Goal: Obtain resource: Download file/media

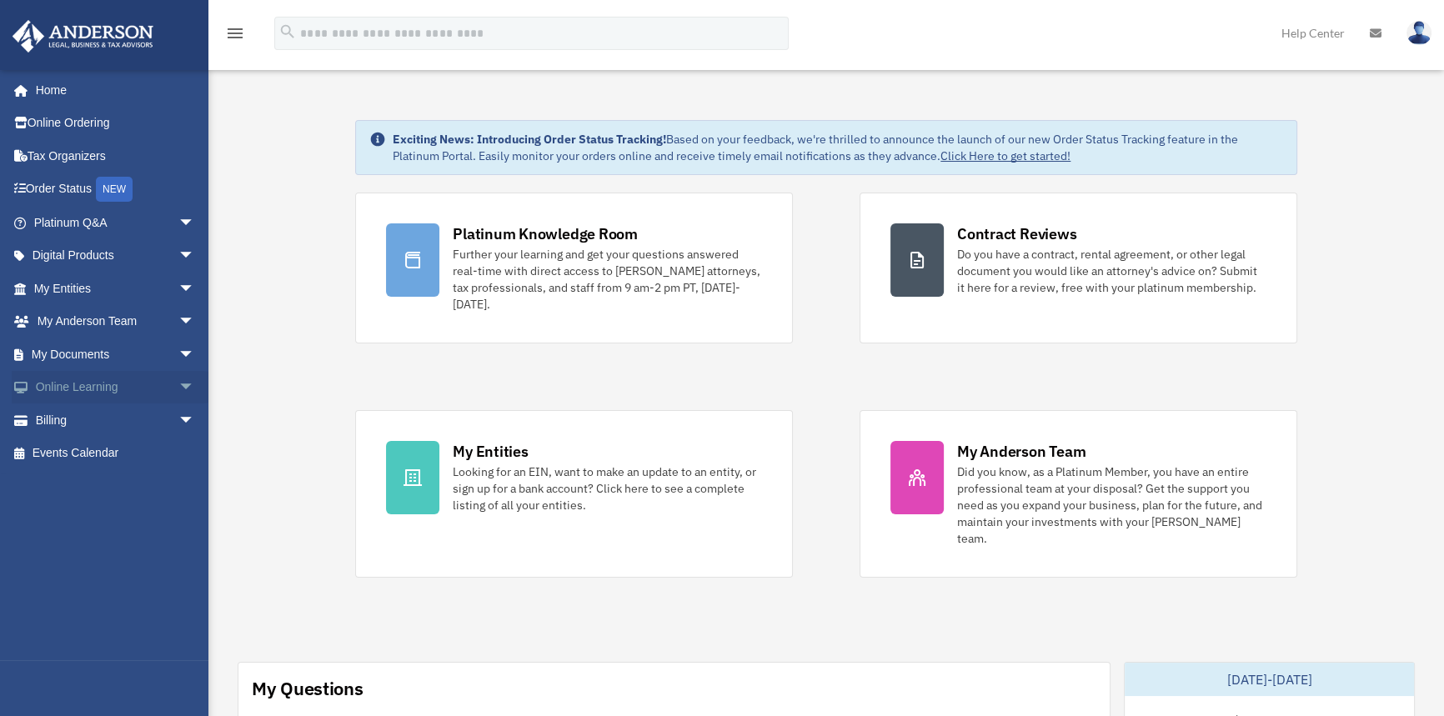
click at [125, 390] on link "Online Learning arrow_drop_down" at bounding box center [116, 387] width 208 height 33
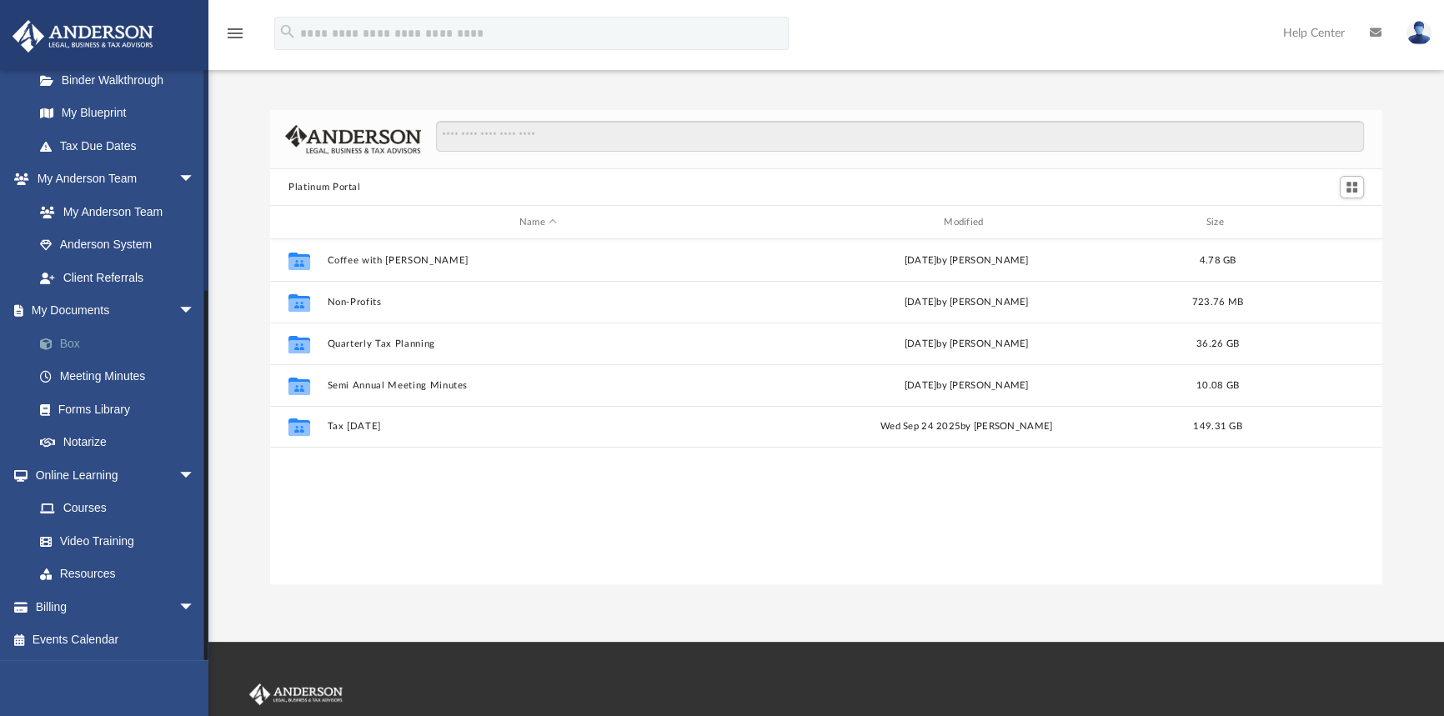
scroll to position [367, 1100]
click at [83, 341] on link "Box" at bounding box center [121, 343] width 197 height 33
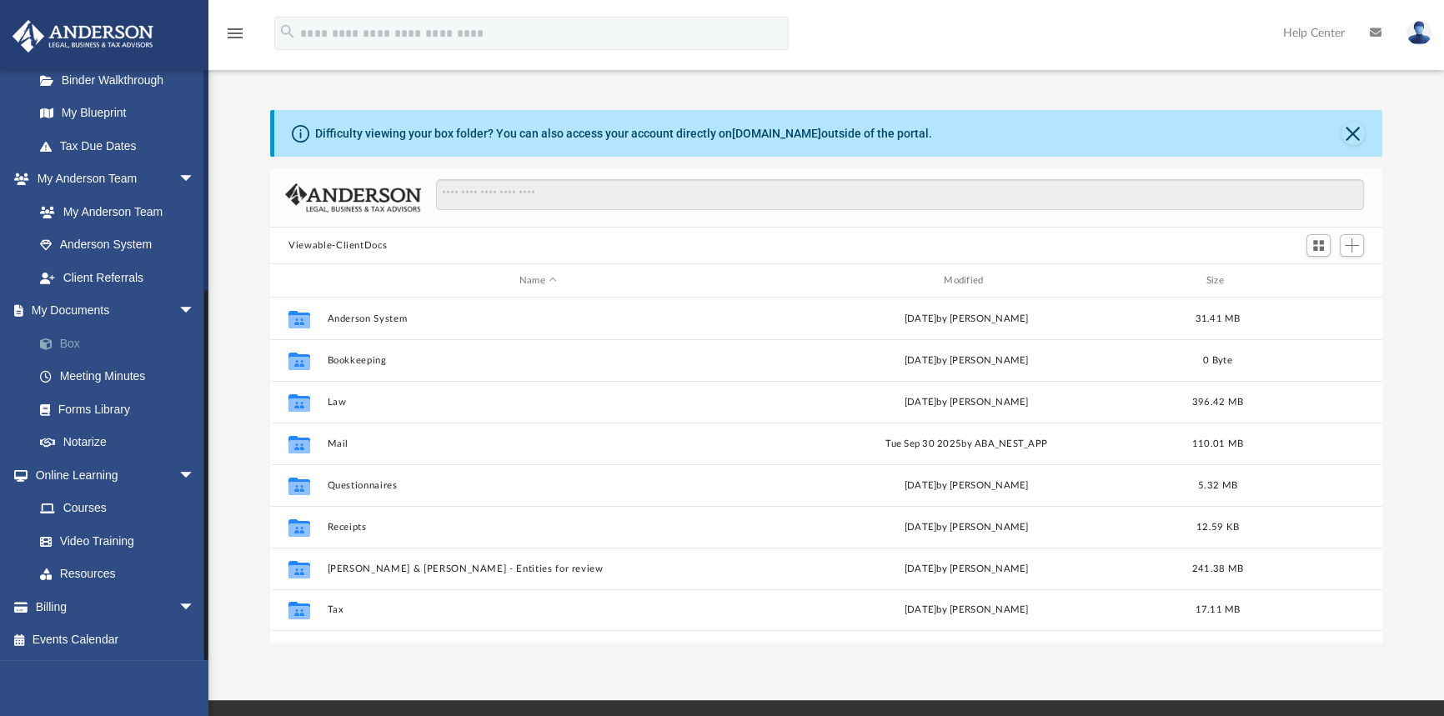
scroll to position [367, 1100]
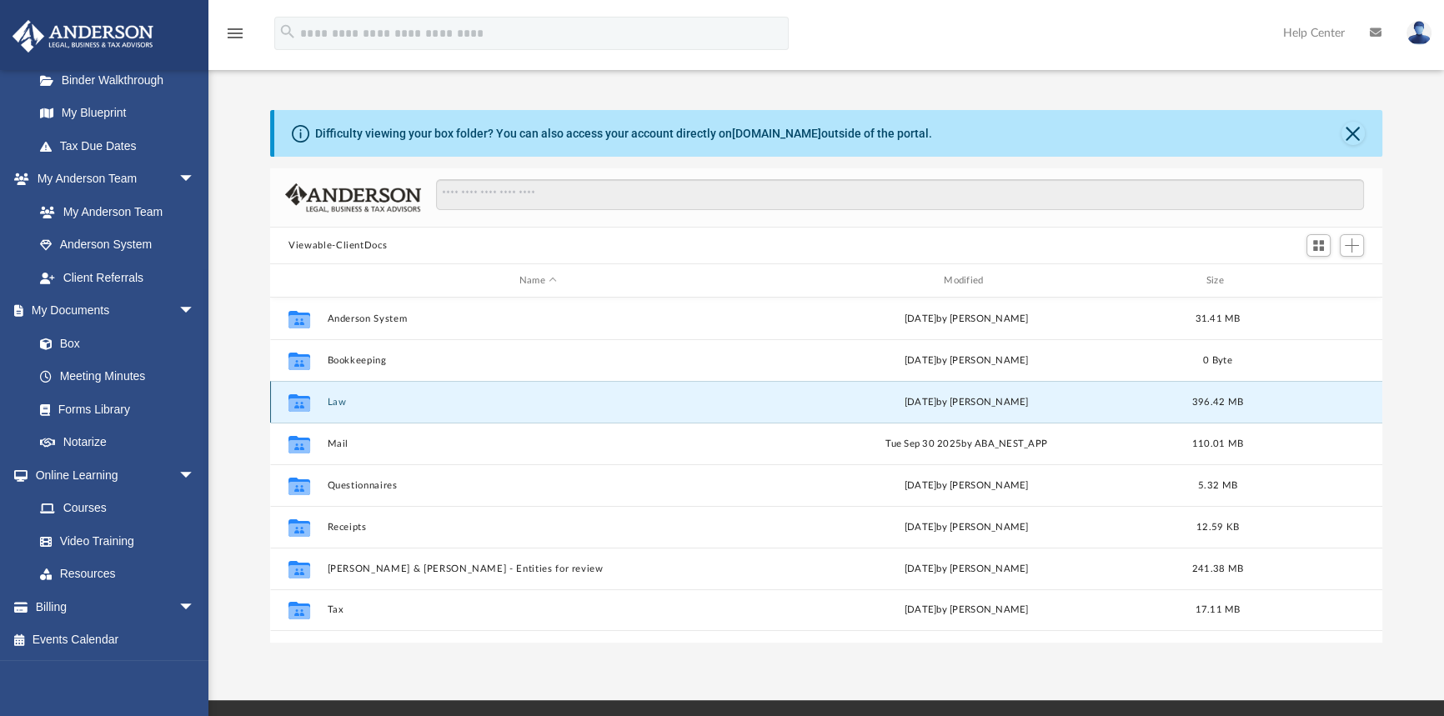
click at [369, 403] on button "Law" at bounding box center [538, 402] width 421 height 11
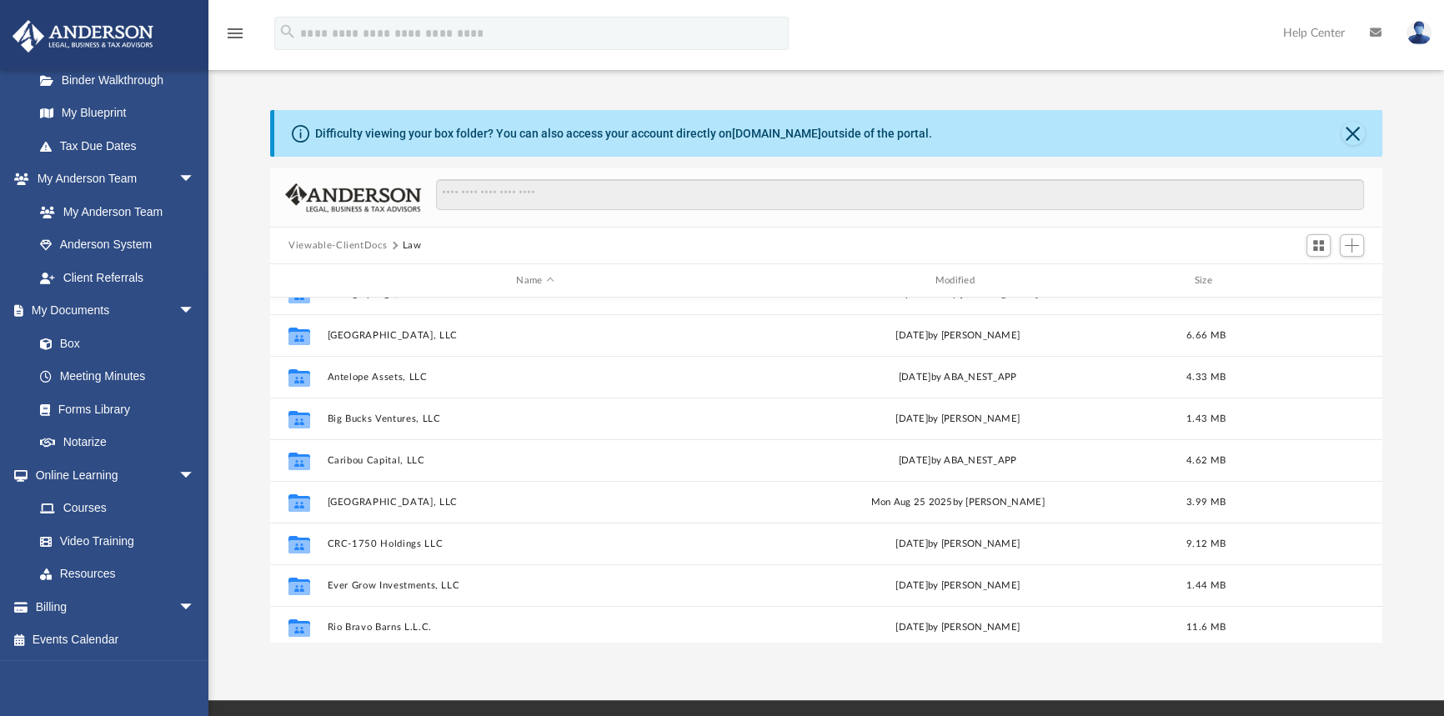
scroll to position [151, 0]
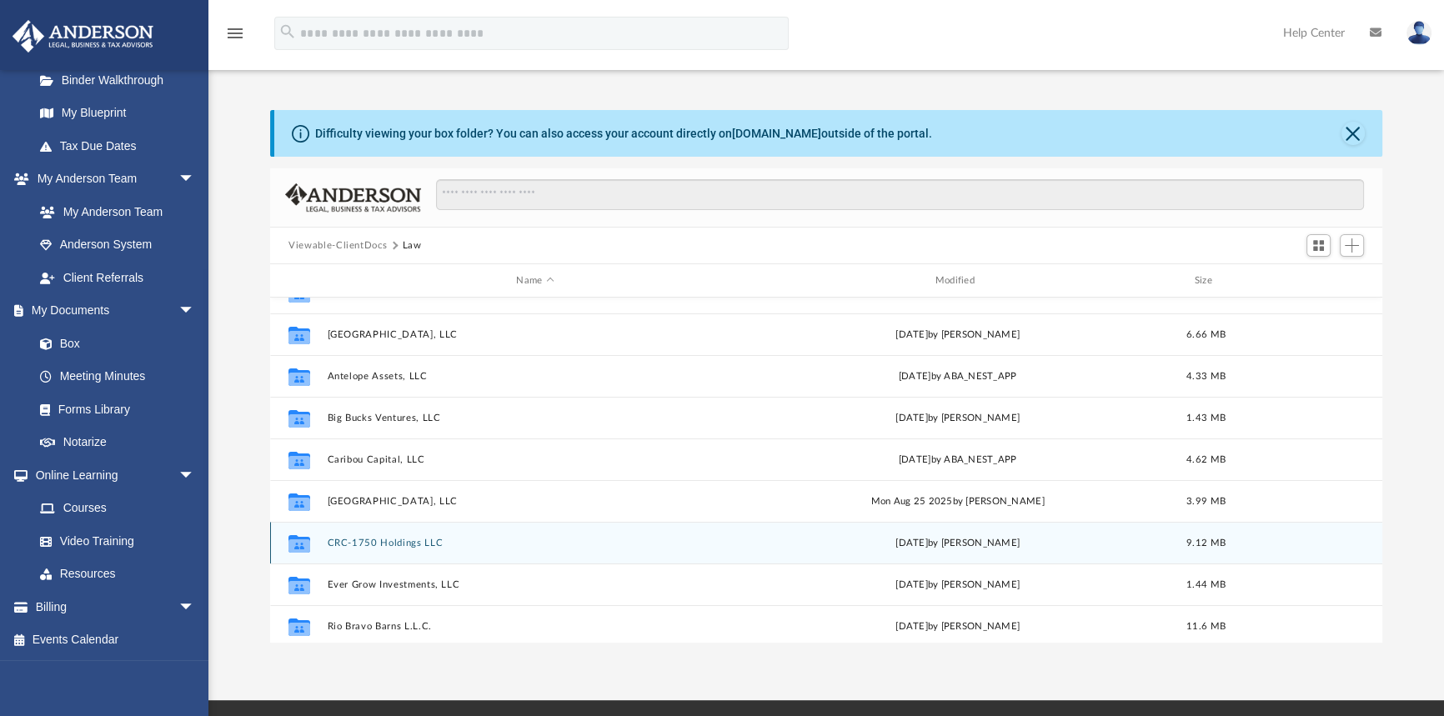
click at [393, 538] on button "CRC-1750 Holdings LLC" at bounding box center [535, 543] width 415 height 11
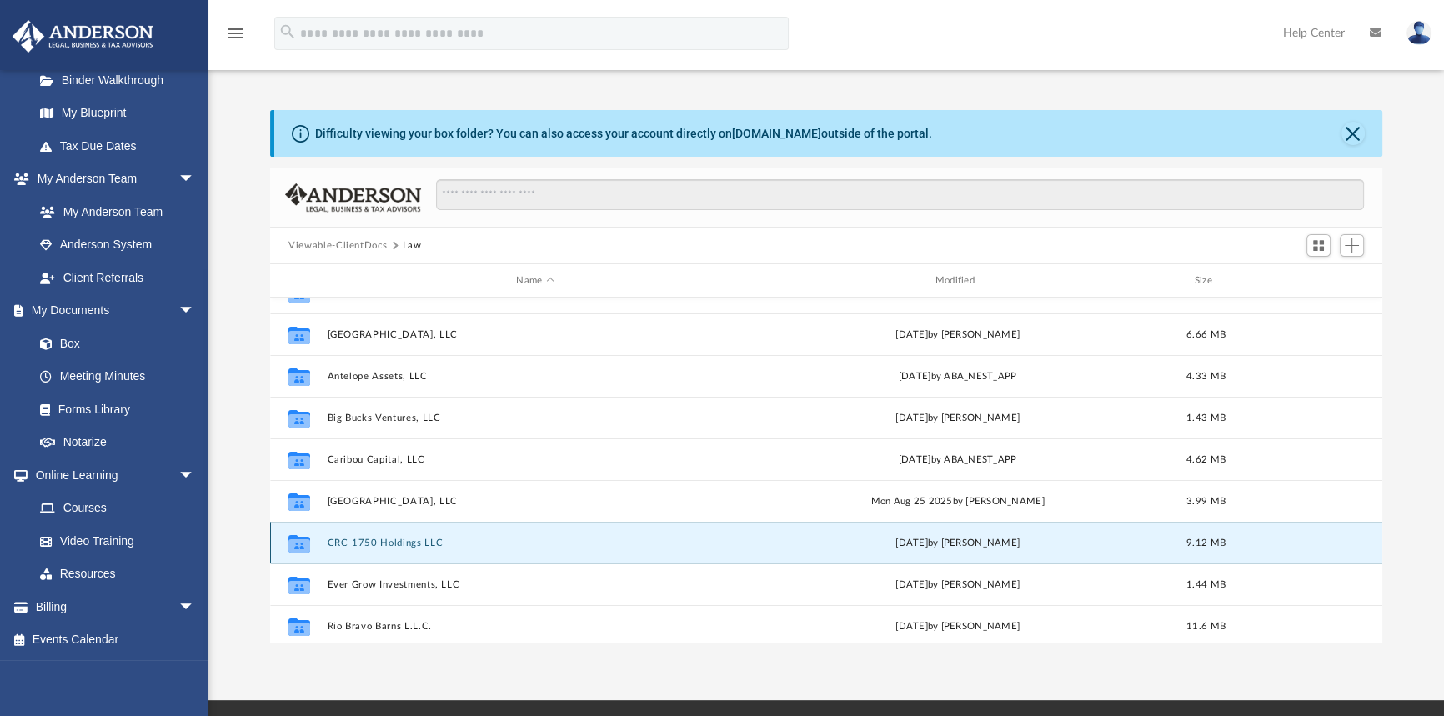
click at [393, 538] on button "CRC-1750 Holdings LLC" at bounding box center [535, 543] width 415 height 11
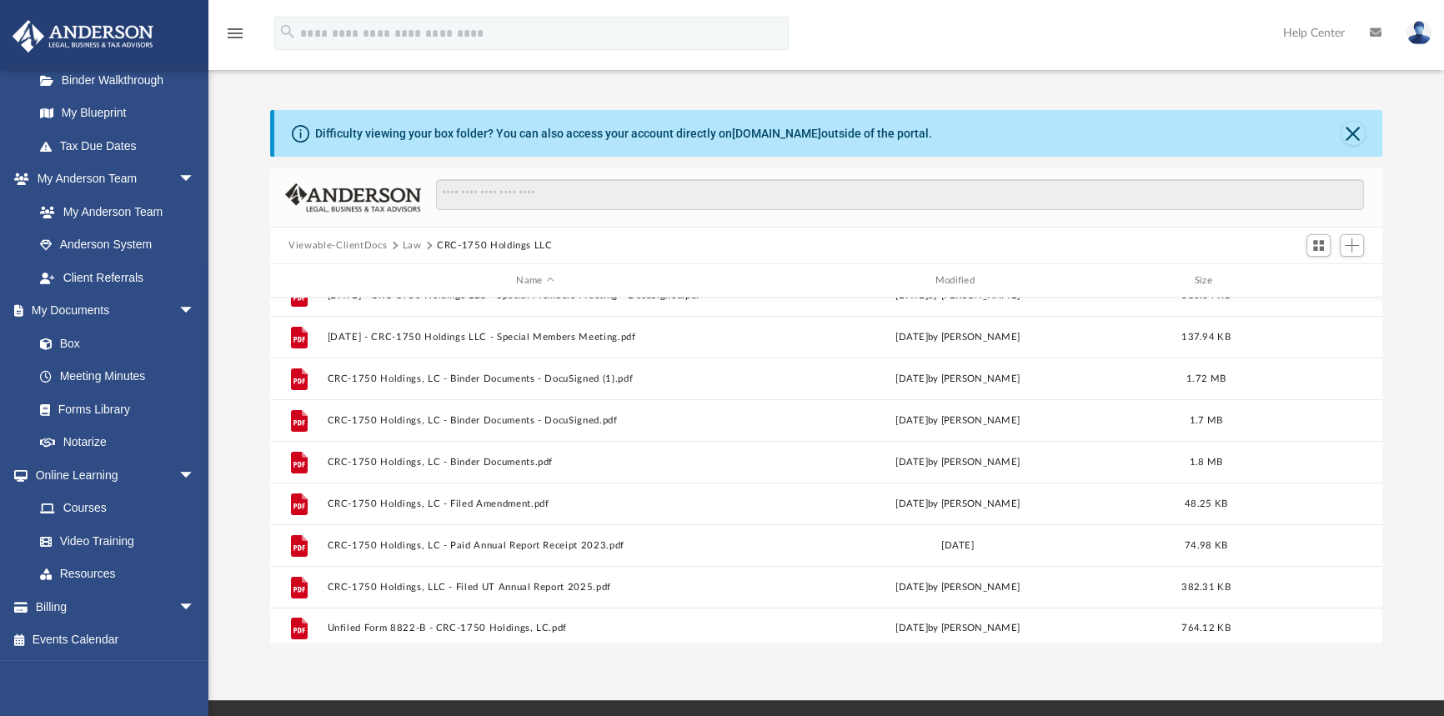
scroll to position [113, 0]
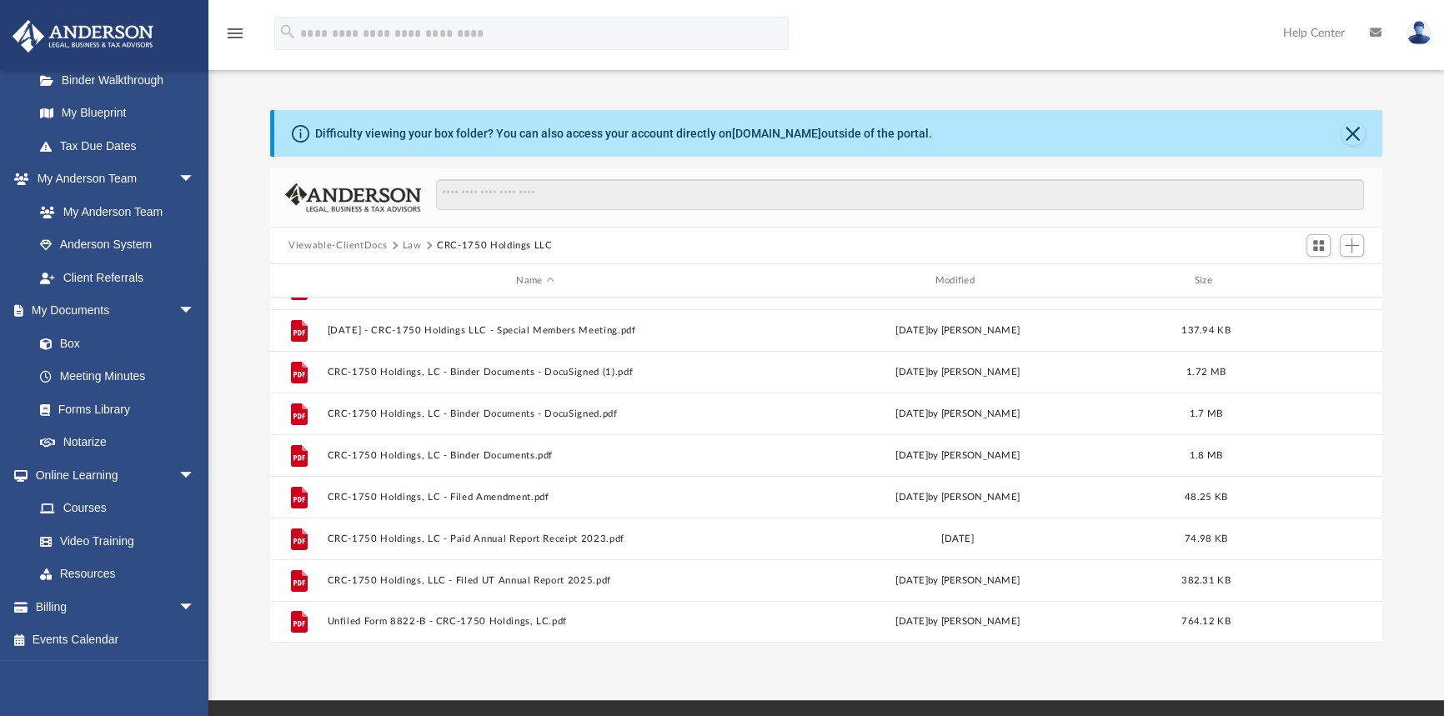
click at [405, 242] on button "Law" at bounding box center [412, 245] width 19 height 15
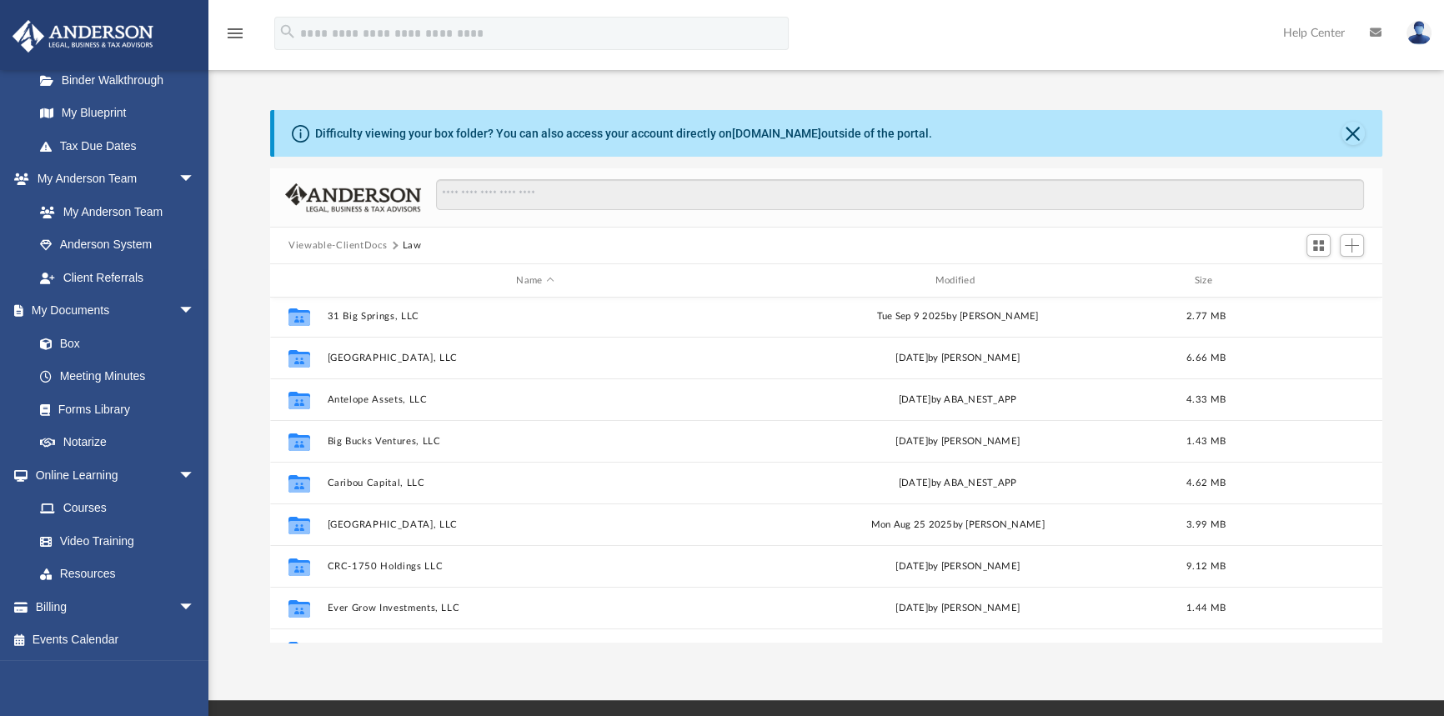
scroll to position [227, 0]
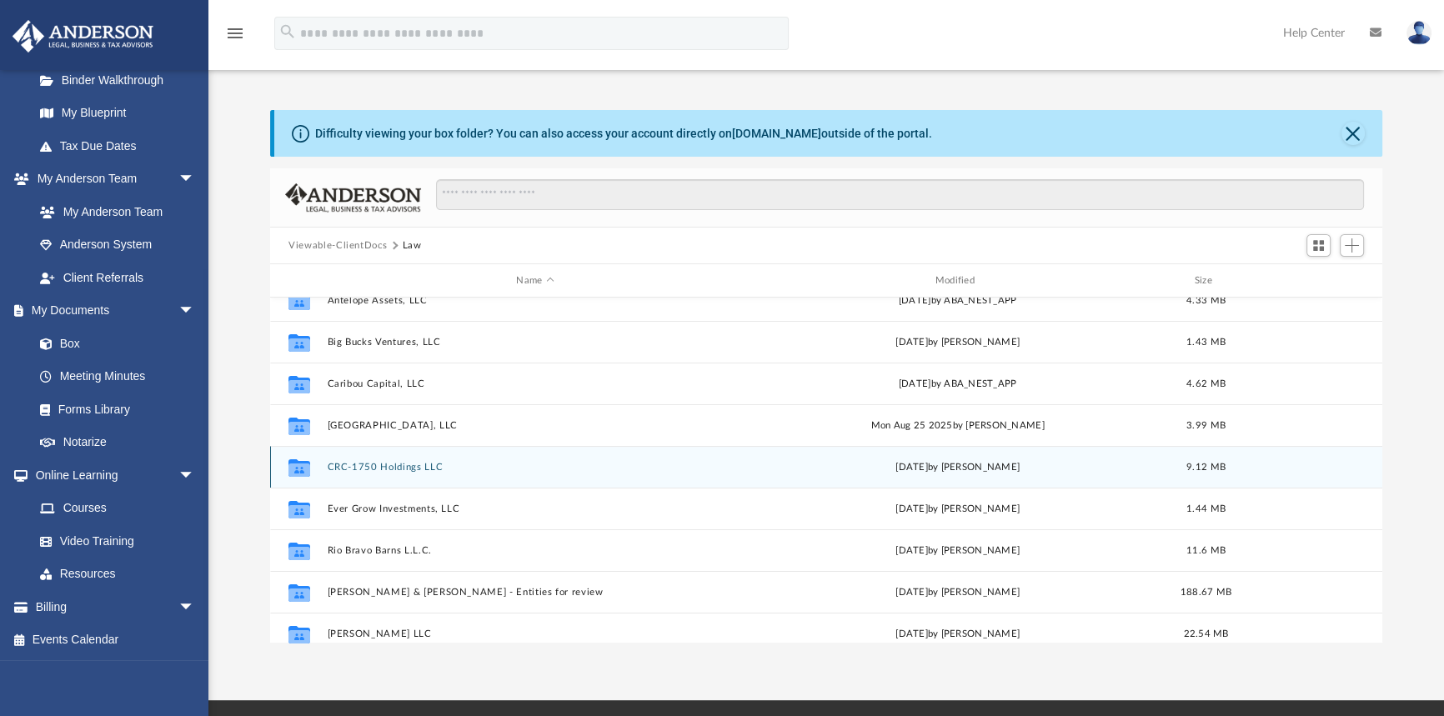
click at [387, 463] on button "CRC-1750 Holdings LLC" at bounding box center [535, 467] width 415 height 11
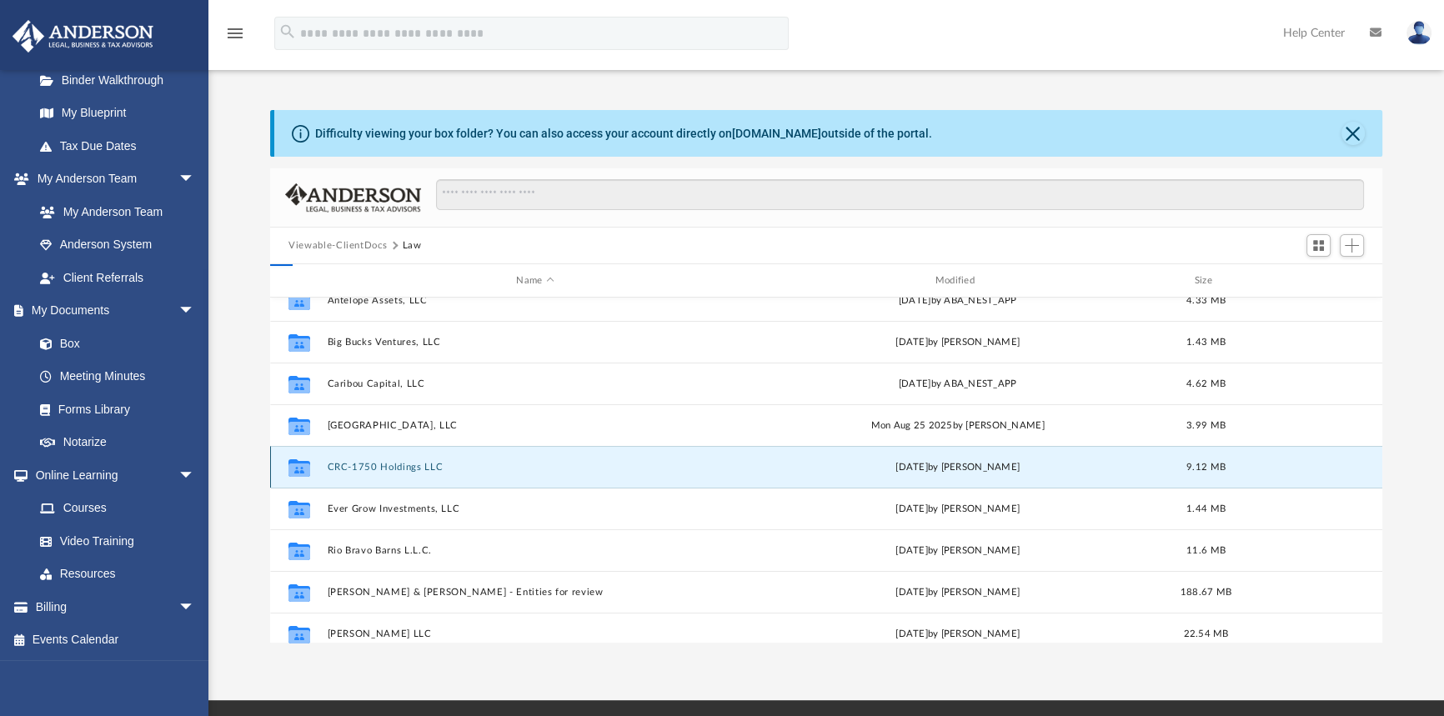
click at [387, 463] on button "CRC-1750 Holdings LLC" at bounding box center [535, 467] width 415 height 11
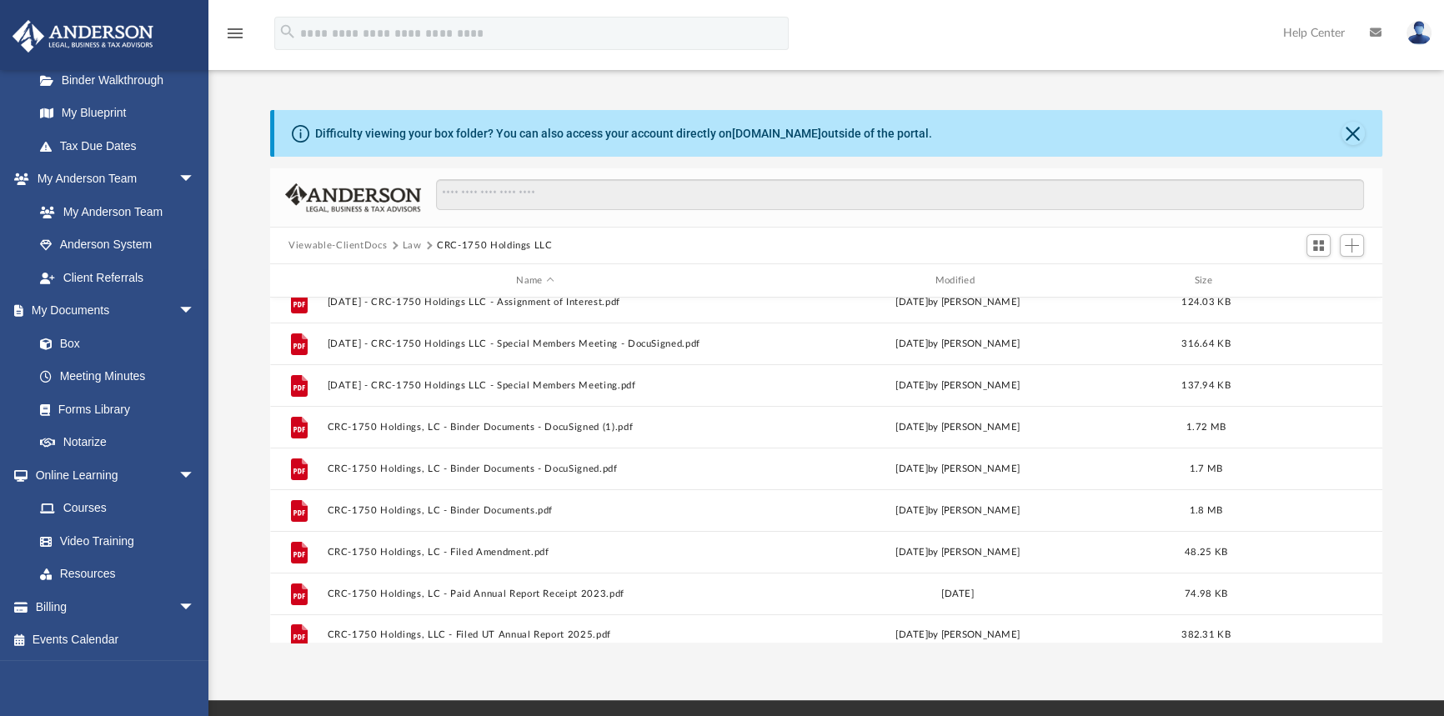
scroll to position [0, 0]
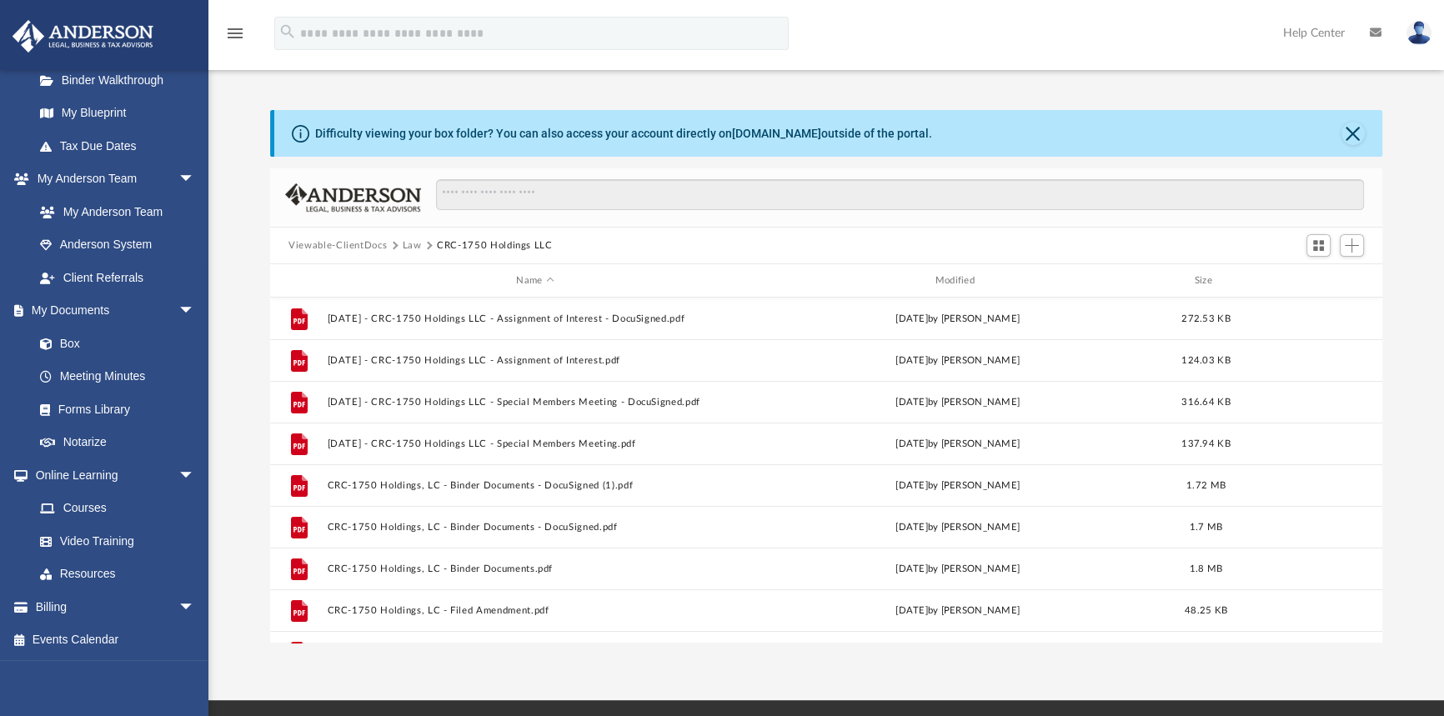
click at [403, 246] on button "Law" at bounding box center [412, 245] width 19 height 15
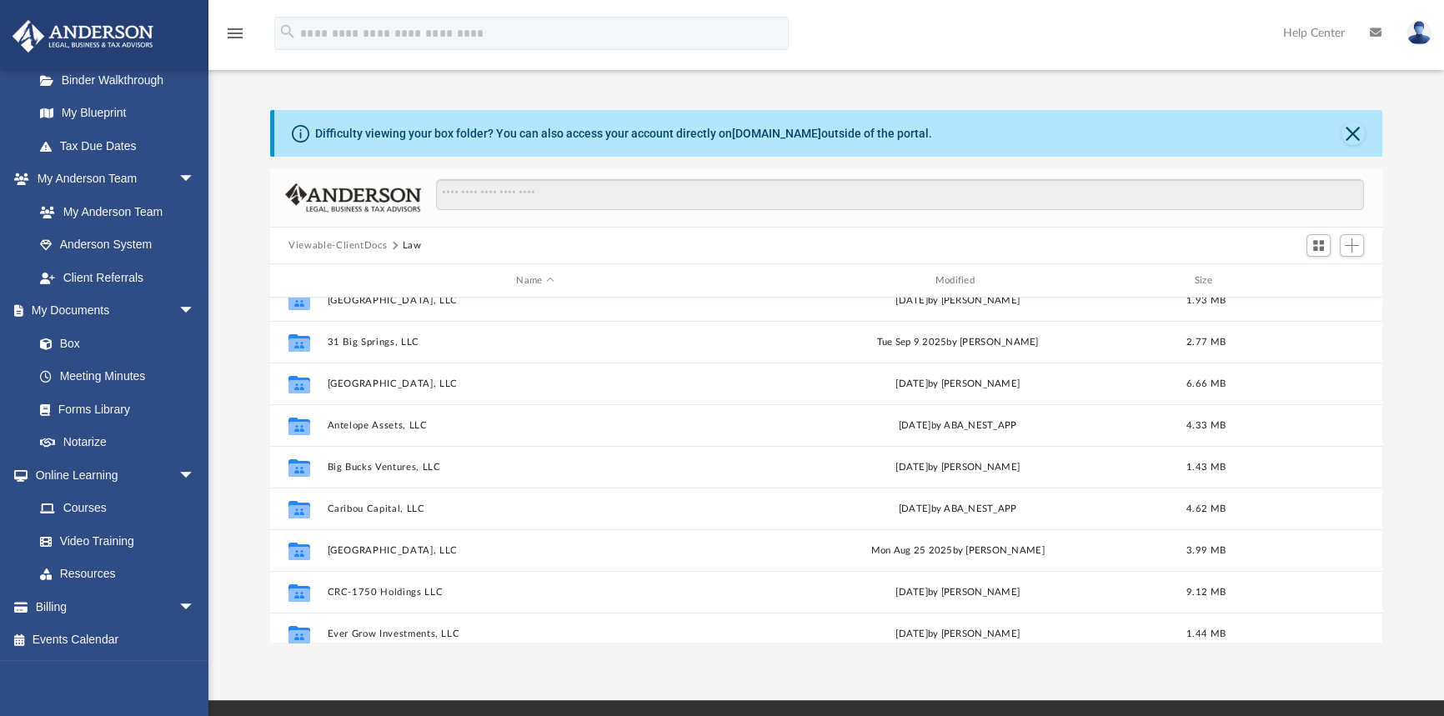
scroll to position [75, 0]
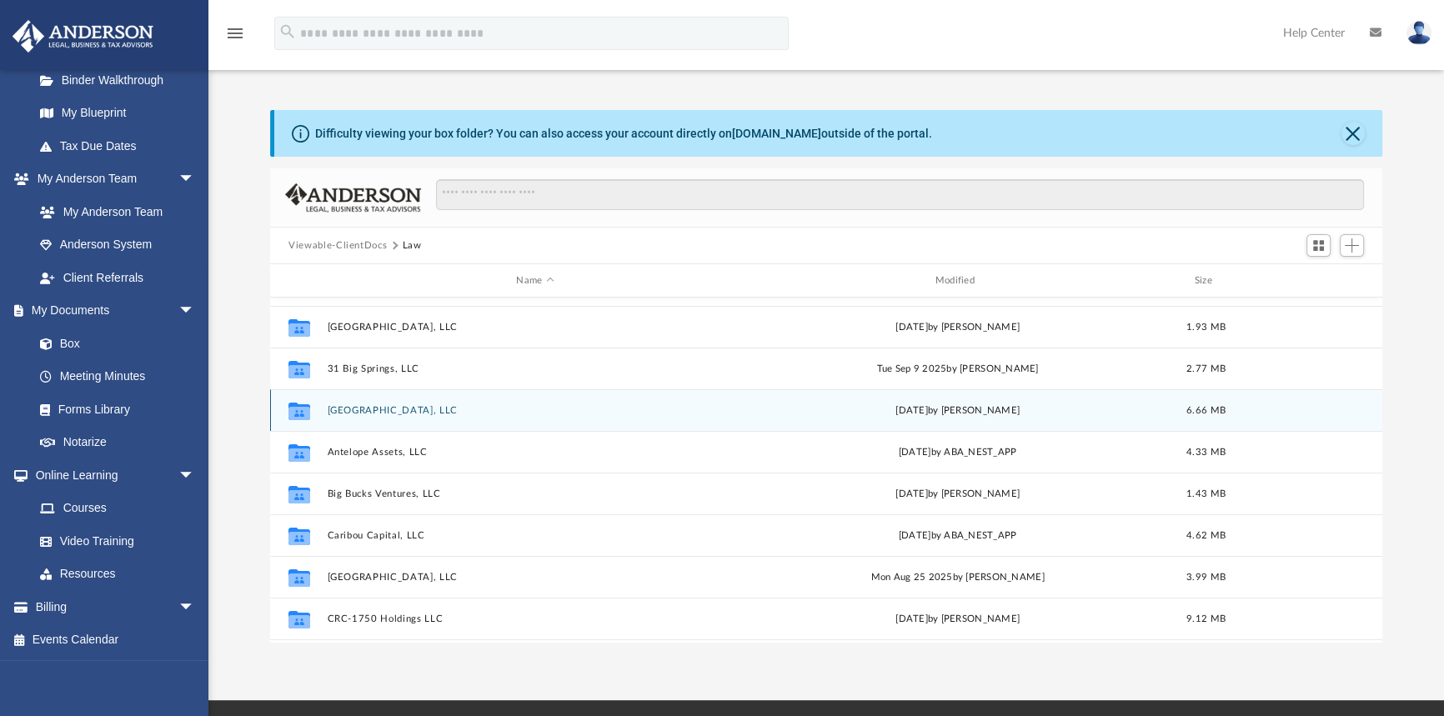
click at [499, 413] on button "[GEOGRAPHIC_DATA], LLC" at bounding box center [535, 410] width 415 height 11
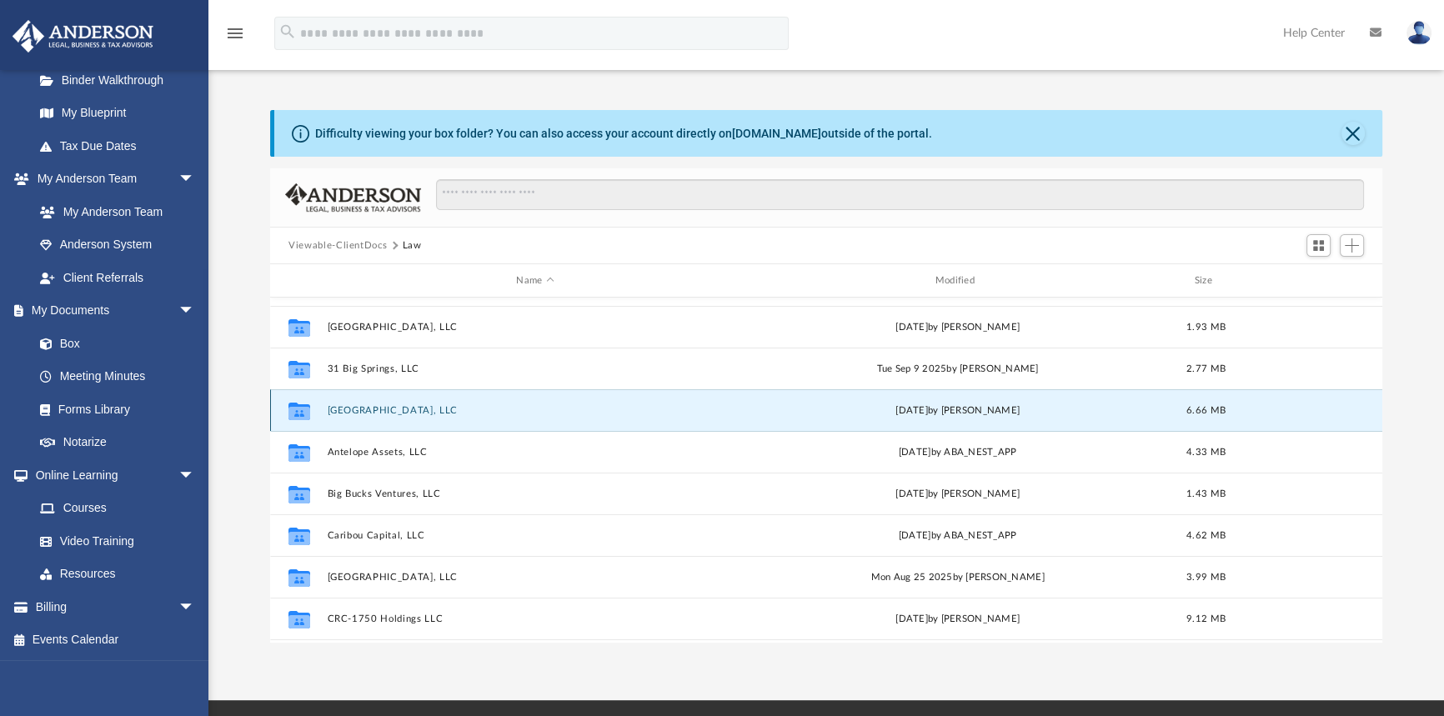
click at [499, 413] on button "[GEOGRAPHIC_DATA], LLC" at bounding box center [535, 410] width 415 height 11
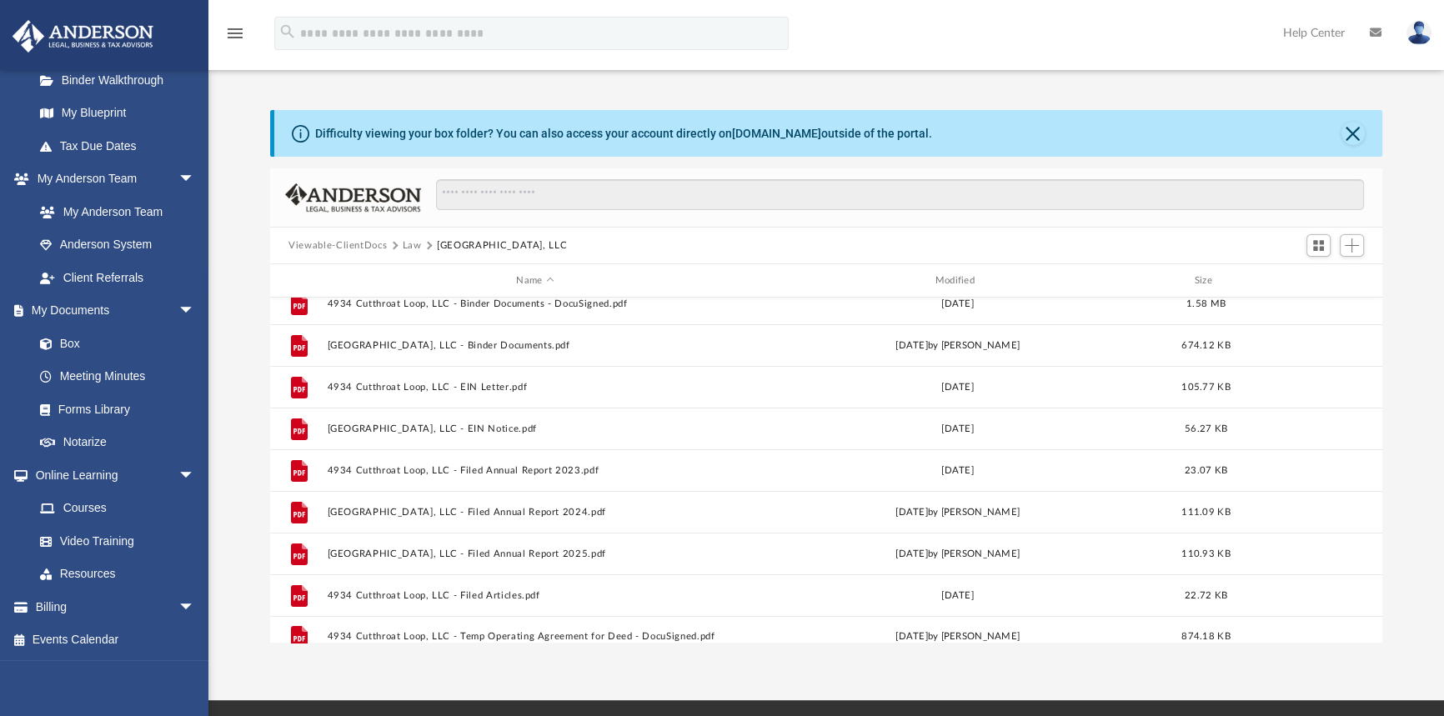
scroll to position [0, 0]
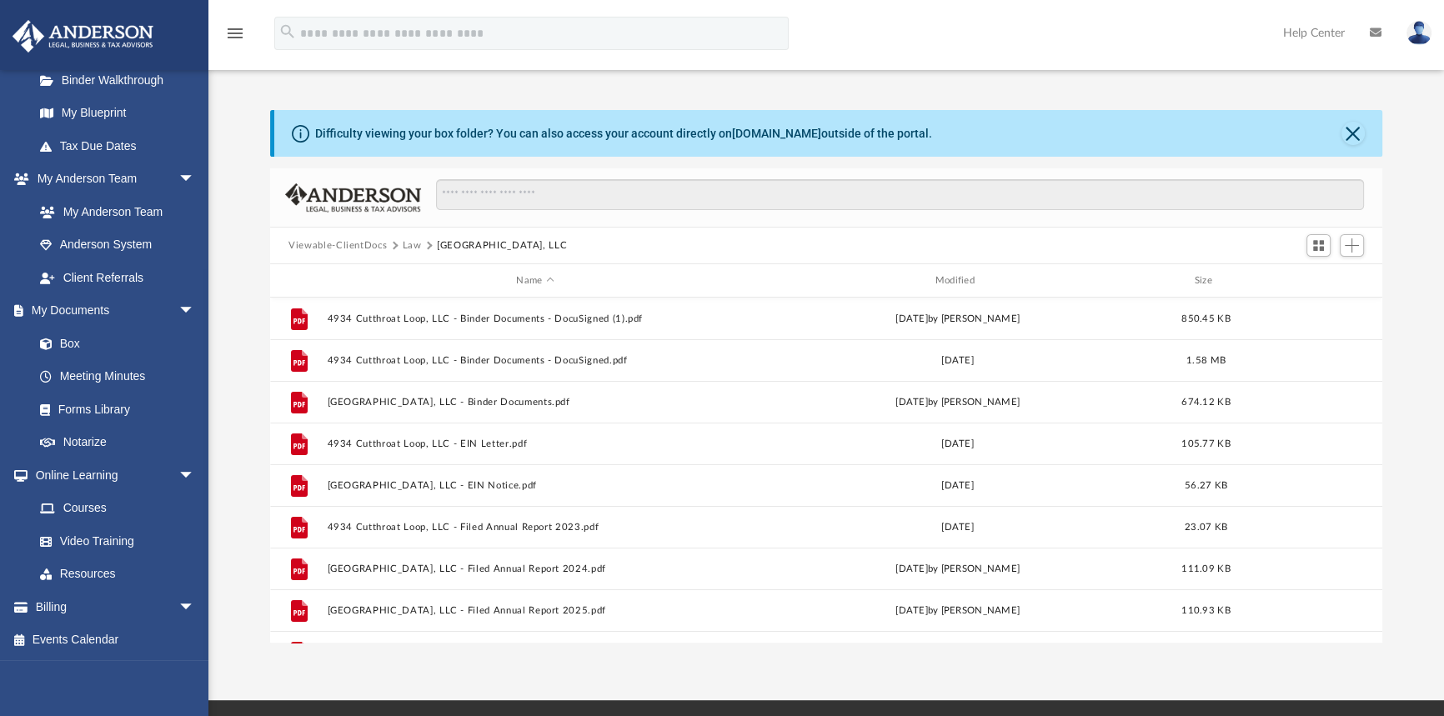
click at [403, 247] on button "Law" at bounding box center [412, 245] width 19 height 15
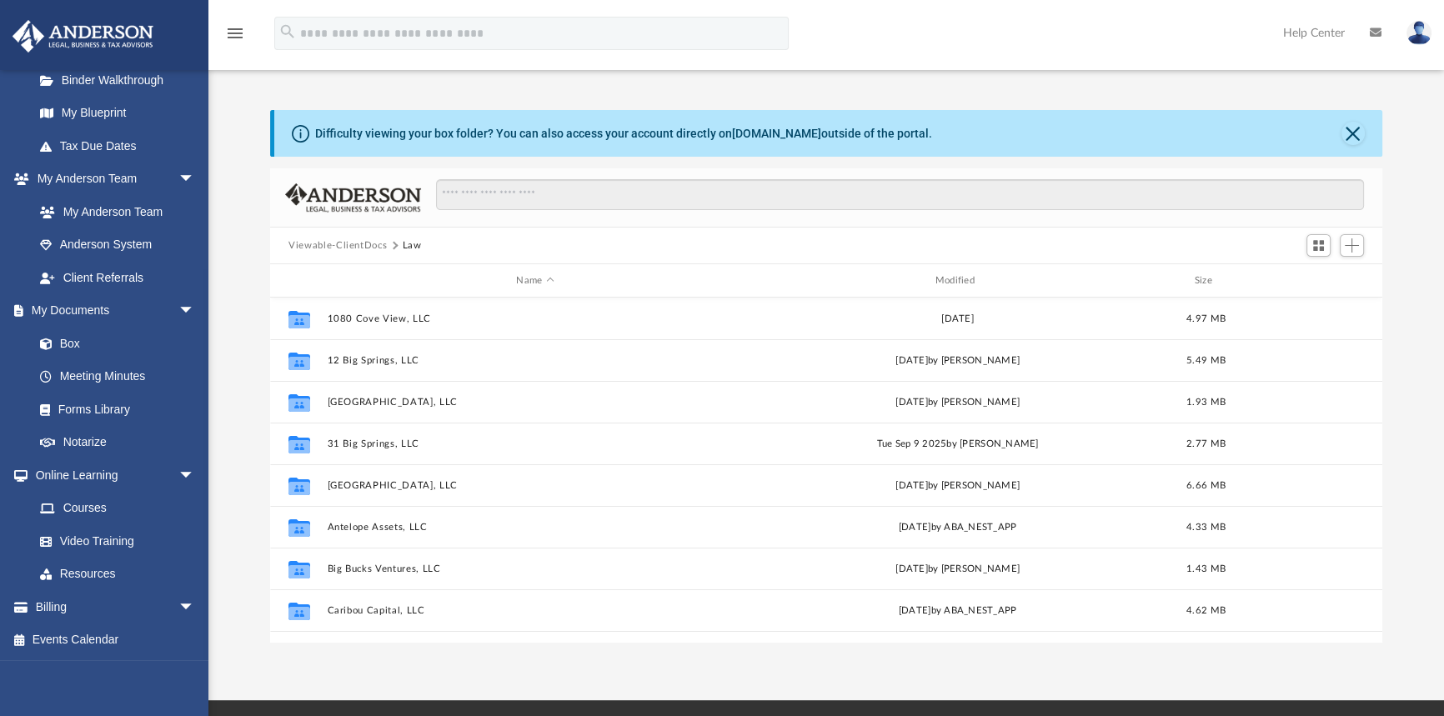
click at [368, 248] on button "Viewable-ClientDocs" at bounding box center [337, 245] width 98 height 15
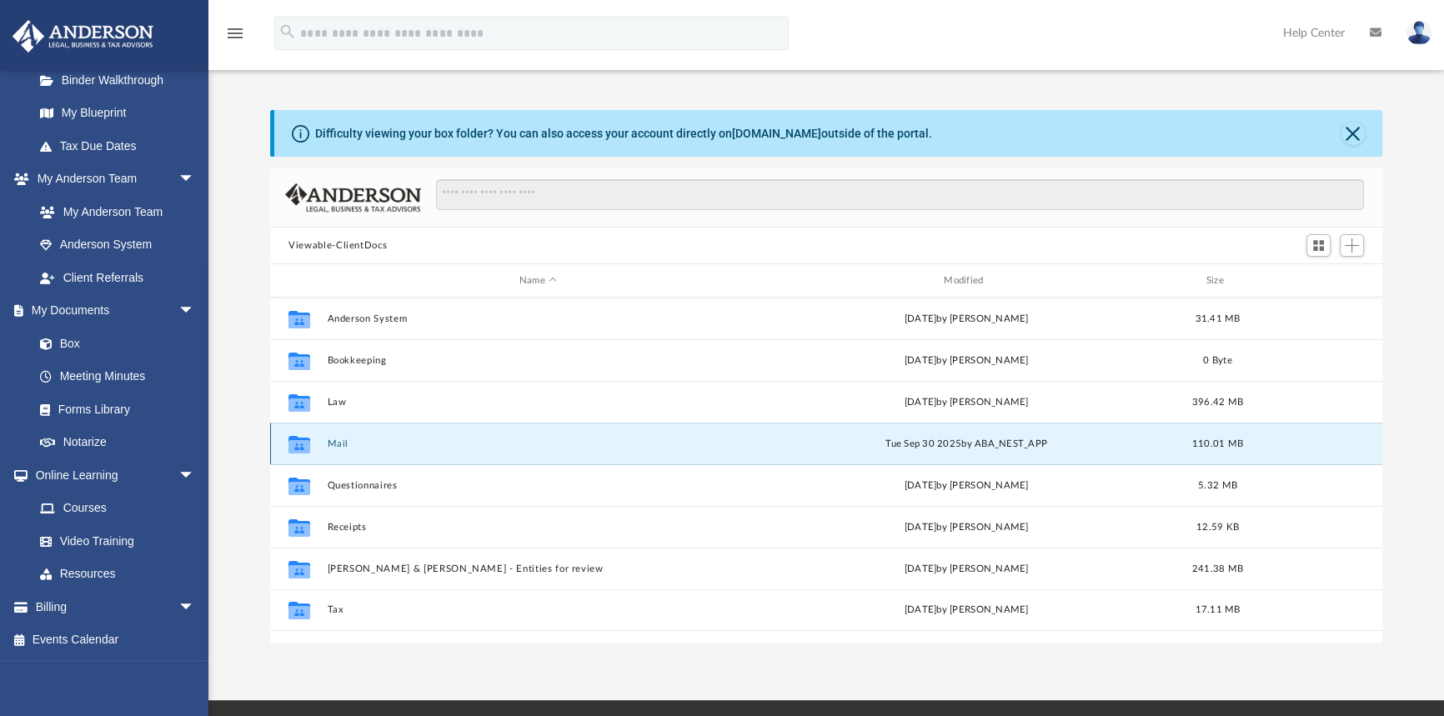
click at [349, 446] on button "Mail" at bounding box center [538, 443] width 421 height 11
click at [350, 443] on button "Mail" at bounding box center [538, 443] width 421 height 11
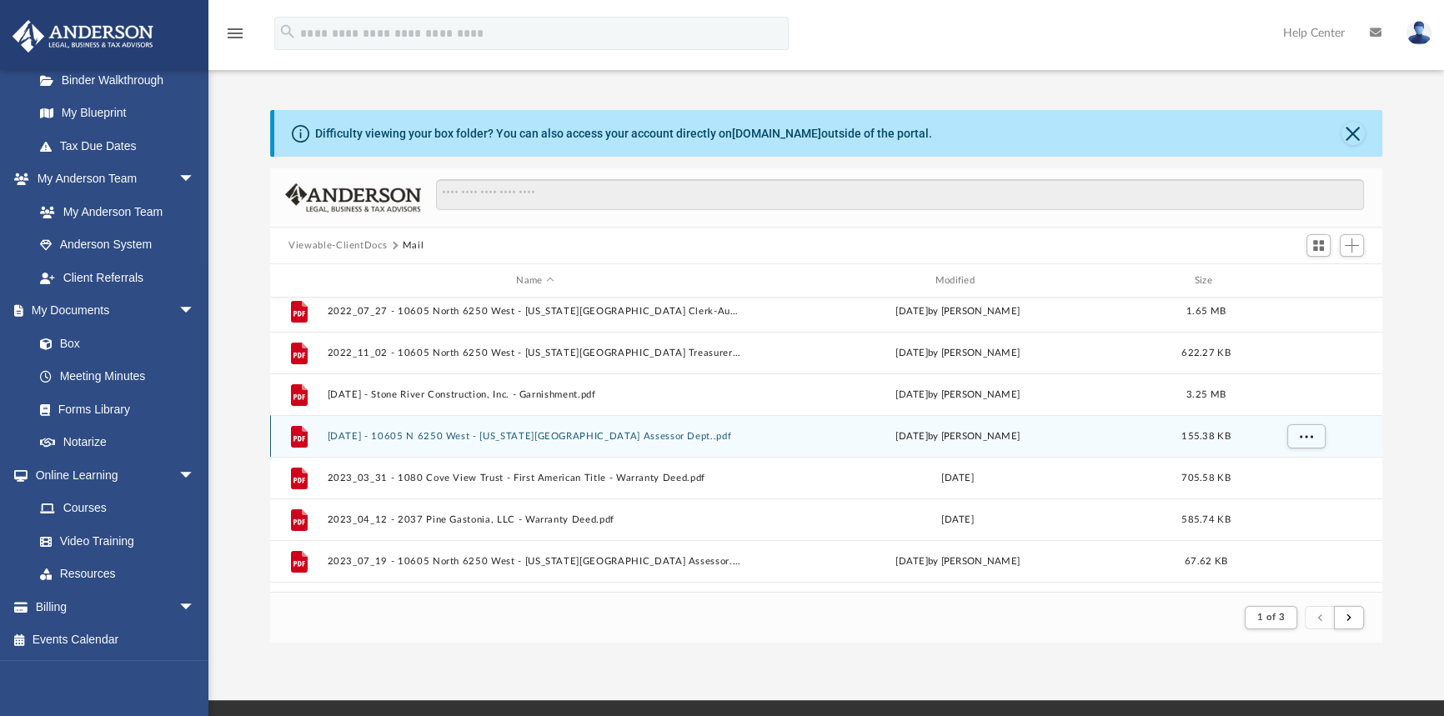
scroll to position [75, 0]
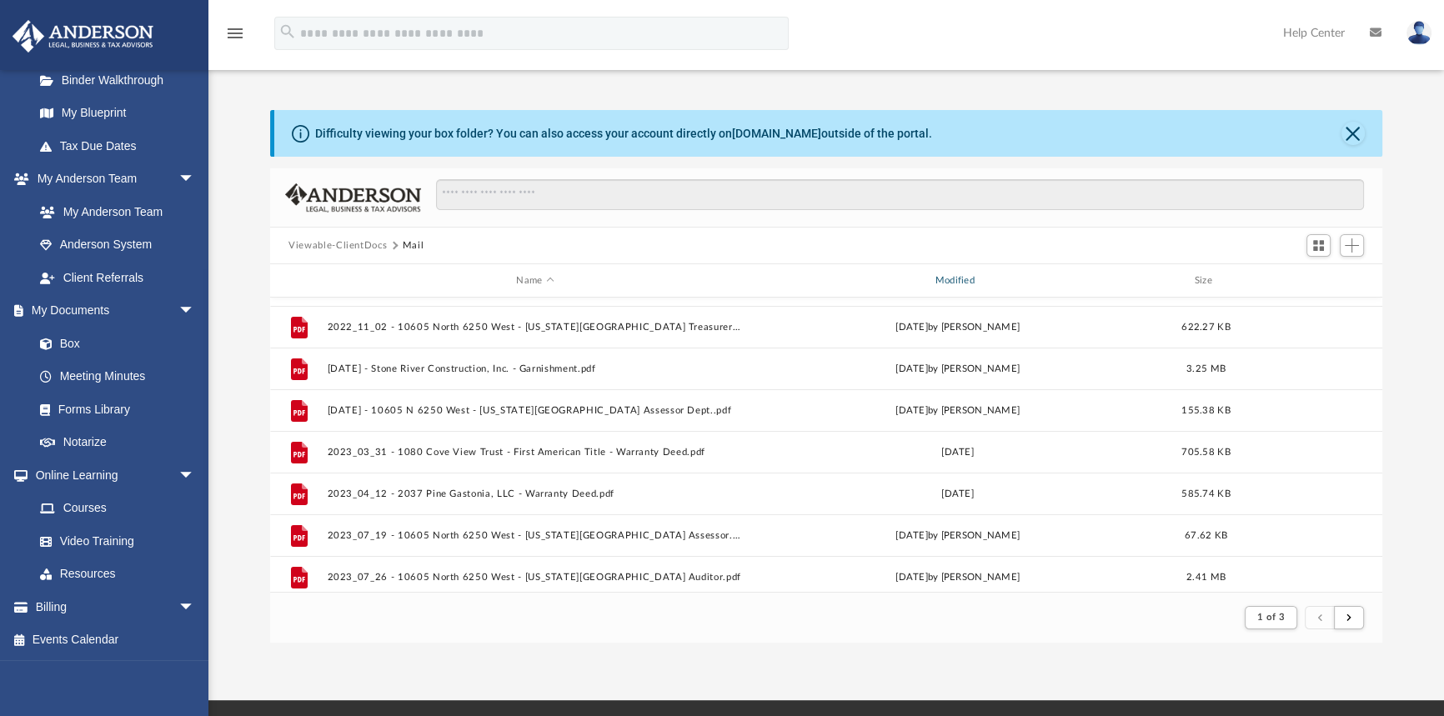
click at [963, 283] on div "Modified" at bounding box center [957, 280] width 416 height 15
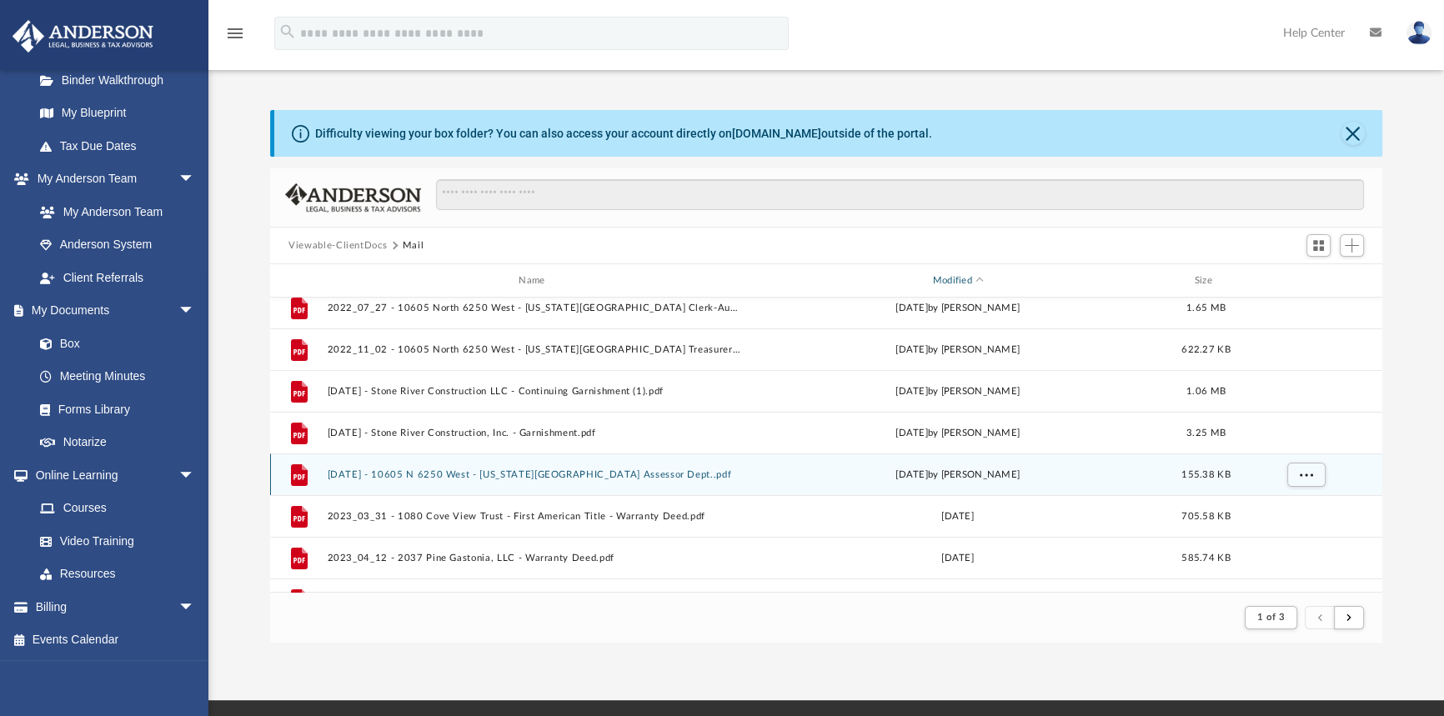
scroll to position [0, 0]
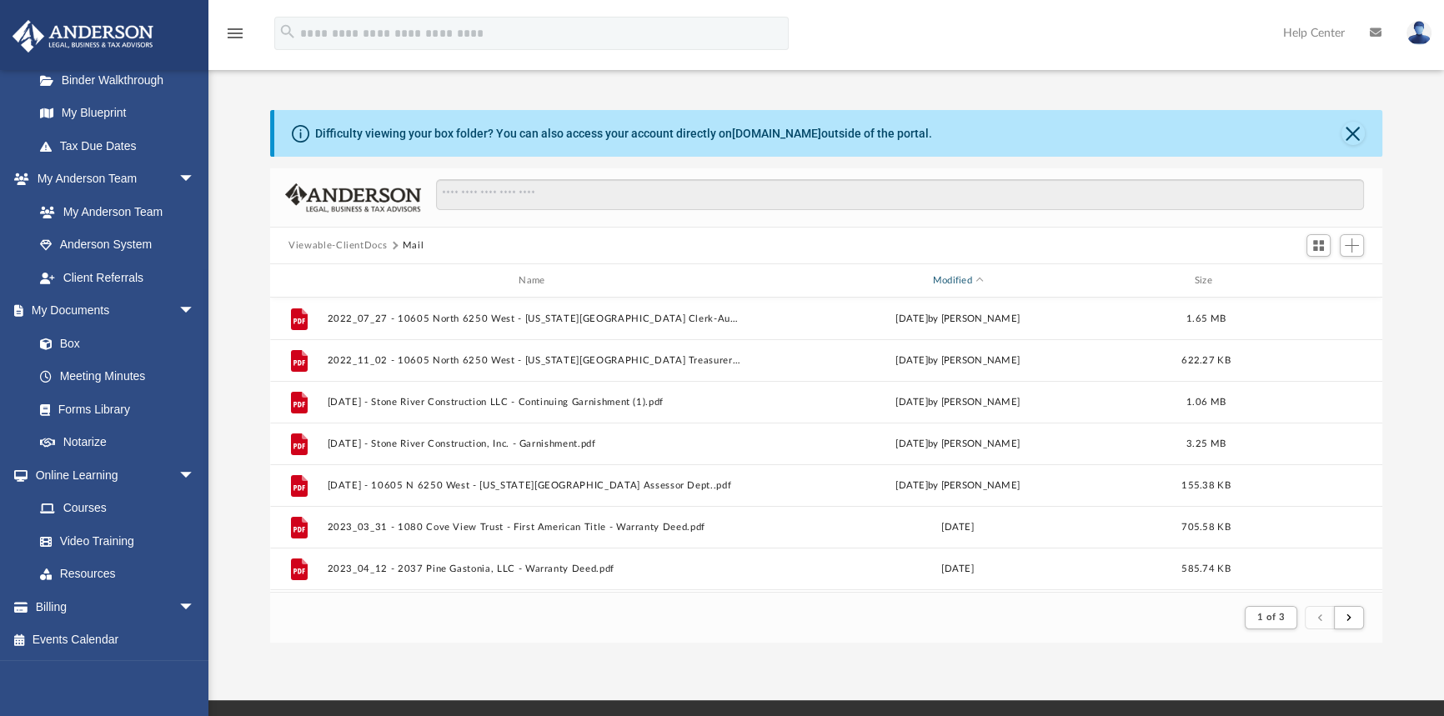
click at [948, 281] on div "Modified" at bounding box center [957, 280] width 416 height 15
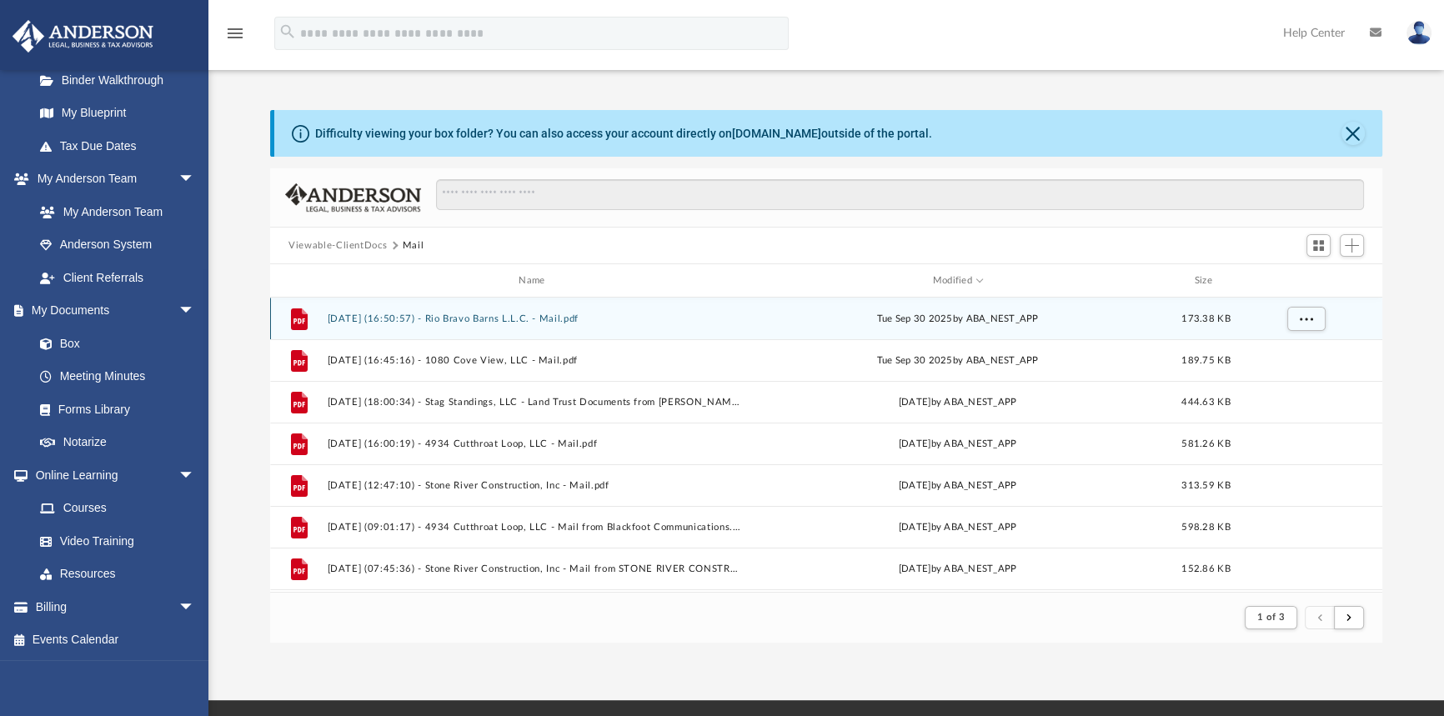
click at [514, 322] on button "[DATE] (16:50:57) - Rio Bravo Barns L.L.C. - Mail.pdf" at bounding box center [535, 318] width 415 height 11
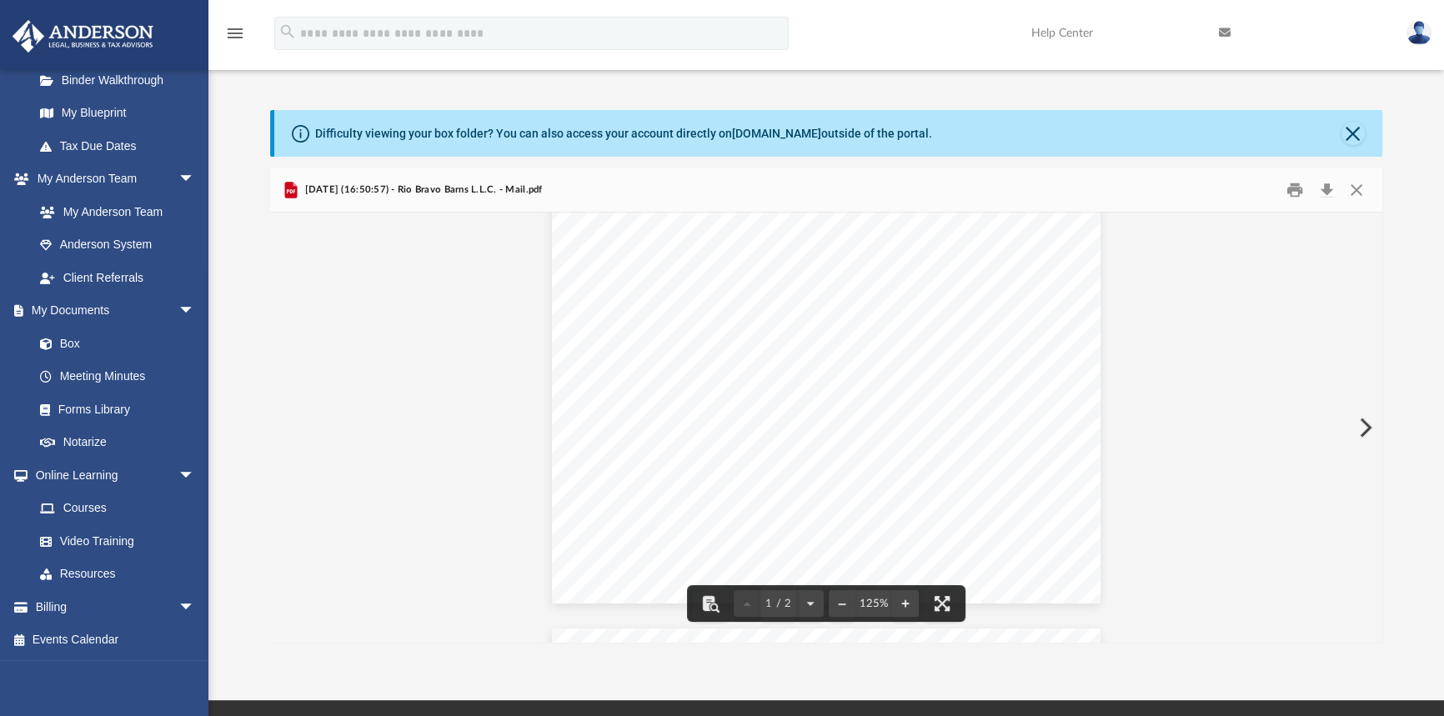
scroll to position [16, 0]
click at [1353, 188] on button "Close" at bounding box center [1356, 191] width 30 height 26
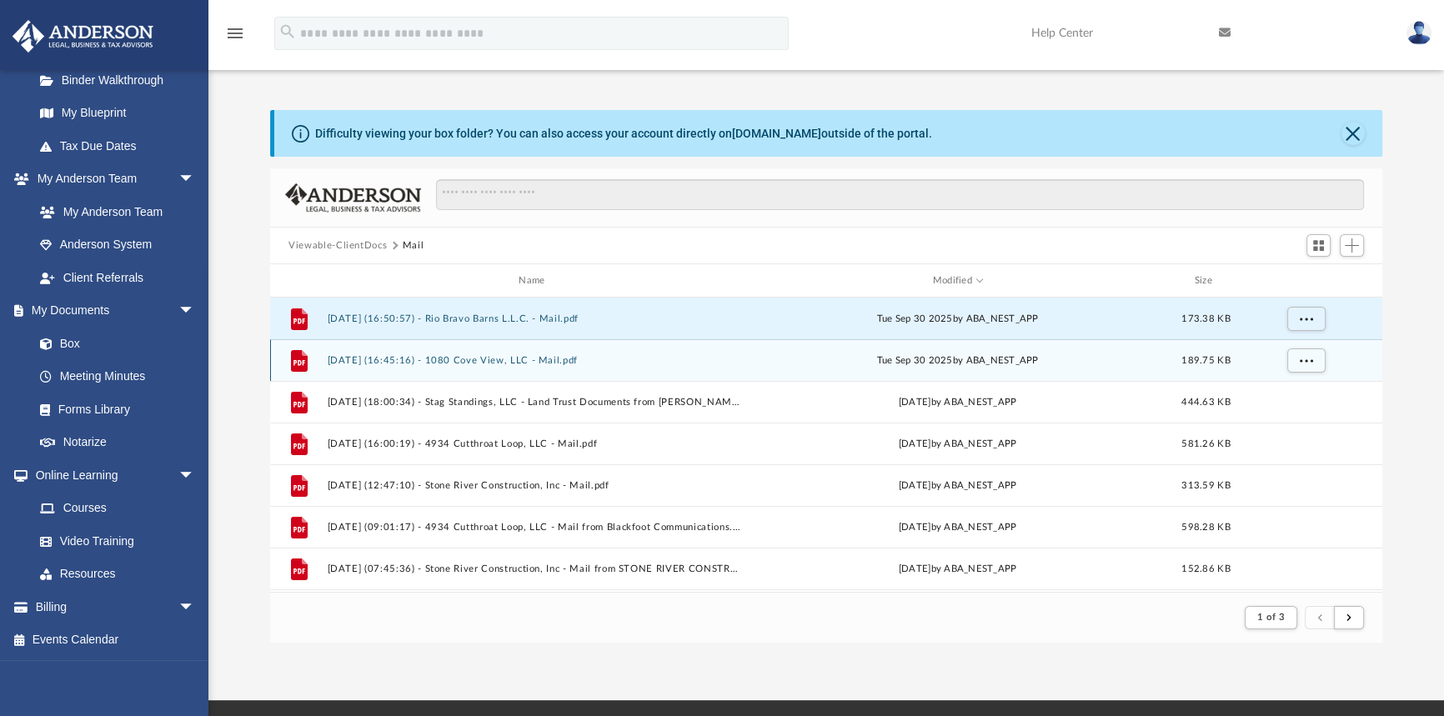
click at [532, 358] on button "[DATE] (16:45:16) - 1080 Cove View, LLC - Mail.pdf" at bounding box center [535, 360] width 415 height 11
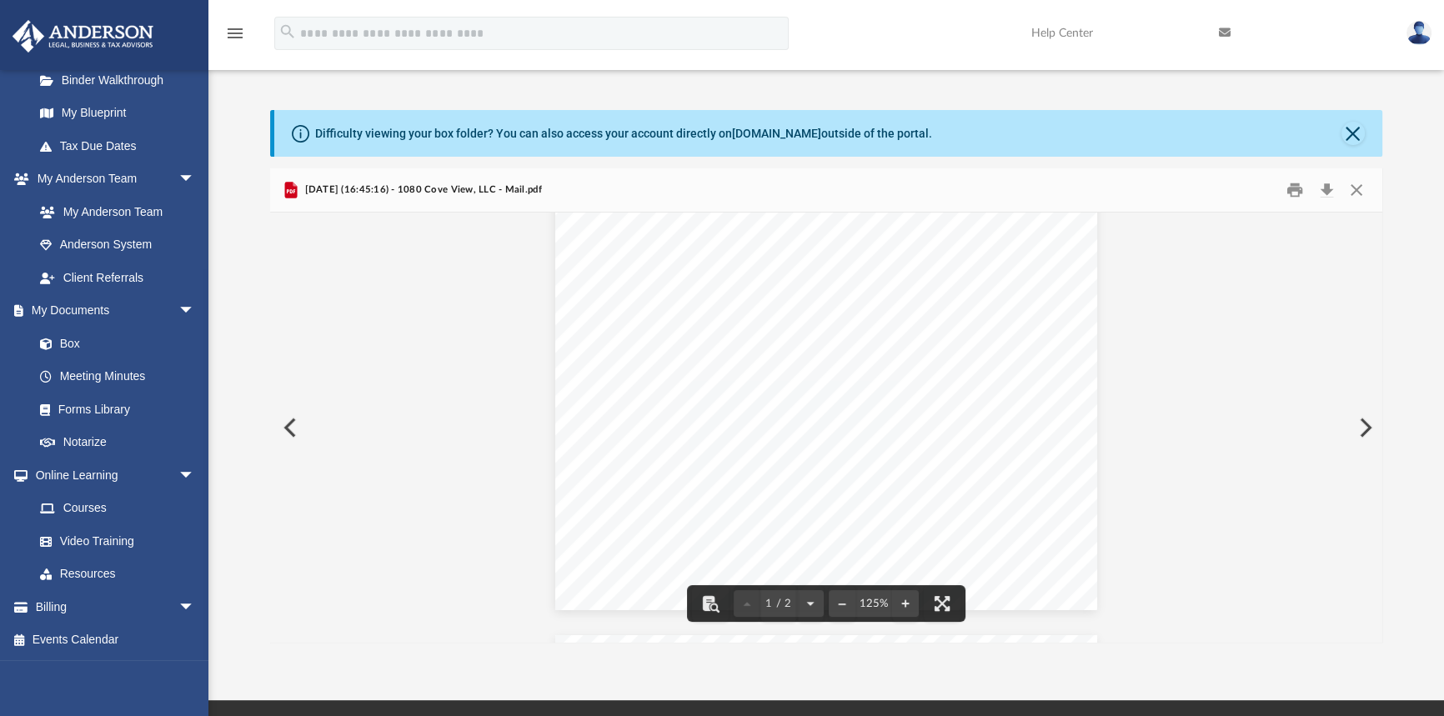
scroll to position [0, 0]
click at [1359, 191] on button "Close" at bounding box center [1356, 191] width 30 height 26
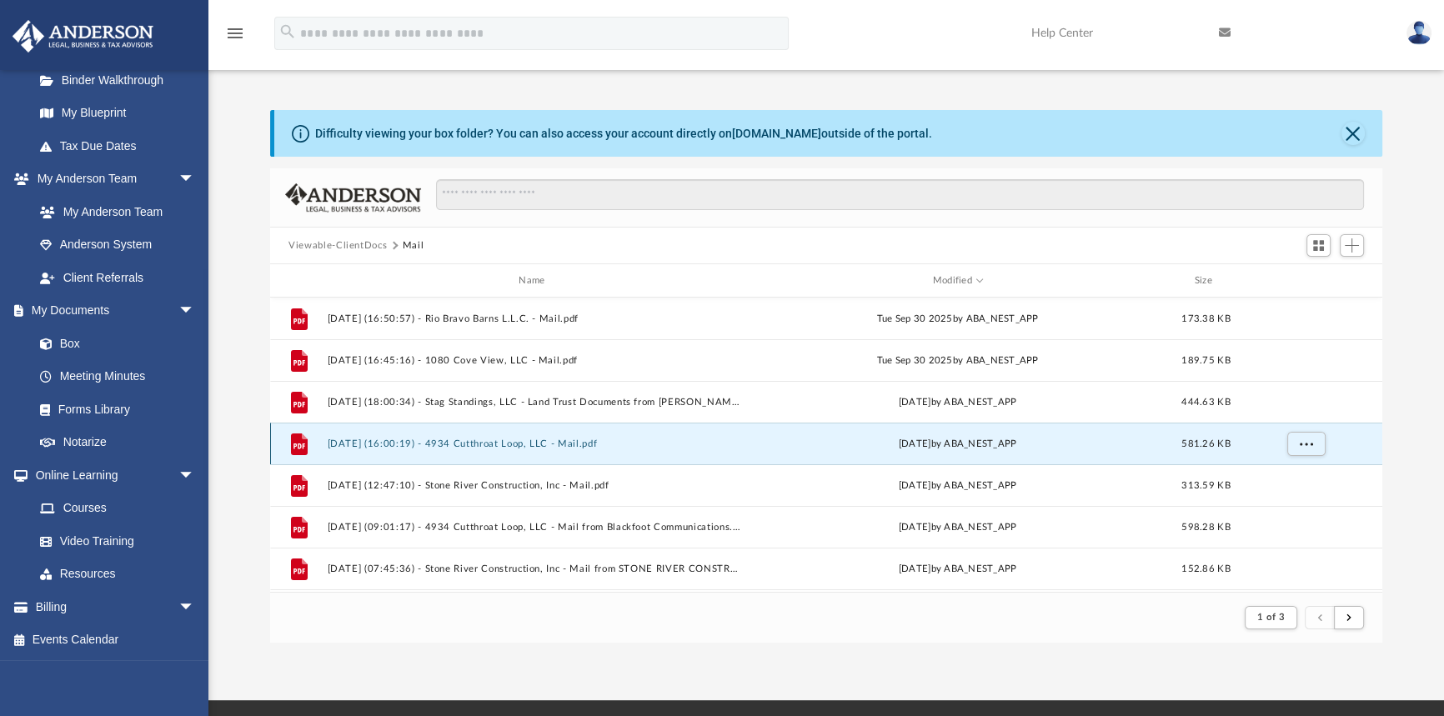
click at [567, 439] on button "[DATE] (16:00:19) - 4934 Cutthroat Loop, LLC - Mail.pdf" at bounding box center [535, 443] width 415 height 11
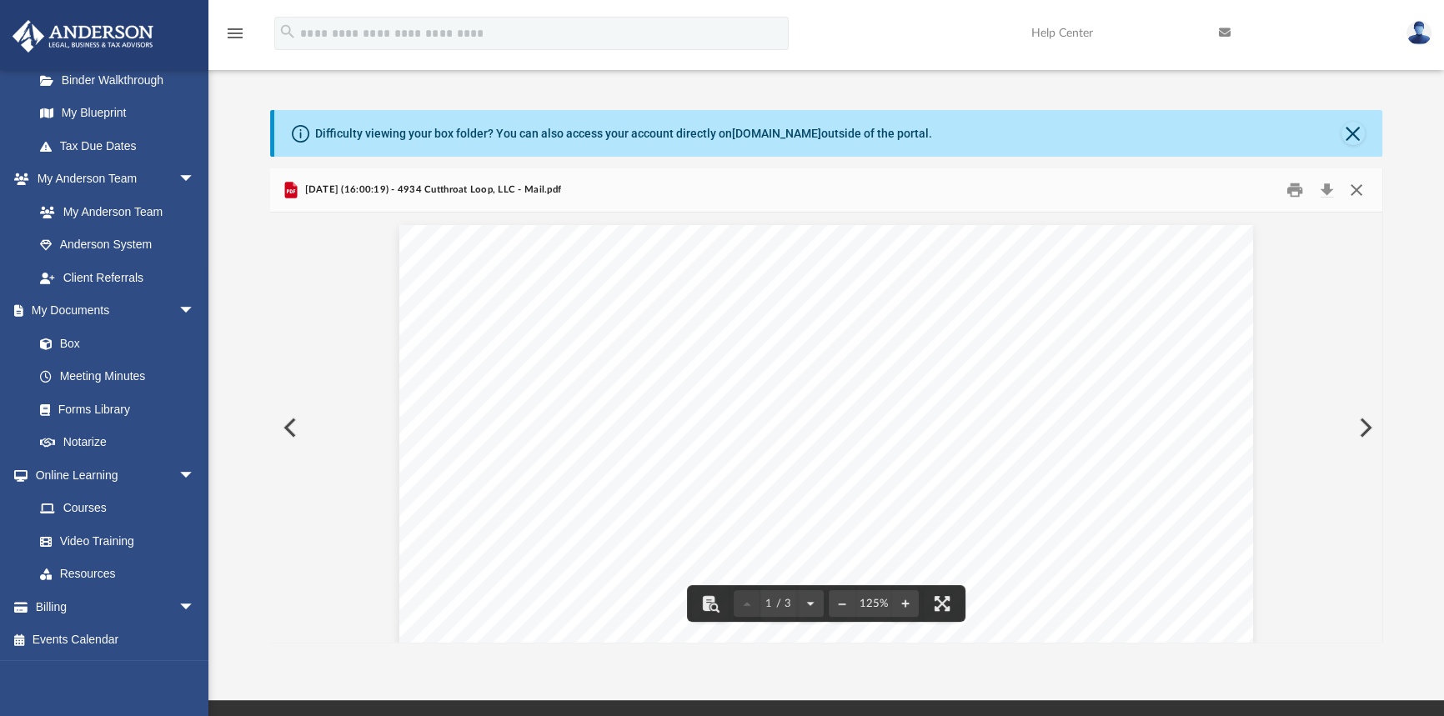
click at [1354, 189] on button "Close" at bounding box center [1356, 191] width 30 height 26
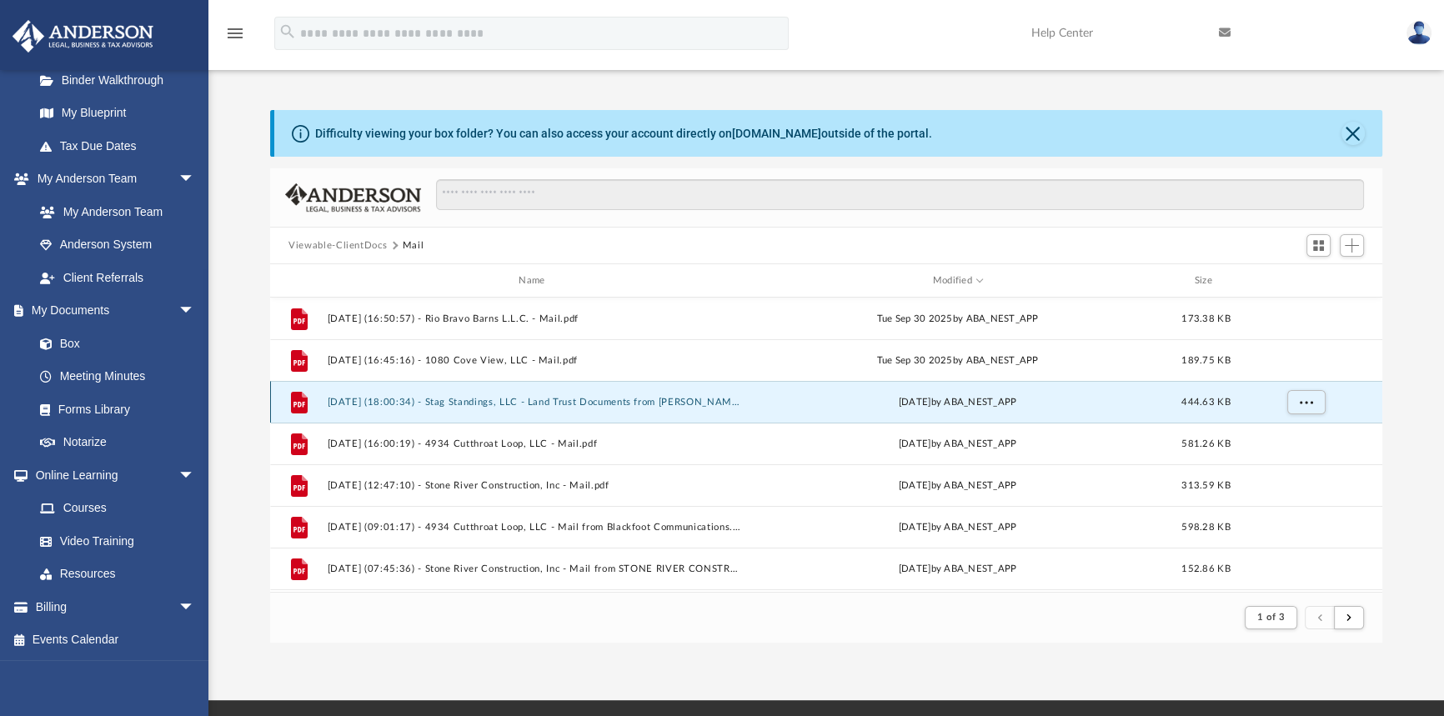
click at [623, 403] on button "[DATE] (18:00:34) - Stag Standings, LLC - Land Trust Documents from [PERSON_NAM…" at bounding box center [535, 402] width 415 height 11
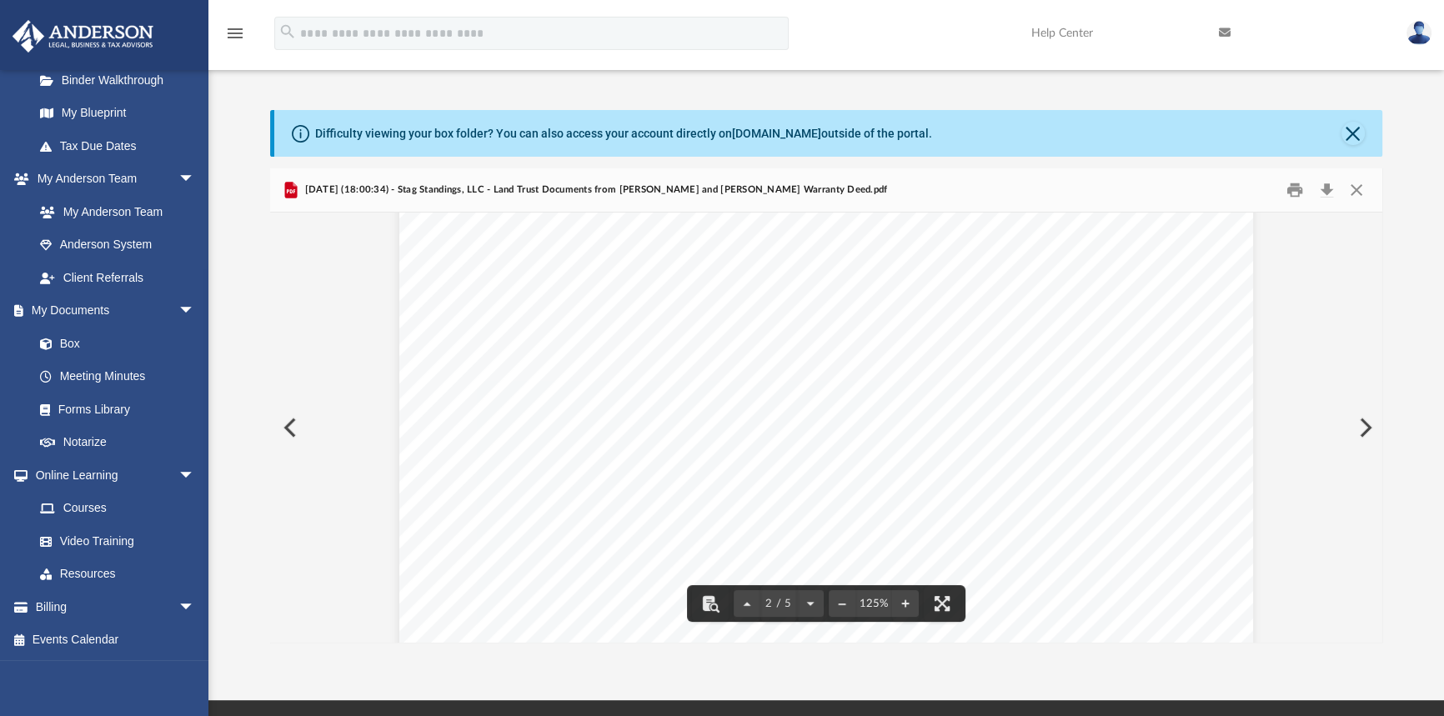
scroll to position [1591, 0]
click at [1363, 193] on button "Close" at bounding box center [1356, 191] width 30 height 26
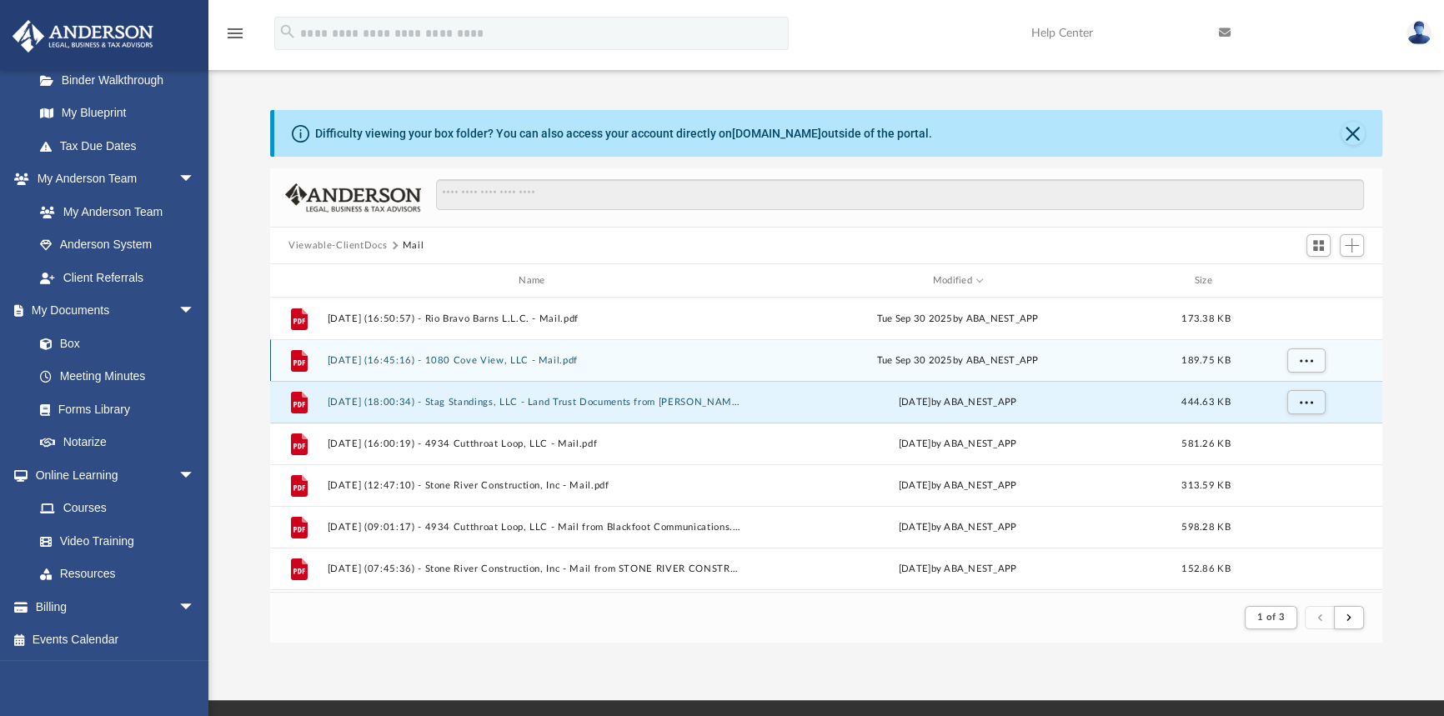
click at [550, 360] on button "[DATE] (16:45:16) - 1080 Cove View, LLC - Mail.pdf" at bounding box center [535, 360] width 415 height 11
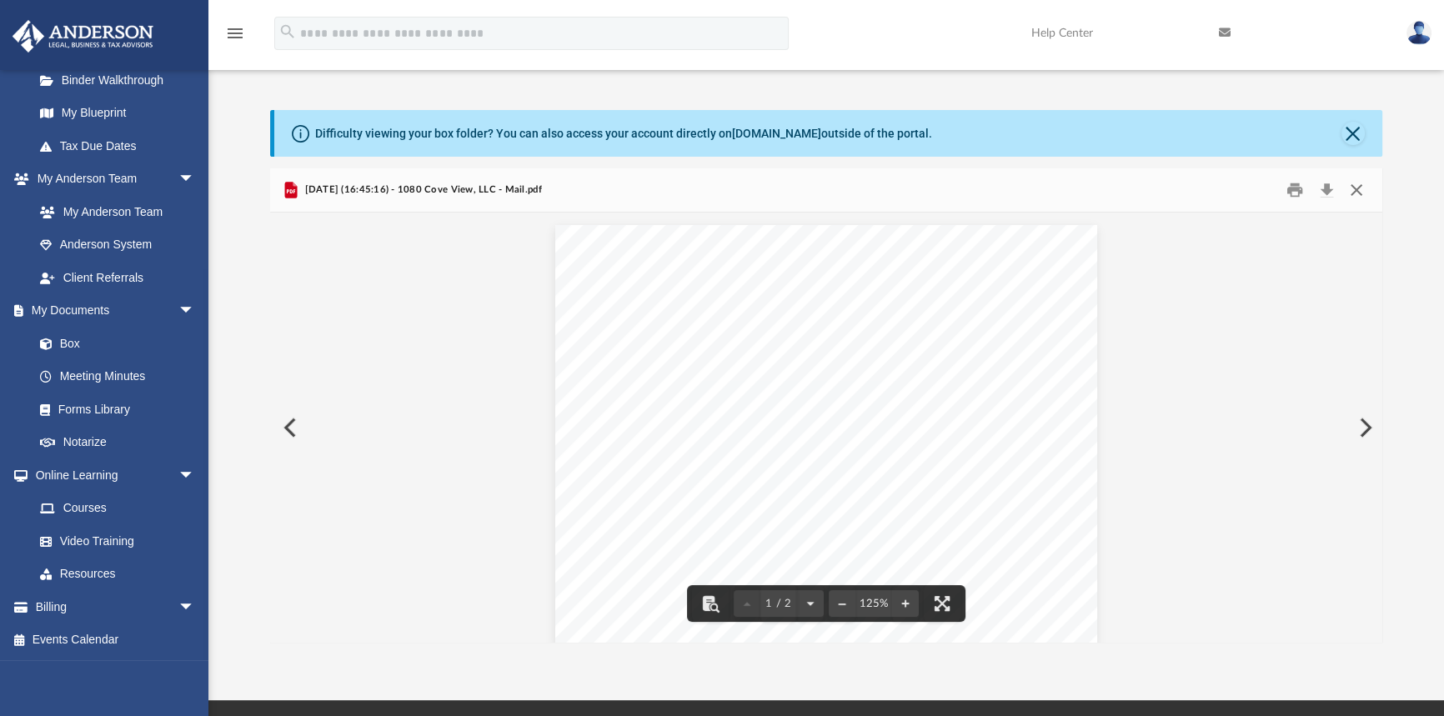
click at [1357, 195] on button "Close" at bounding box center [1356, 191] width 30 height 26
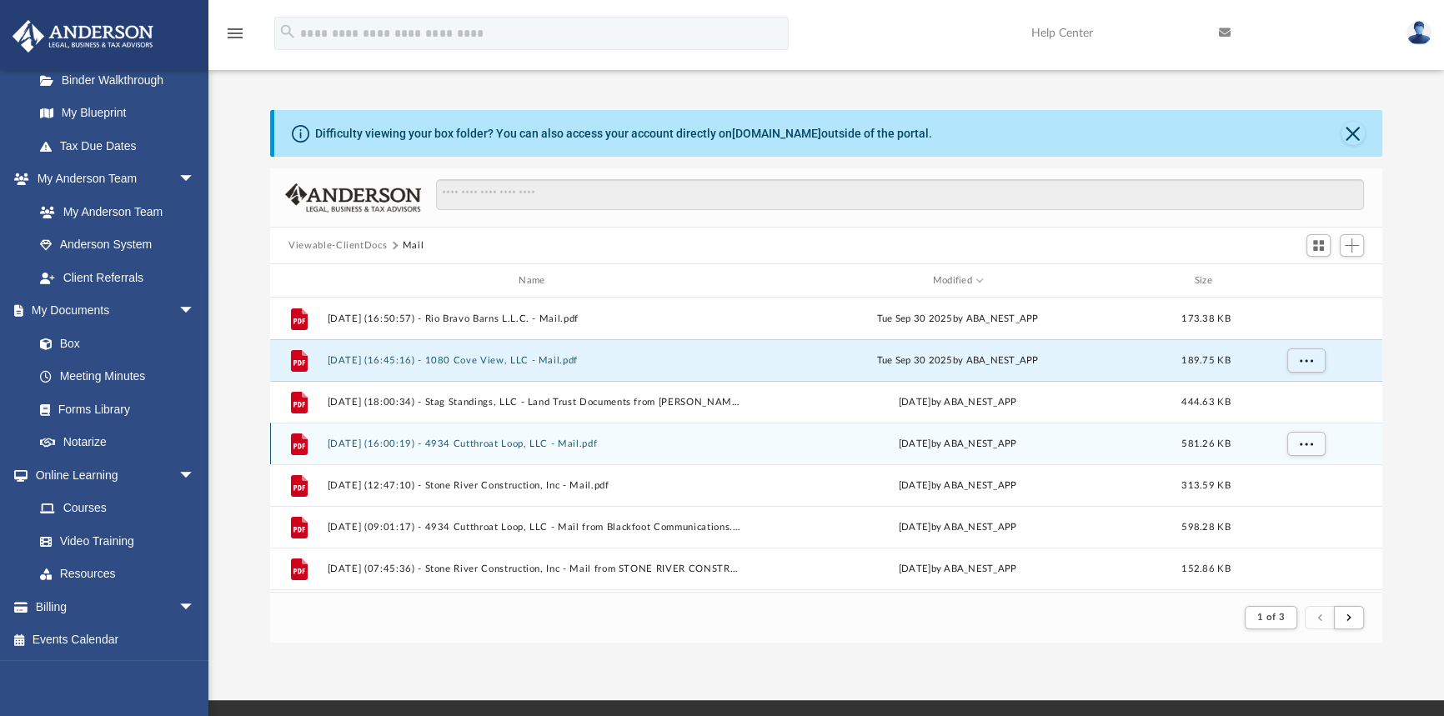
click at [585, 443] on button "[DATE] (16:00:19) - 4934 Cutthroat Loop, LLC - Mail.pdf" at bounding box center [535, 443] width 415 height 11
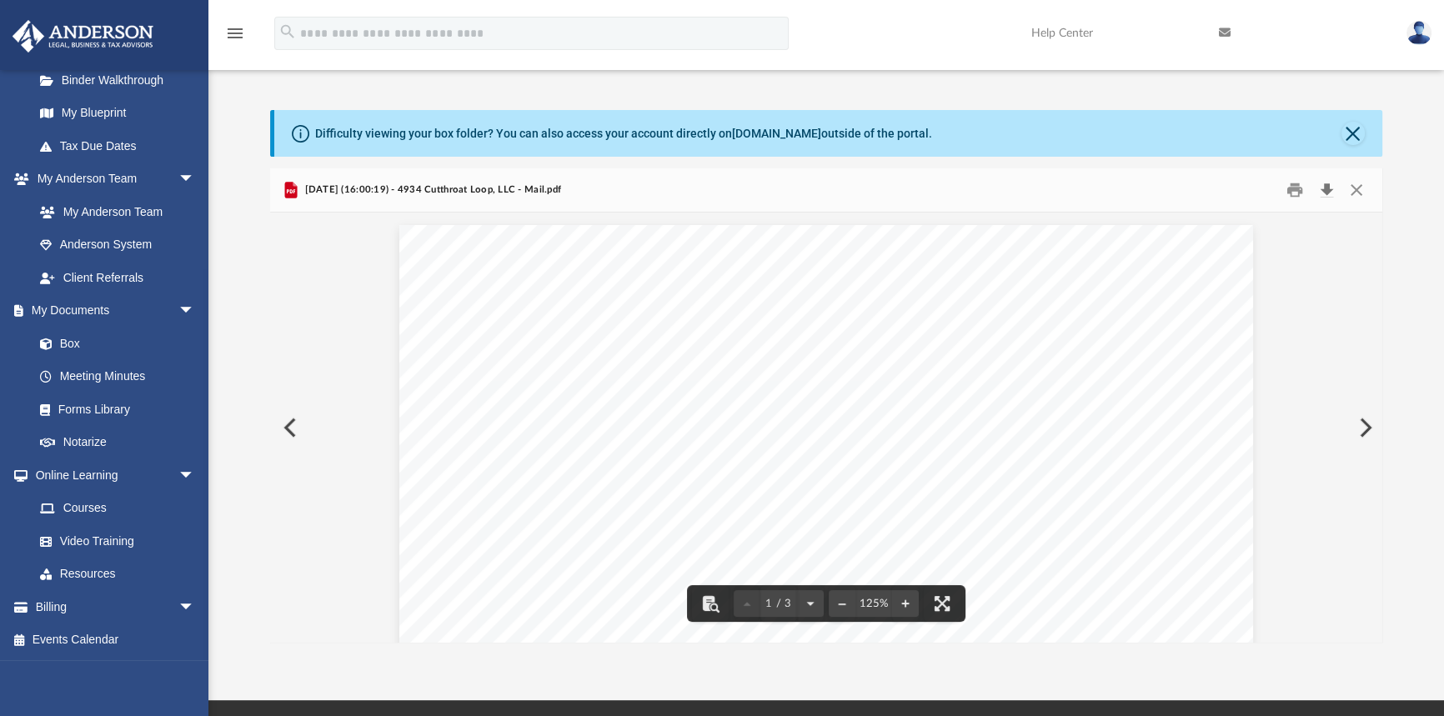
click at [1328, 193] on button "Download" at bounding box center [1326, 191] width 30 height 26
click at [1353, 187] on button "Close" at bounding box center [1356, 191] width 30 height 26
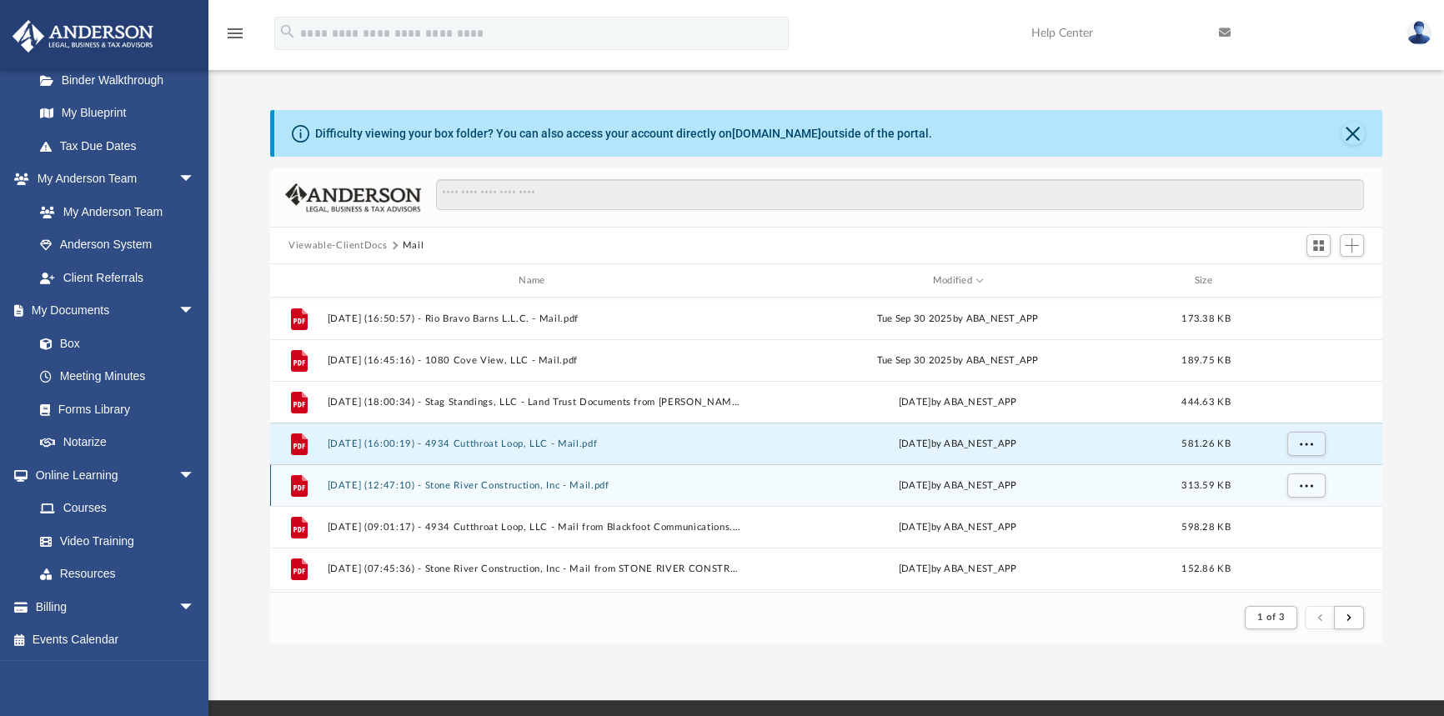
click at [579, 485] on button "[DATE] (12:47:10) - Stone River Construction, Inc - Mail.pdf" at bounding box center [535, 485] width 415 height 11
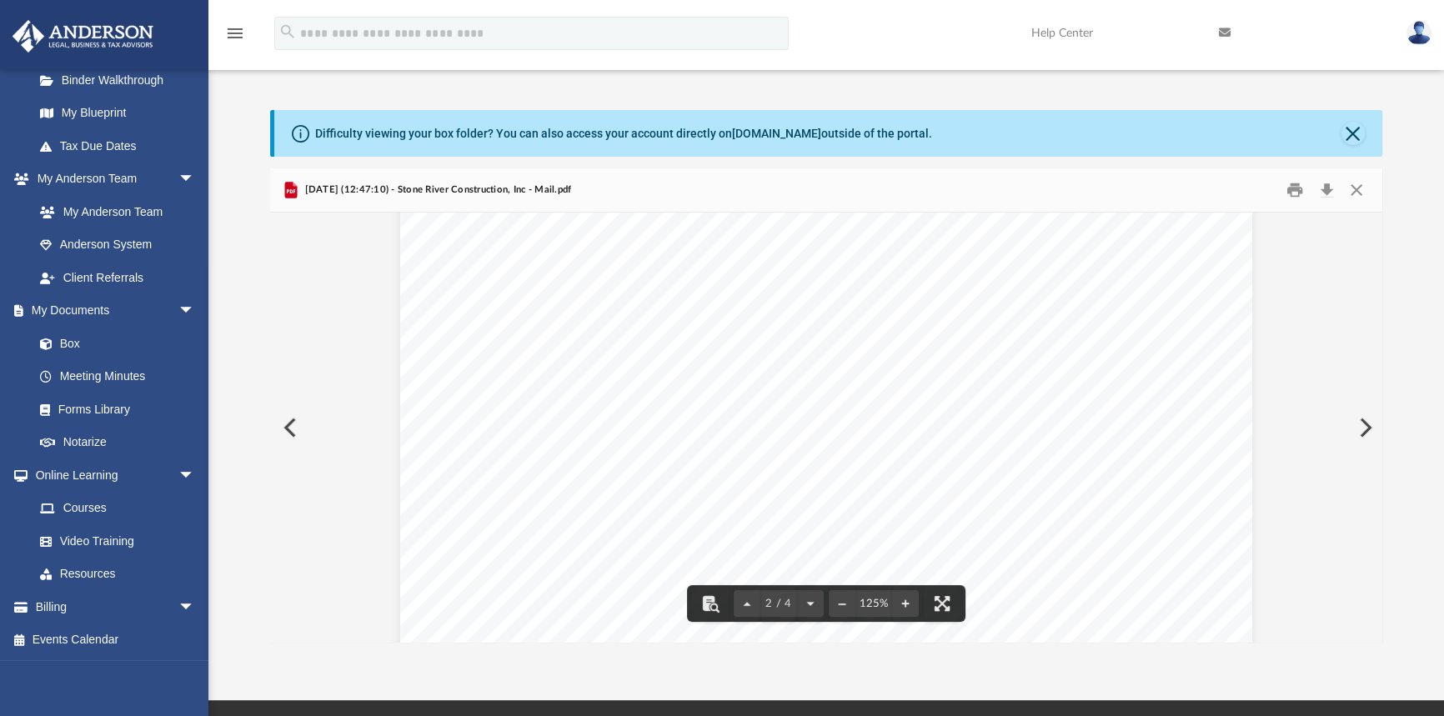
scroll to position [1212, 0]
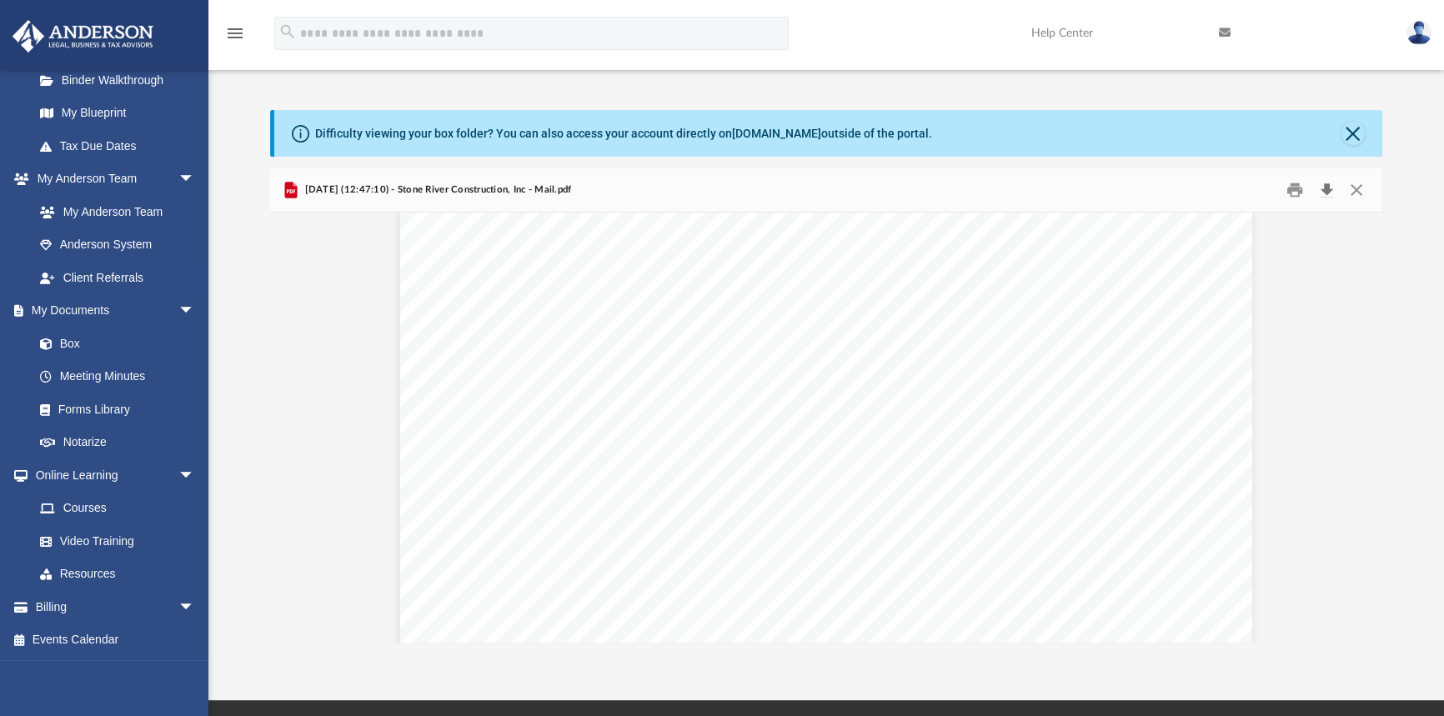
click at [1325, 187] on button "Download" at bounding box center [1326, 191] width 30 height 26
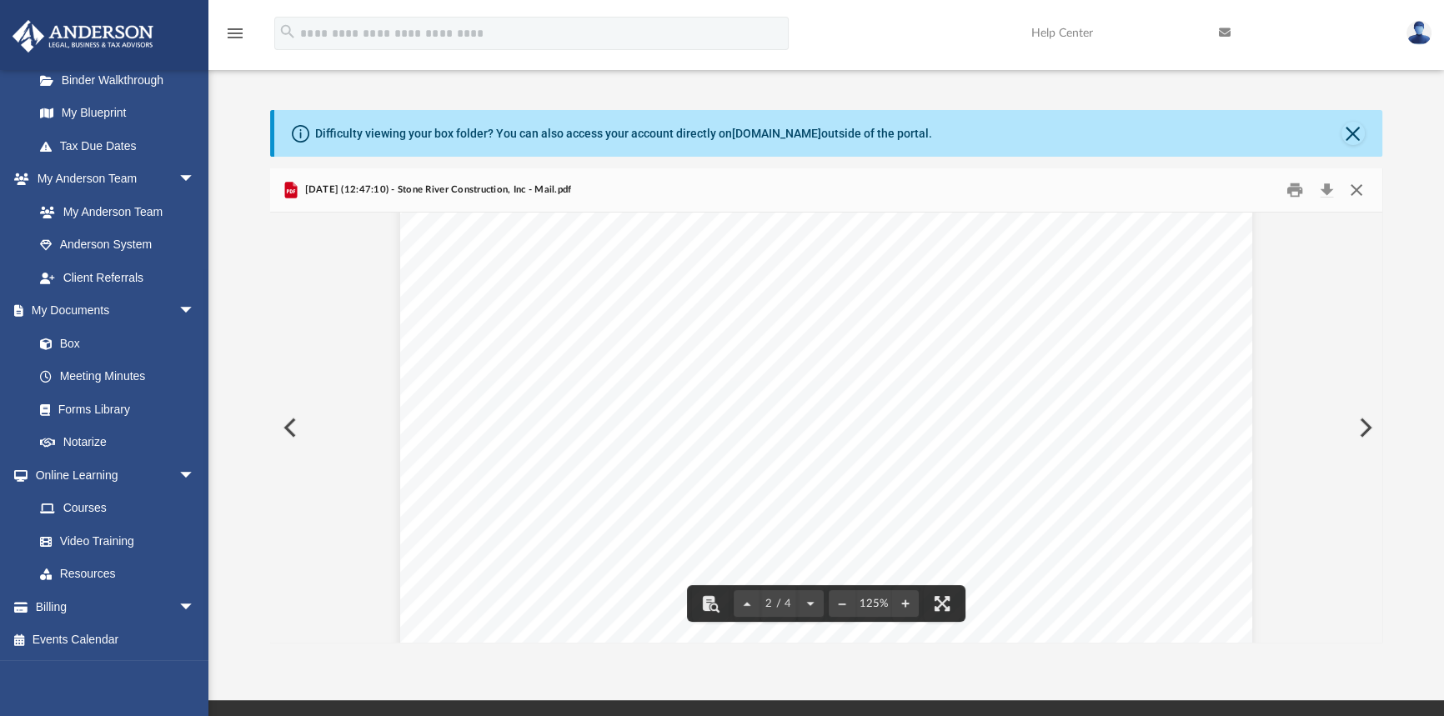
click at [1351, 192] on button "Close" at bounding box center [1356, 191] width 30 height 26
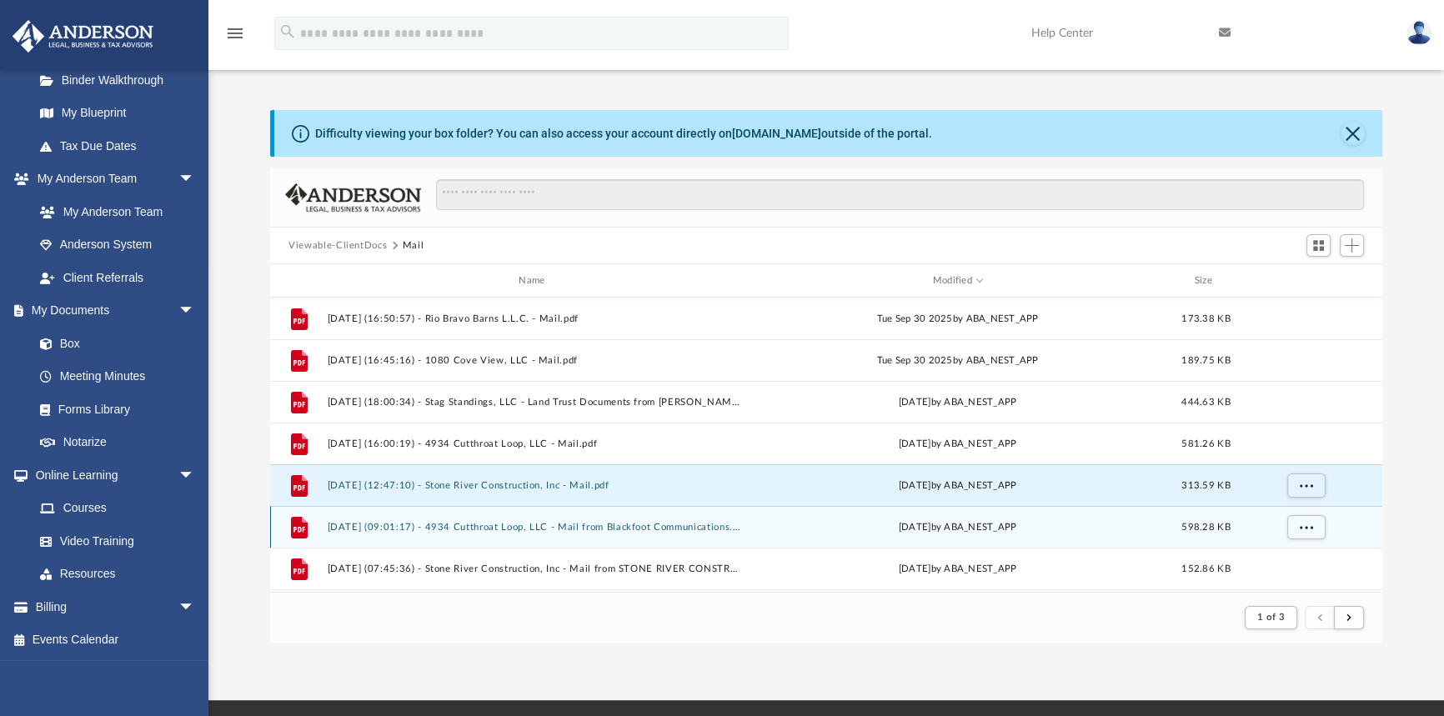
click at [618, 532] on button "[DATE] (09:01:17) - 4934 Cutthroat Loop, LLC - Mail from Blackfoot Communicatio…" at bounding box center [535, 527] width 415 height 11
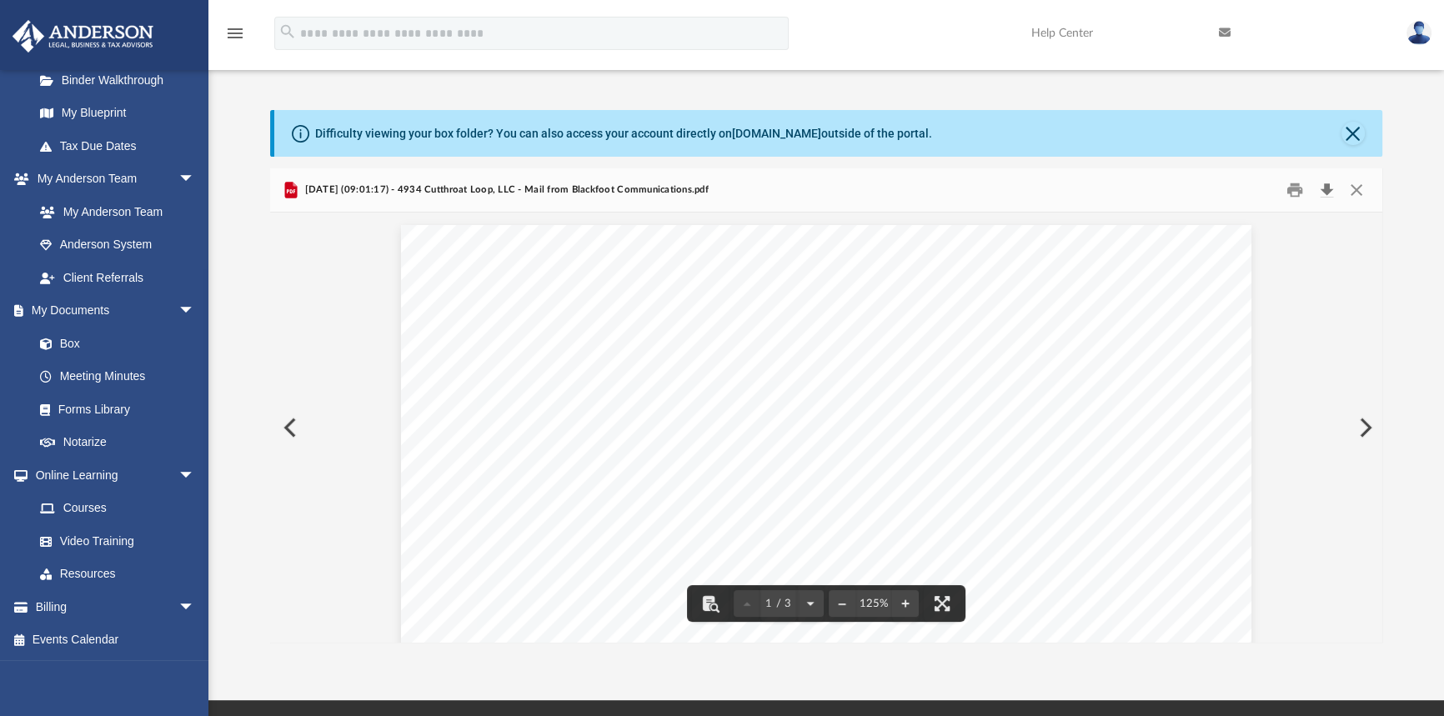
click at [1330, 195] on button "Download" at bounding box center [1326, 191] width 30 height 26
click at [1354, 190] on button "Close" at bounding box center [1356, 191] width 30 height 26
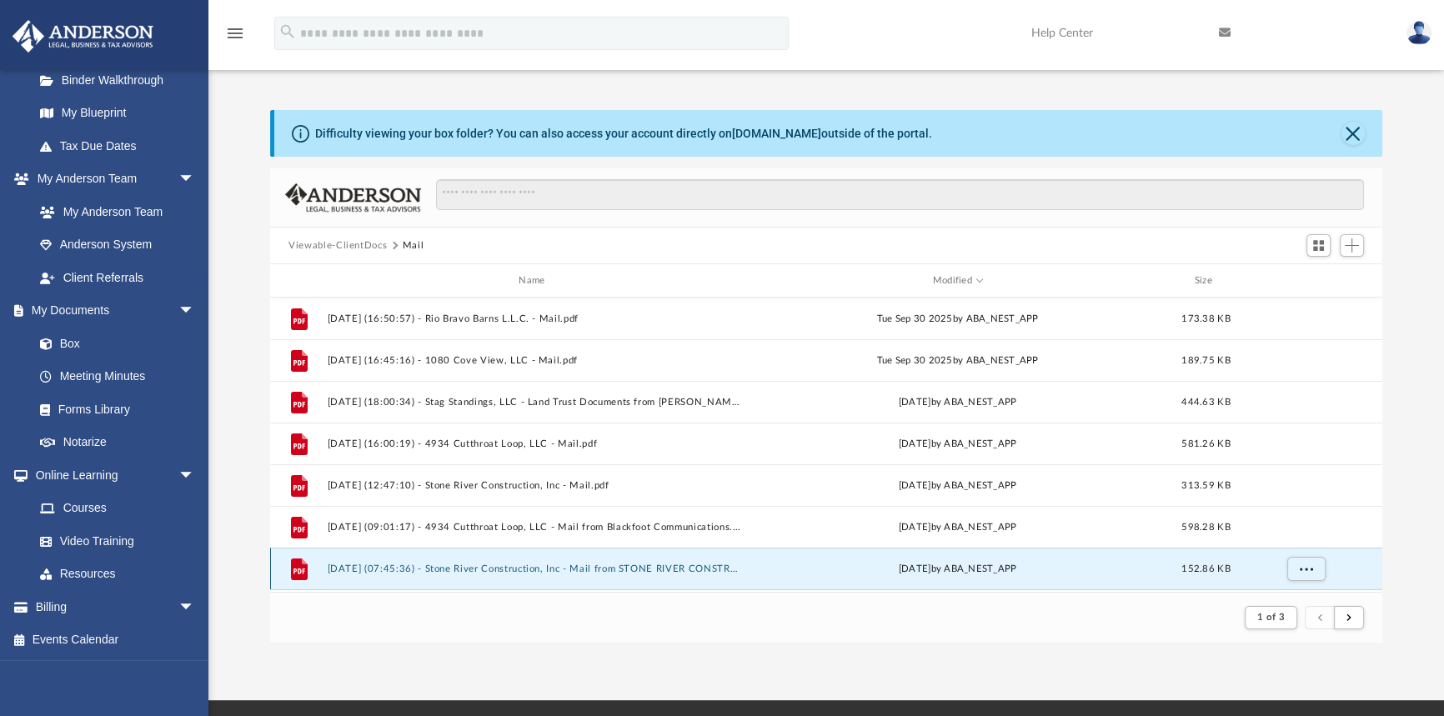
click at [623, 568] on button "[DATE] (07:45:36) - Stone River Construction, Inc - Mail from STONE RIVER CONST…" at bounding box center [535, 568] width 415 height 11
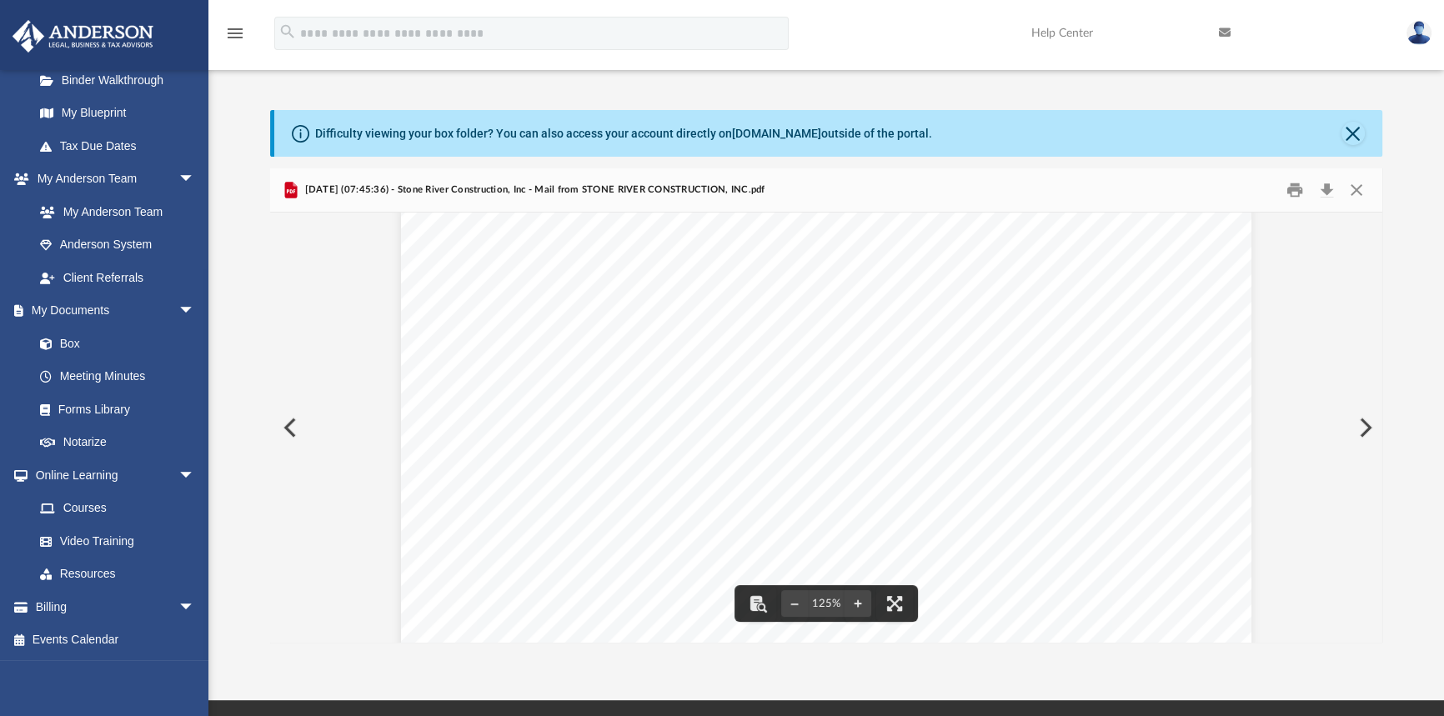
scroll to position [0, 0]
click at [1358, 188] on button "Close" at bounding box center [1356, 191] width 30 height 26
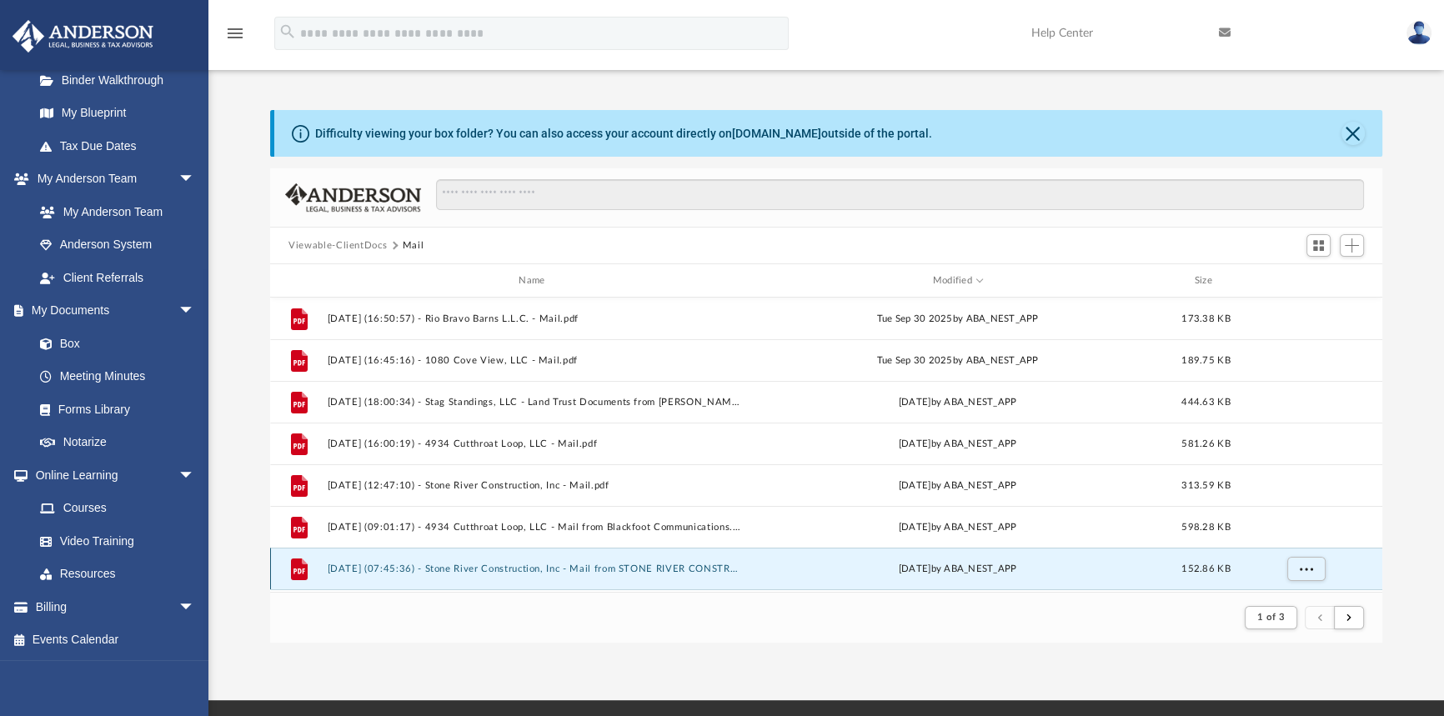
drag, startPoint x: 617, startPoint y: 567, endPoint x: 593, endPoint y: 568, distance: 23.4
click at [593, 568] on button "[DATE] (07:45:36) - Stone River Construction, Inc - Mail from STONE RIVER CONST…" at bounding box center [535, 568] width 415 height 11
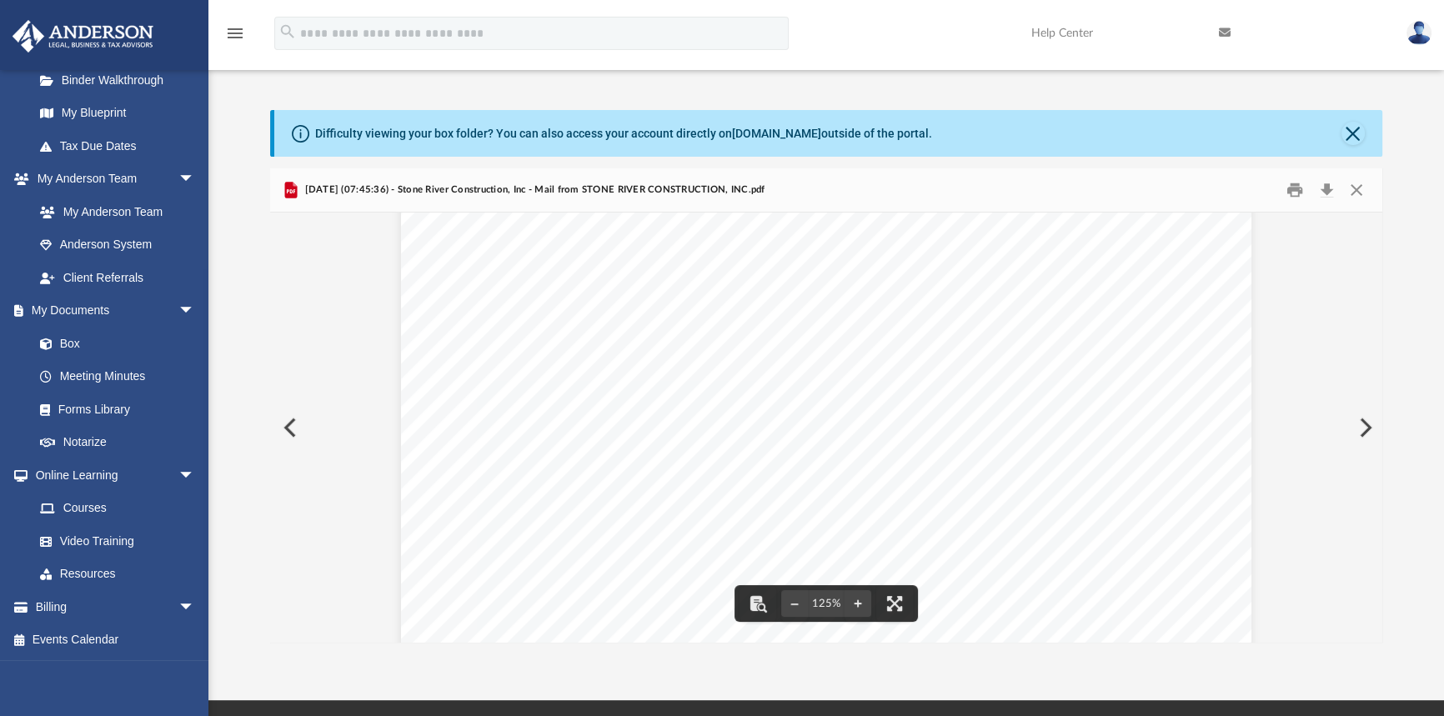
scroll to position [303, 0]
drag, startPoint x: 471, startPoint y: 289, endPoint x: 669, endPoint y: 433, distance: 245.2
click at [663, 436] on div "Page 1" at bounding box center [826, 468] width 850 height 1093
click at [1323, 178] on button "Download" at bounding box center [1326, 191] width 30 height 26
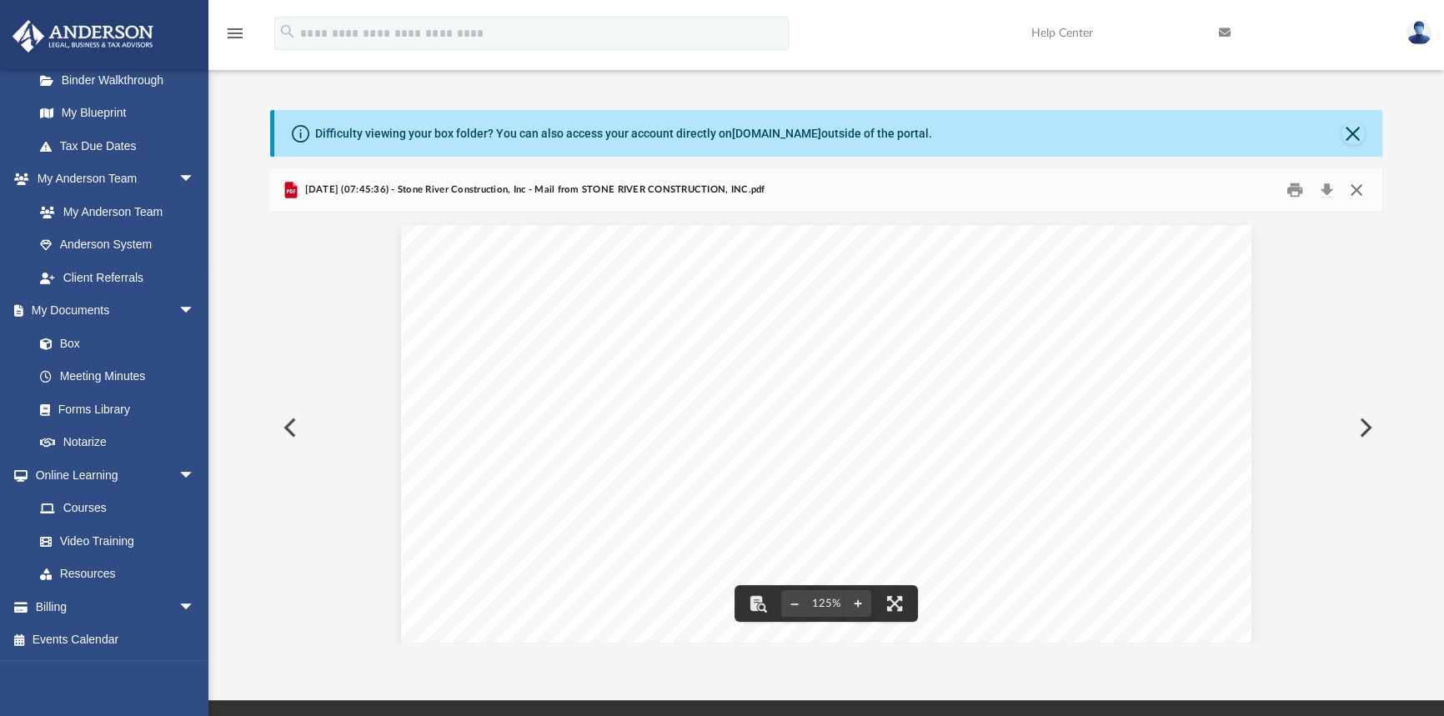
click at [1354, 193] on button "Close" at bounding box center [1356, 191] width 30 height 26
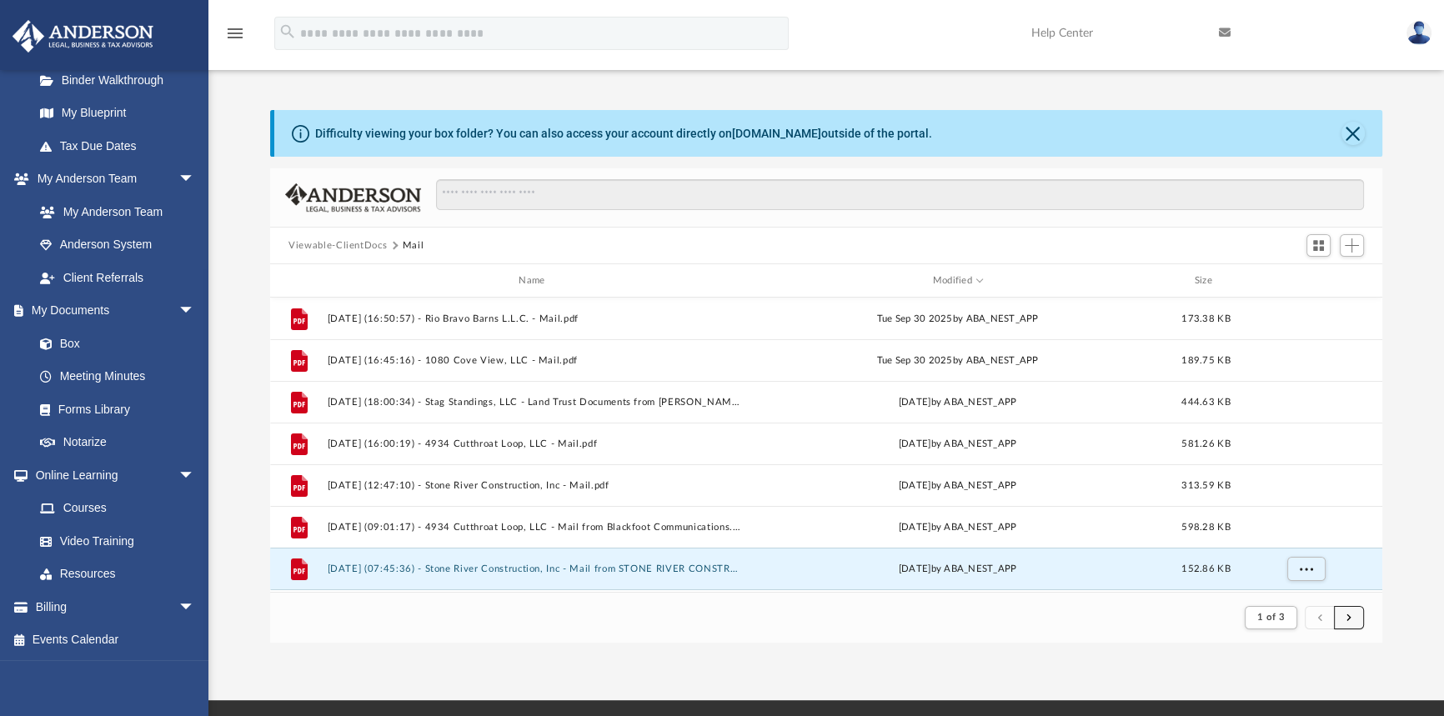
click at [1354, 616] on button "submit" at bounding box center [1349, 618] width 30 height 24
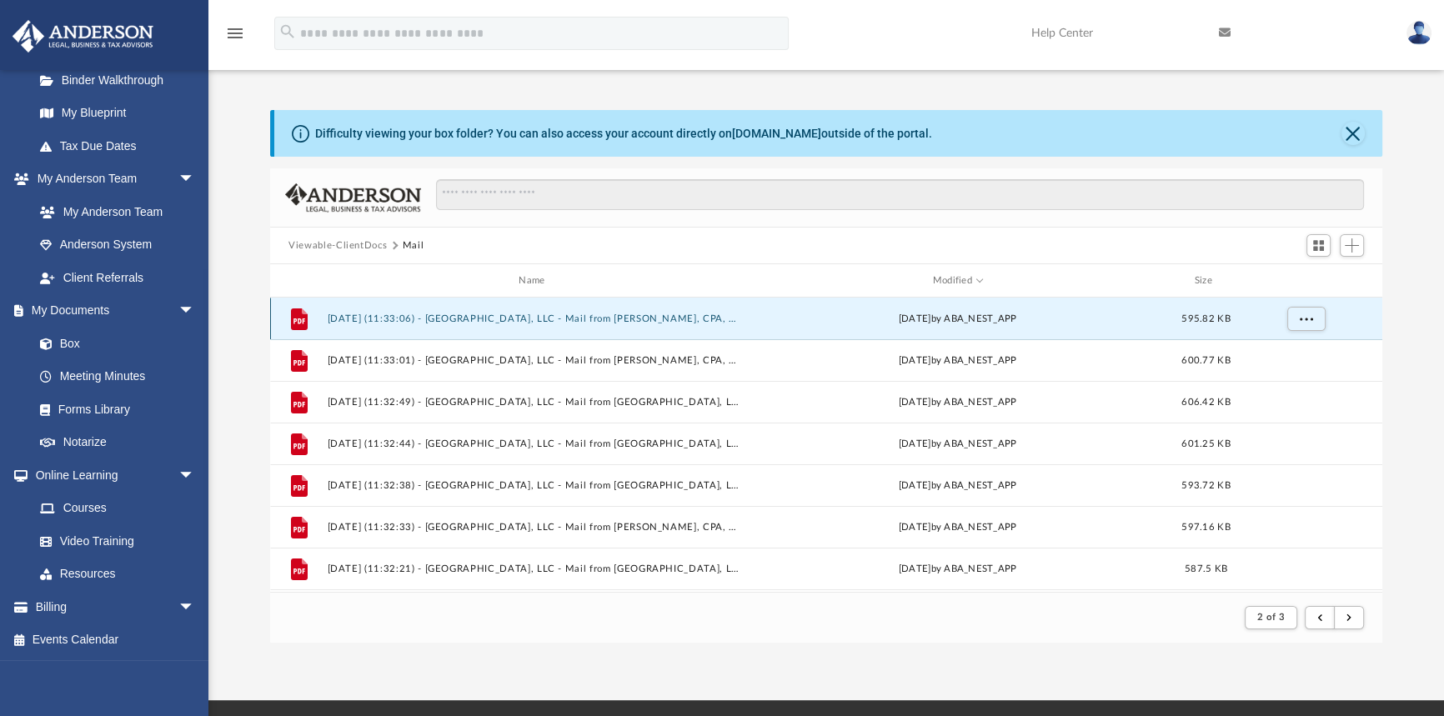
click at [498, 319] on button "[DATE] (11:33:06) - [GEOGRAPHIC_DATA], LLC - Mail from [PERSON_NAME], CPA, CFE,…" at bounding box center [535, 318] width 415 height 11
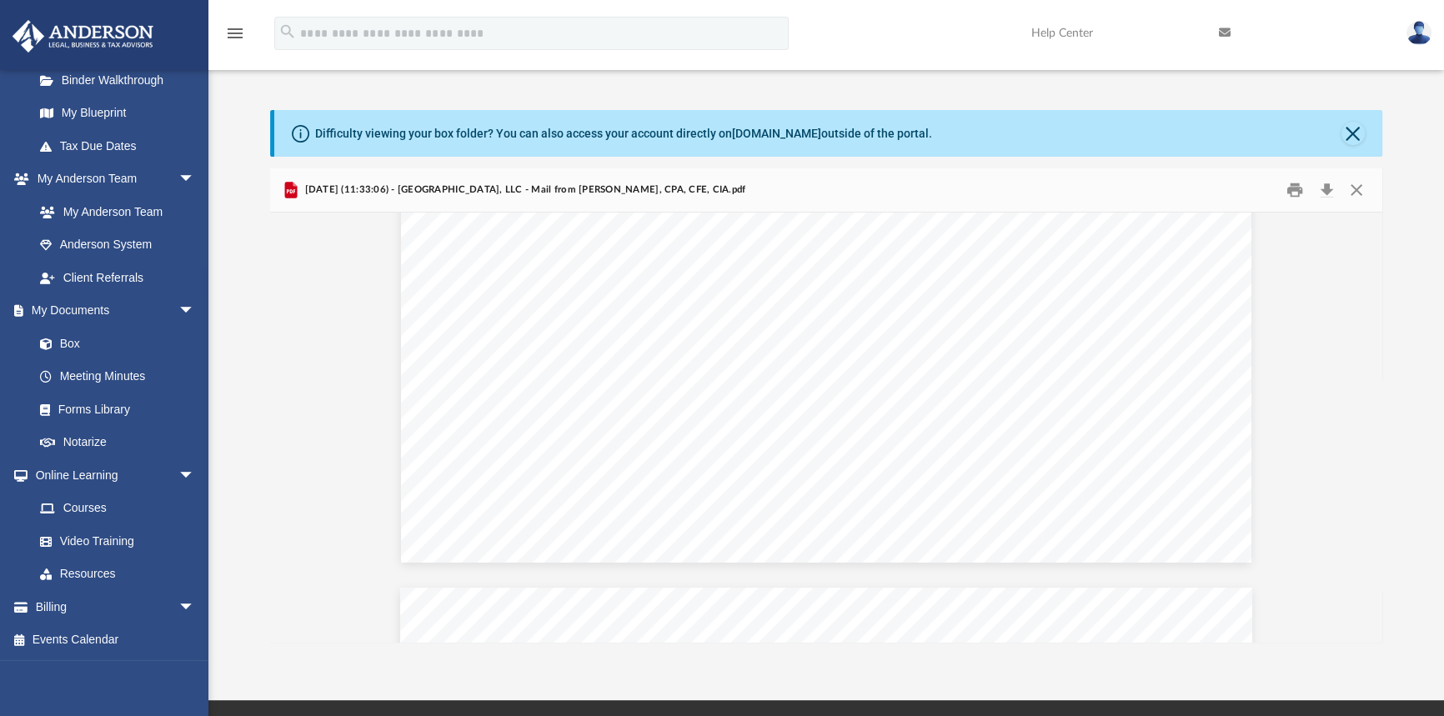
scroll to position [984, 0]
click at [1325, 193] on button "Download" at bounding box center [1326, 191] width 30 height 26
click at [1401, 157] on div "Difficulty viewing your box folder? You can also access your account directly o…" at bounding box center [825, 376] width 1235 height 533
click at [1351, 186] on button "Close" at bounding box center [1356, 191] width 30 height 26
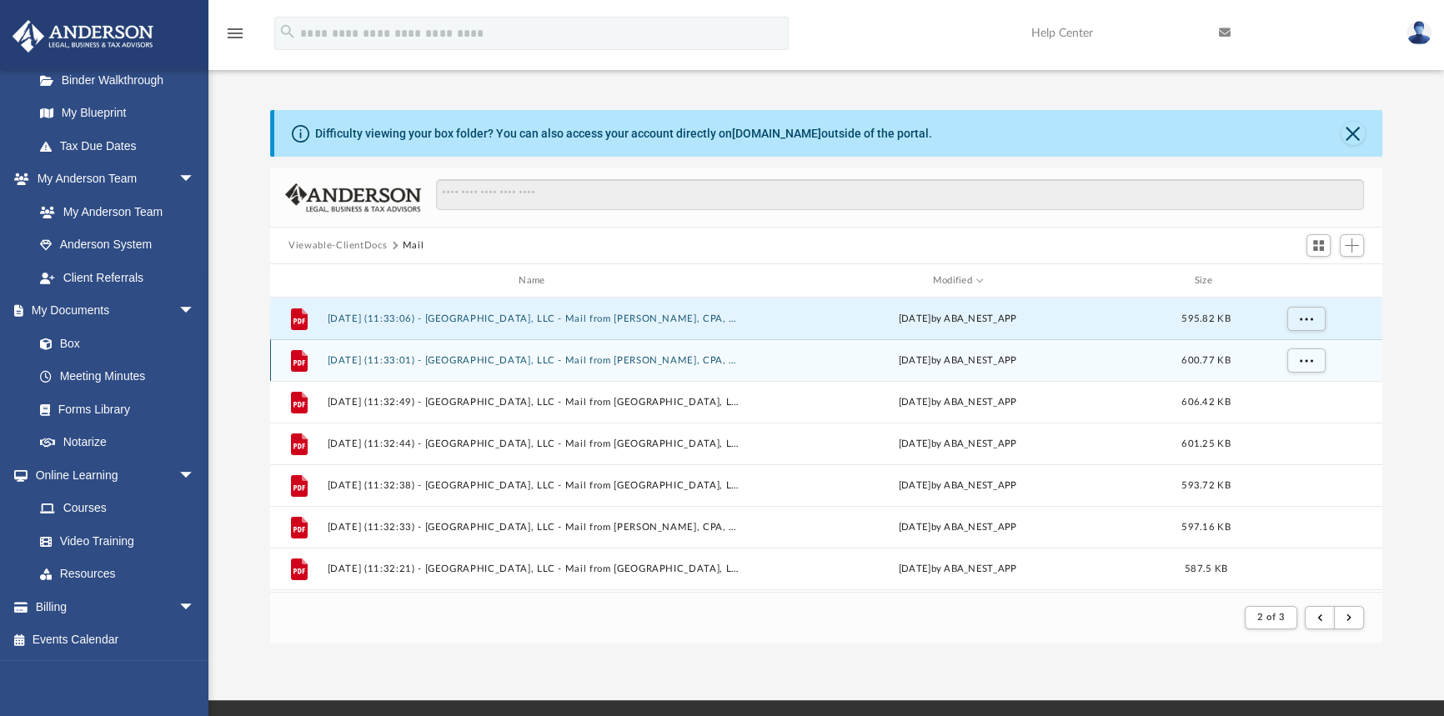
click at [749, 355] on div "File [DATE] (11:33:01) - [GEOGRAPHIC_DATA], LLC - Mail from [PERSON_NAME], CPA,…" at bounding box center [826, 360] width 1112 height 42
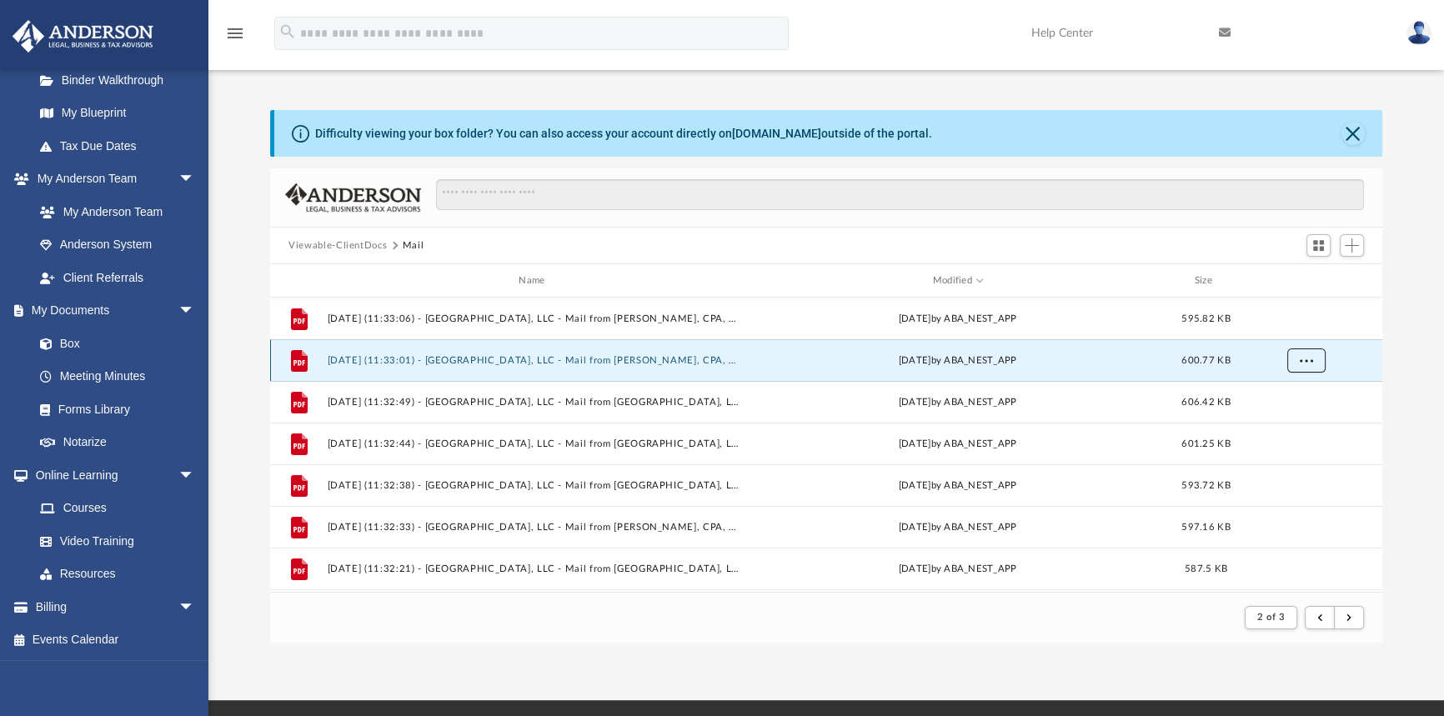
click at [1308, 358] on span "More options" at bounding box center [1305, 359] width 13 height 9
click at [1299, 423] on li "Download" at bounding box center [1292, 421] width 48 height 18
click at [746, 363] on div "File [DATE] (11:33:01) - [GEOGRAPHIC_DATA], LLC - Mail from [PERSON_NAME], CPA,…" at bounding box center [826, 360] width 1112 height 42
click at [669, 358] on button "[DATE] (11:33:01) - [GEOGRAPHIC_DATA], LLC - Mail from [PERSON_NAME], CPA, CFE,…" at bounding box center [535, 360] width 415 height 11
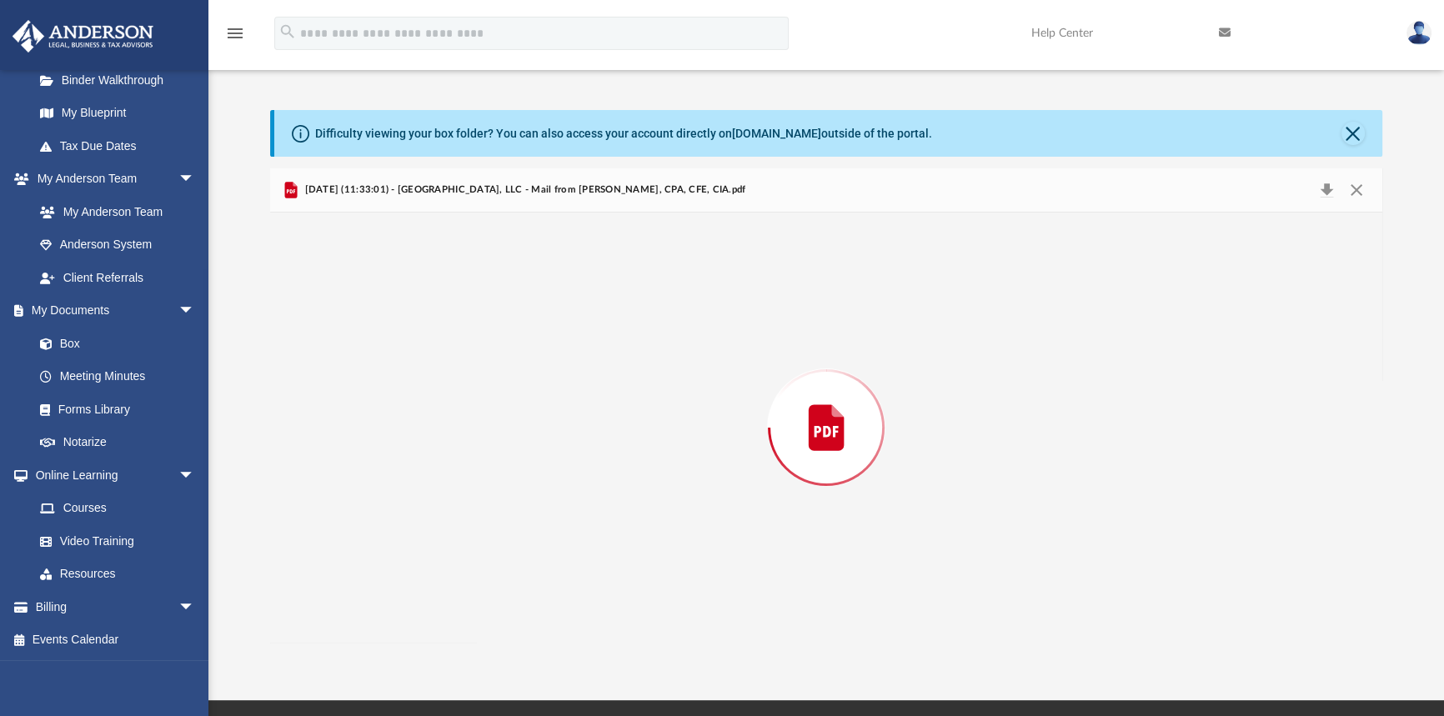
click at [669, 358] on div "Preview" at bounding box center [826, 428] width 1112 height 430
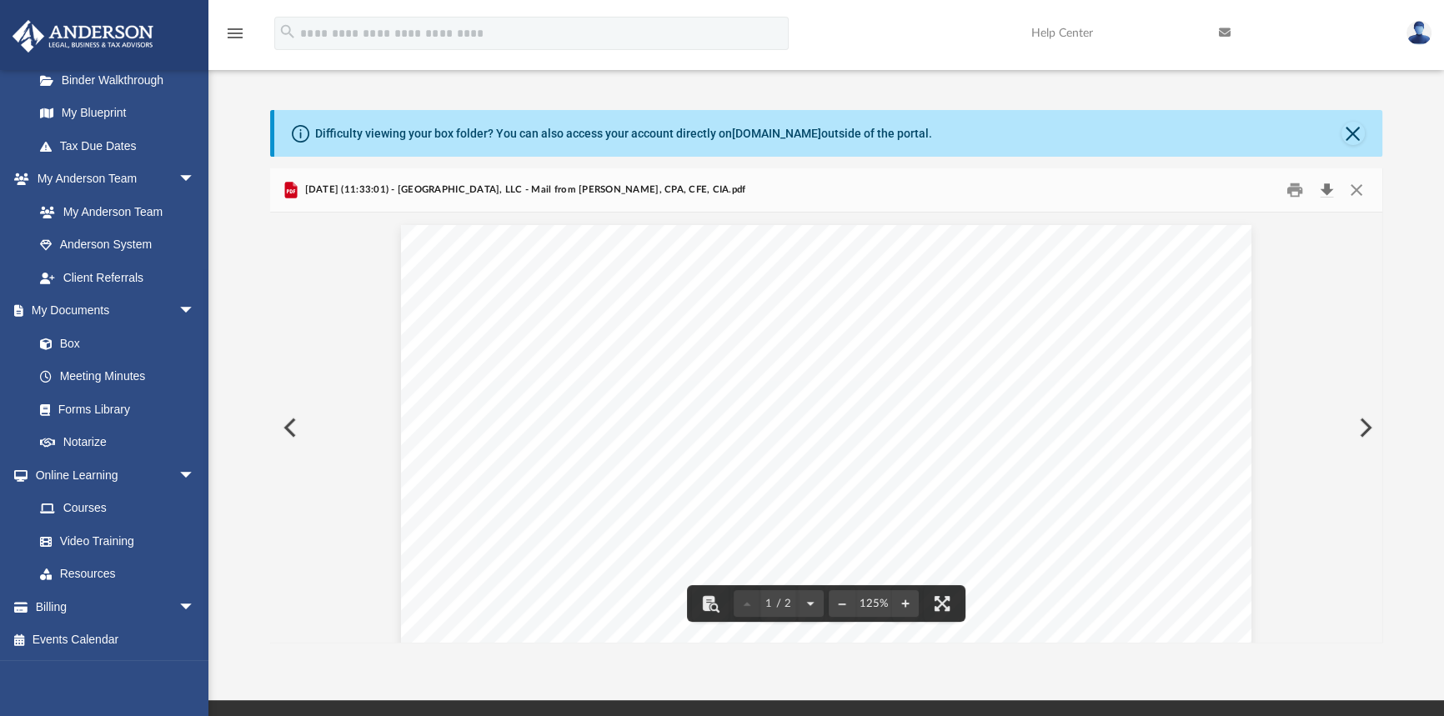
click at [1325, 193] on button "Download" at bounding box center [1326, 191] width 30 height 26
click at [1367, 420] on button "Preview" at bounding box center [1363, 427] width 37 height 47
click at [1321, 188] on button "Download" at bounding box center [1326, 191] width 30 height 26
click at [1364, 426] on button "Preview" at bounding box center [1363, 427] width 37 height 47
click at [1328, 188] on button "Download" at bounding box center [1326, 191] width 30 height 26
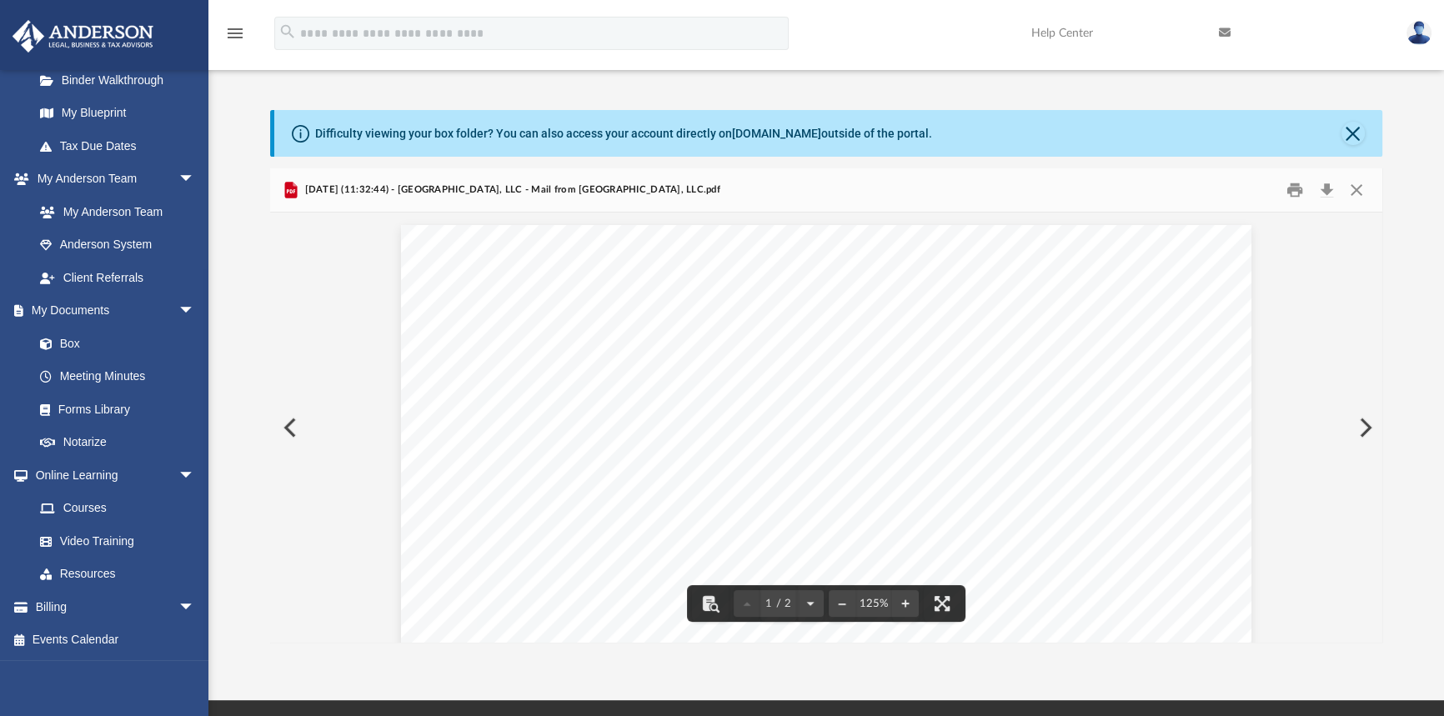
click at [1364, 426] on button "Preview" at bounding box center [1363, 427] width 37 height 47
click at [1325, 189] on button "Download" at bounding box center [1326, 191] width 30 height 26
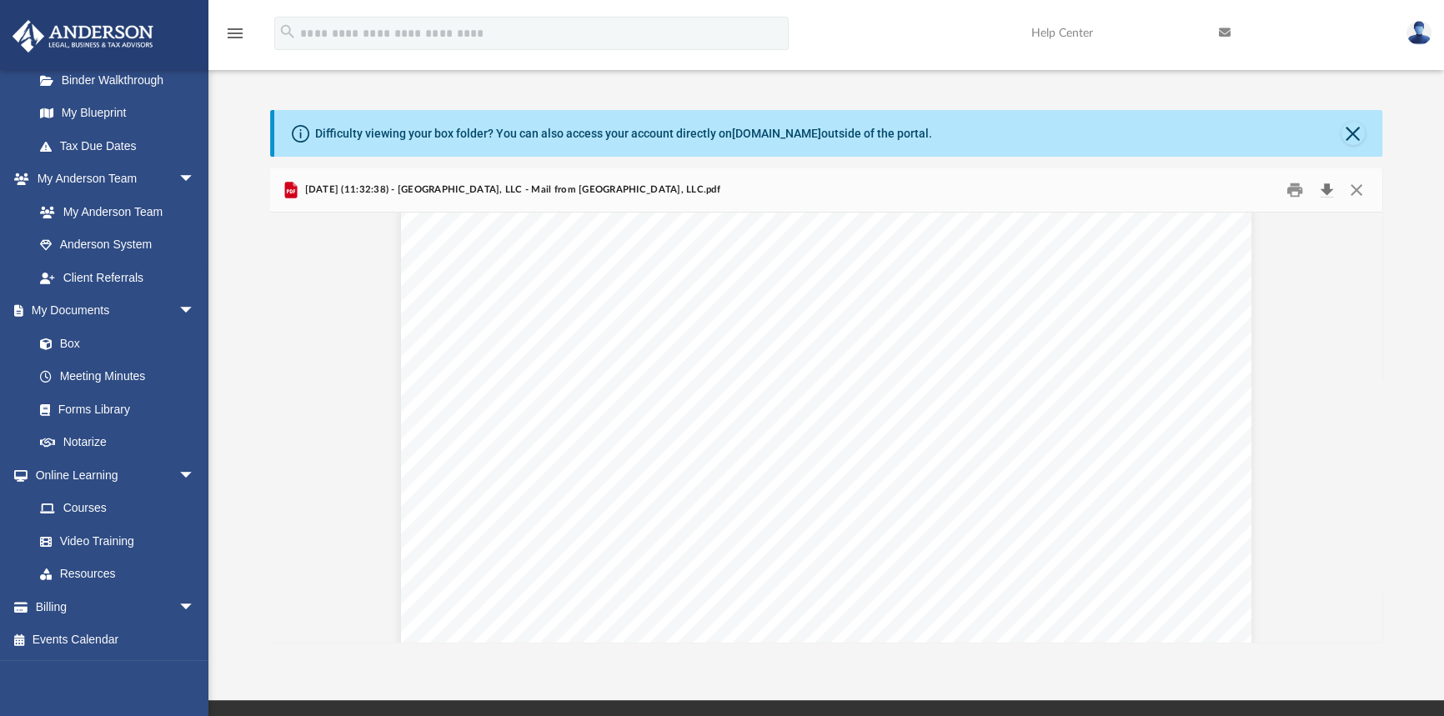
scroll to position [0, 0]
click at [1371, 428] on button "Preview" at bounding box center [1363, 427] width 37 height 47
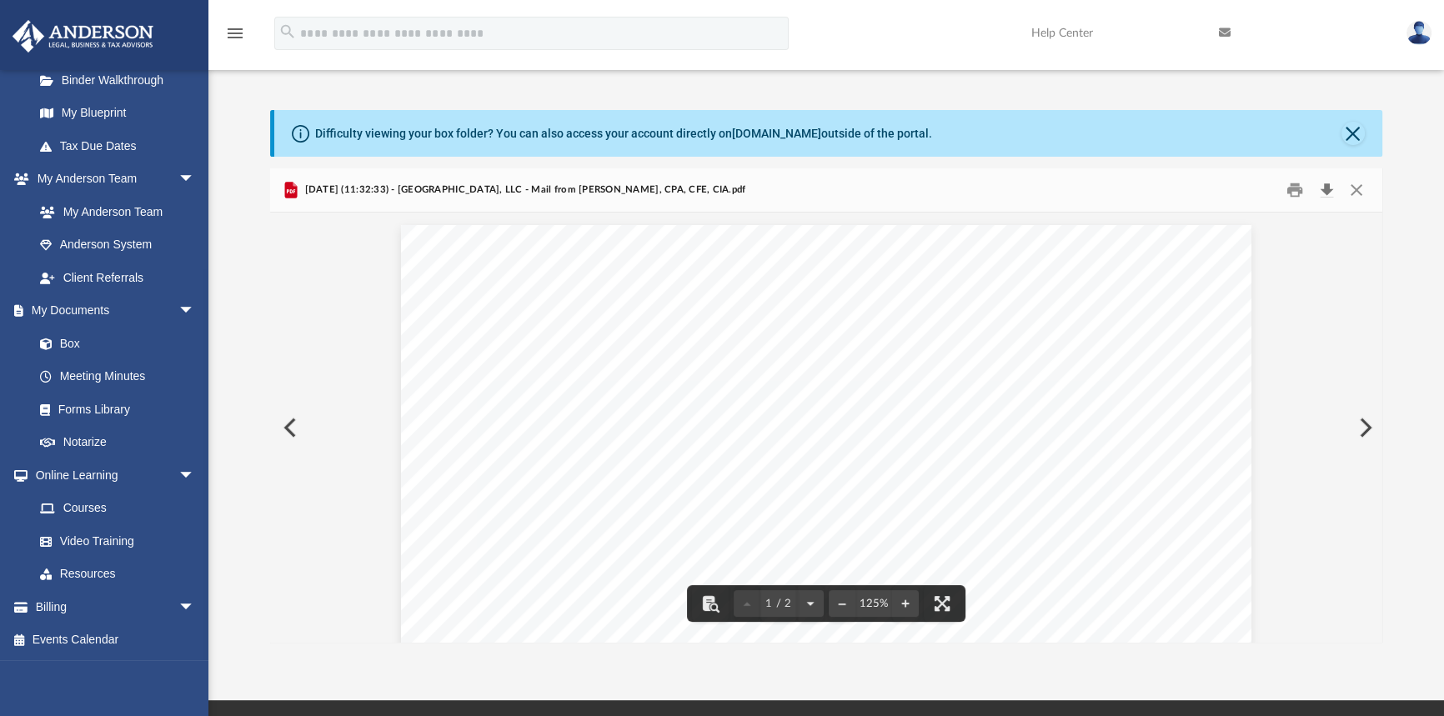
click at [1324, 189] on button "Download" at bounding box center [1326, 191] width 30 height 26
click at [1362, 428] on button "Preview" at bounding box center [1363, 427] width 37 height 47
click at [1326, 191] on button "Download" at bounding box center [1326, 191] width 30 height 26
click at [1362, 424] on button "Preview" at bounding box center [1363, 427] width 37 height 47
click at [1325, 188] on button "Download" at bounding box center [1326, 191] width 30 height 26
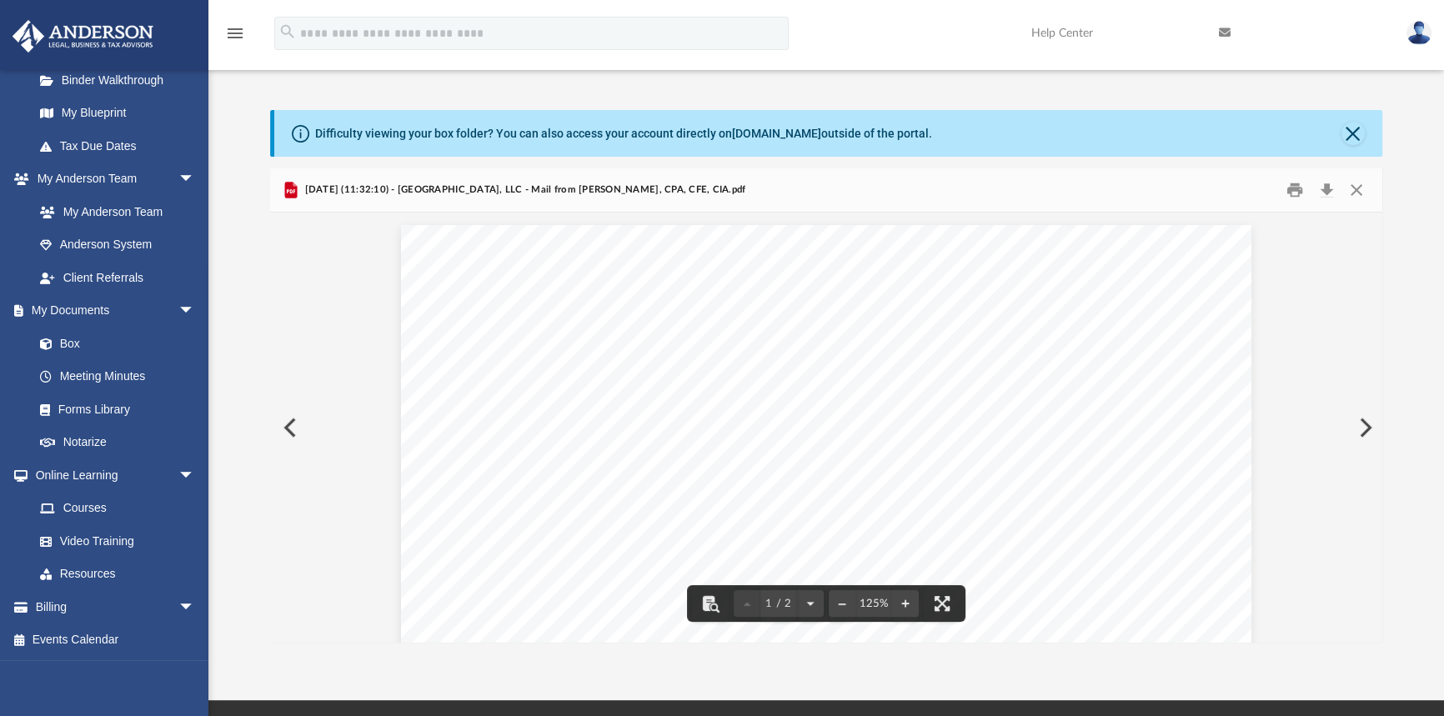
click at [1367, 424] on button "Preview" at bounding box center [1363, 427] width 37 height 47
click at [1320, 193] on button "Download" at bounding box center [1326, 191] width 30 height 26
click at [1357, 432] on button "Preview" at bounding box center [1363, 427] width 37 height 47
click at [1321, 192] on button "Download" at bounding box center [1326, 191] width 30 height 26
click at [1358, 426] on button "Preview" at bounding box center [1363, 427] width 37 height 47
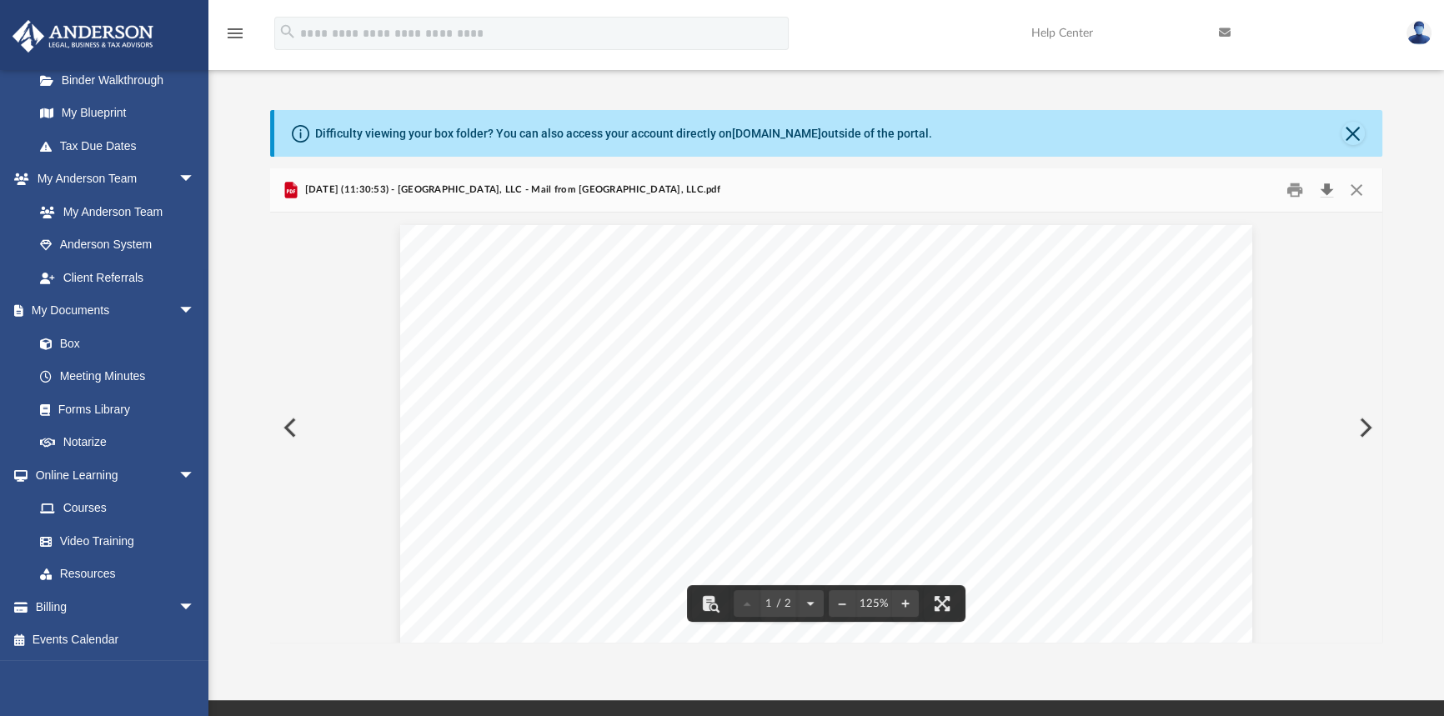
click at [1328, 189] on button "Download" at bounding box center [1326, 191] width 30 height 26
click at [1360, 424] on button "Preview" at bounding box center [1363, 427] width 37 height 47
click at [1324, 188] on button "Download" at bounding box center [1326, 191] width 30 height 26
click at [1366, 425] on button "Preview" at bounding box center [1363, 427] width 37 height 47
click at [1324, 190] on button "Download" at bounding box center [1326, 191] width 30 height 26
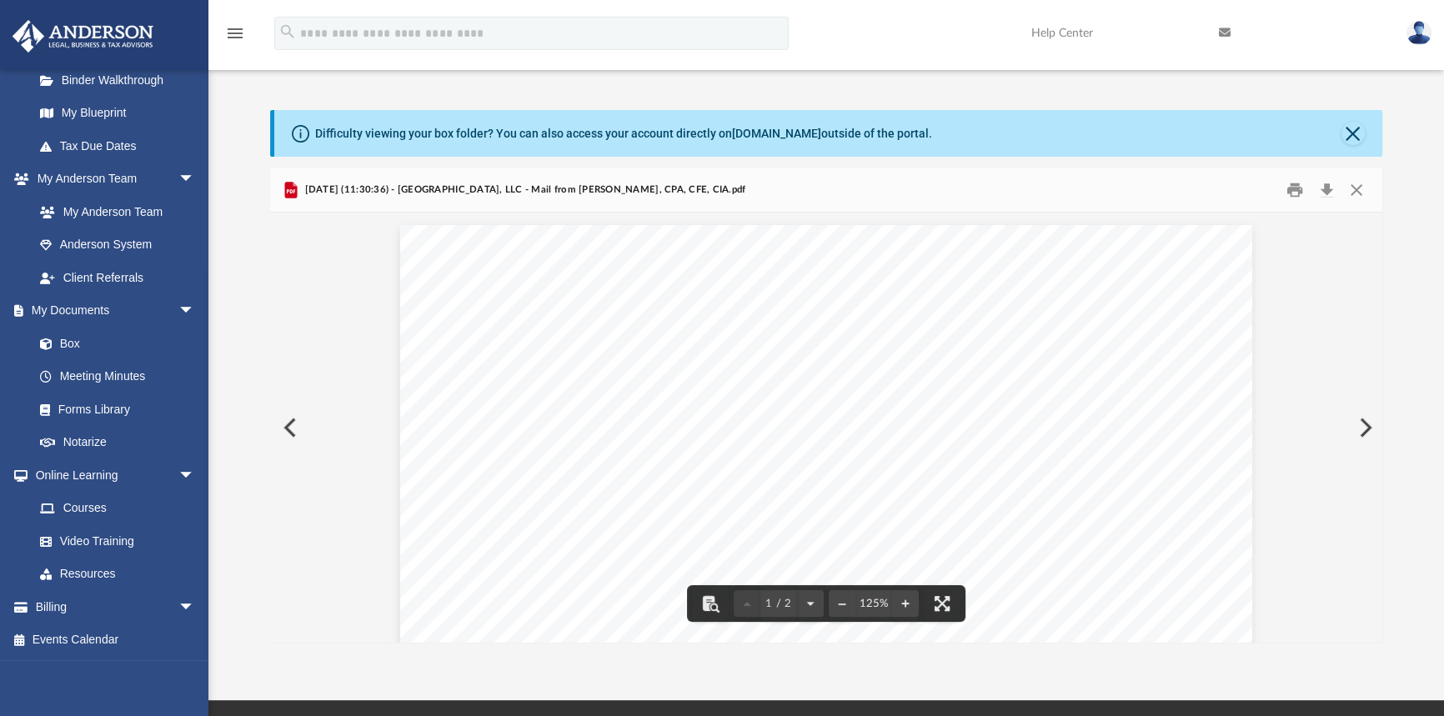
click at [1360, 431] on button "Preview" at bounding box center [1363, 427] width 37 height 47
click at [1329, 187] on button "Download" at bounding box center [1326, 191] width 30 height 26
click at [1359, 433] on button "Preview" at bounding box center [1363, 427] width 37 height 47
click at [1328, 182] on button "Download" at bounding box center [1326, 191] width 30 height 26
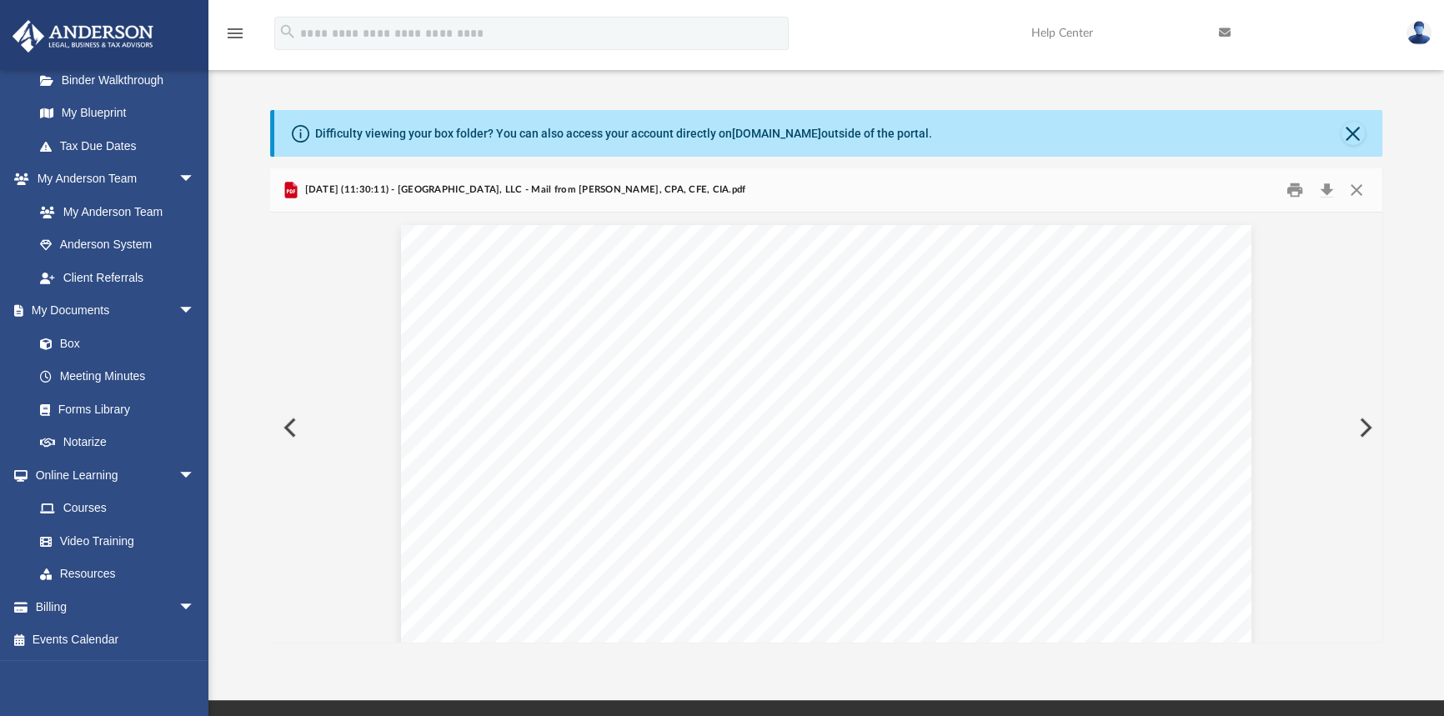
click at [1359, 431] on button "Preview" at bounding box center [1363, 427] width 37 height 47
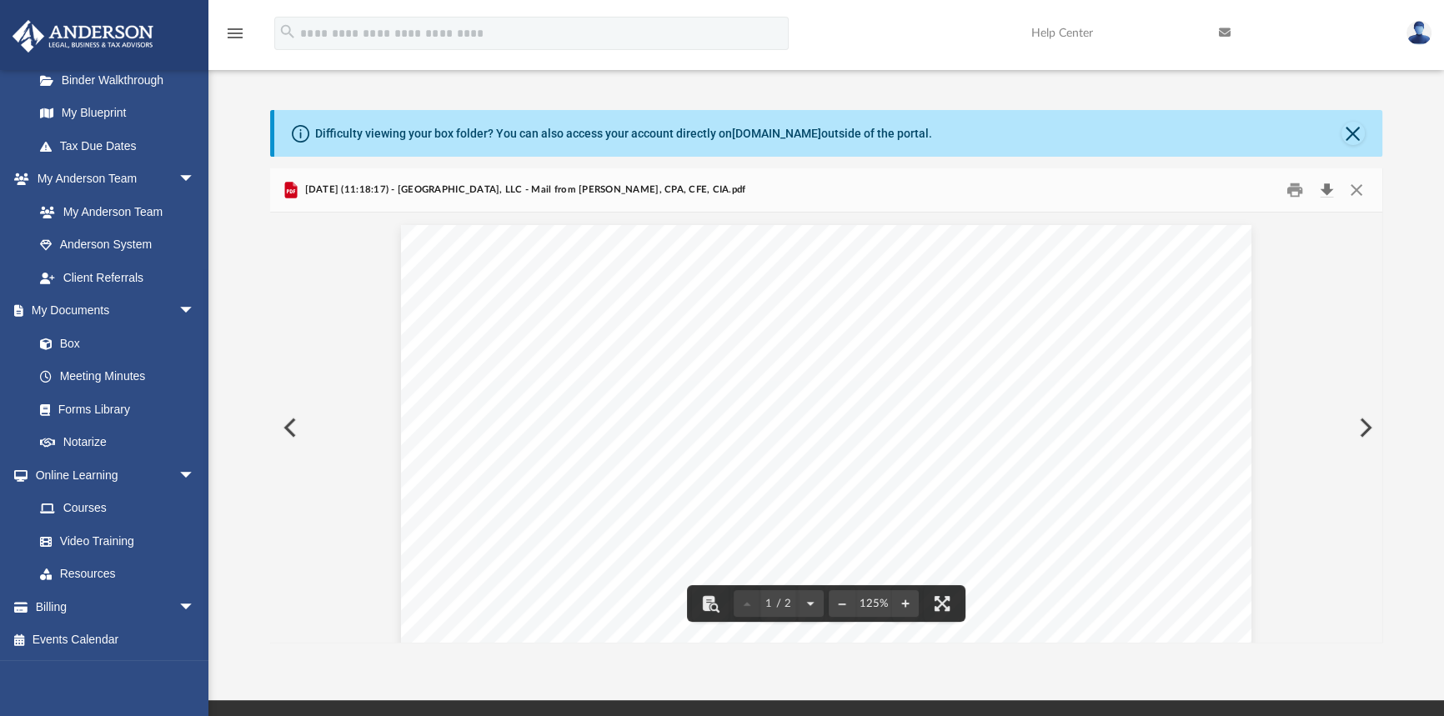
click at [1325, 189] on button "Download" at bounding box center [1326, 191] width 30 height 26
click at [1364, 426] on button "Preview" at bounding box center [1363, 427] width 37 height 47
click at [1329, 186] on button "Download" at bounding box center [1326, 191] width 30 height 26
click at [1364, 424] on button "Preview" at bounding box center [1363, 427] width 37 height 47
click at [1324, 188] on button "Download" at bounding box center [1326, 191] width 30 height 26
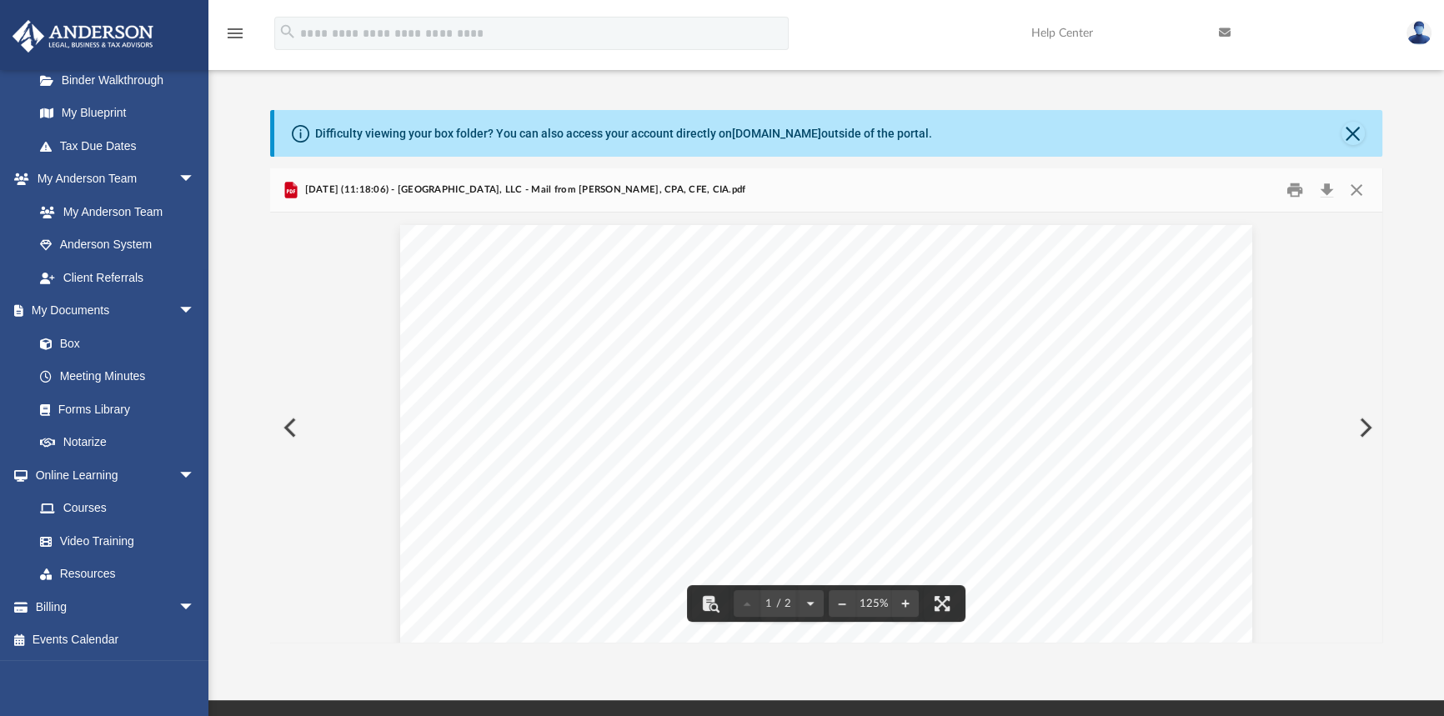
click at [1364, 428] on button "Preview" at bounding box center [1363, 427] width 37 height 47
click at [1326, 191] on button "Download" at bounding box center [1326, 191] width 30 height 26
click at [1368, 427] on button "Preview" at bounding box center [1363, 427] width 37 height 47
click at [1325, 190] on button "Download" at bounding box center [1326, 191] width 30 height 26
click at [1364, 433] on button "Preview" at bounding box center [1363, 427] width 37 height 47
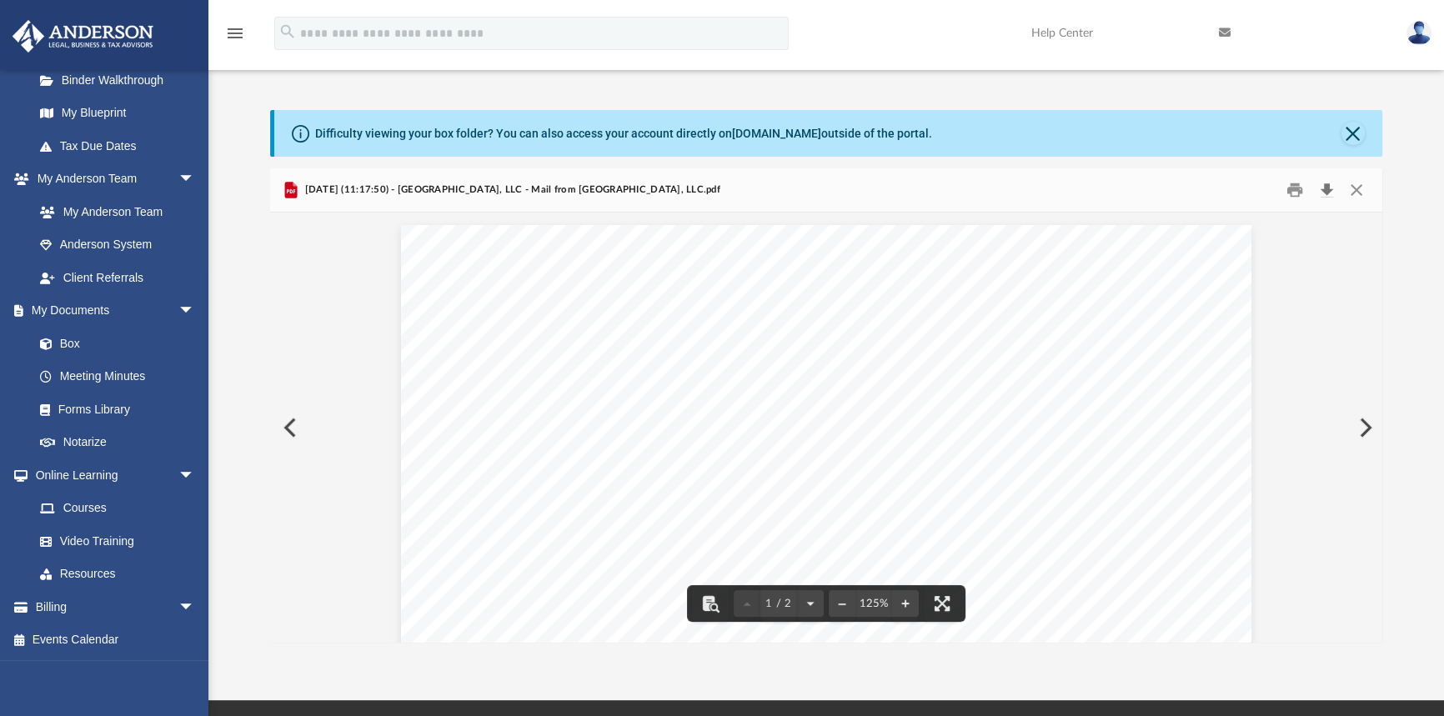
click at [1324, 191] on button "Download" at bounding box center [1326, 191] width 30 height 26
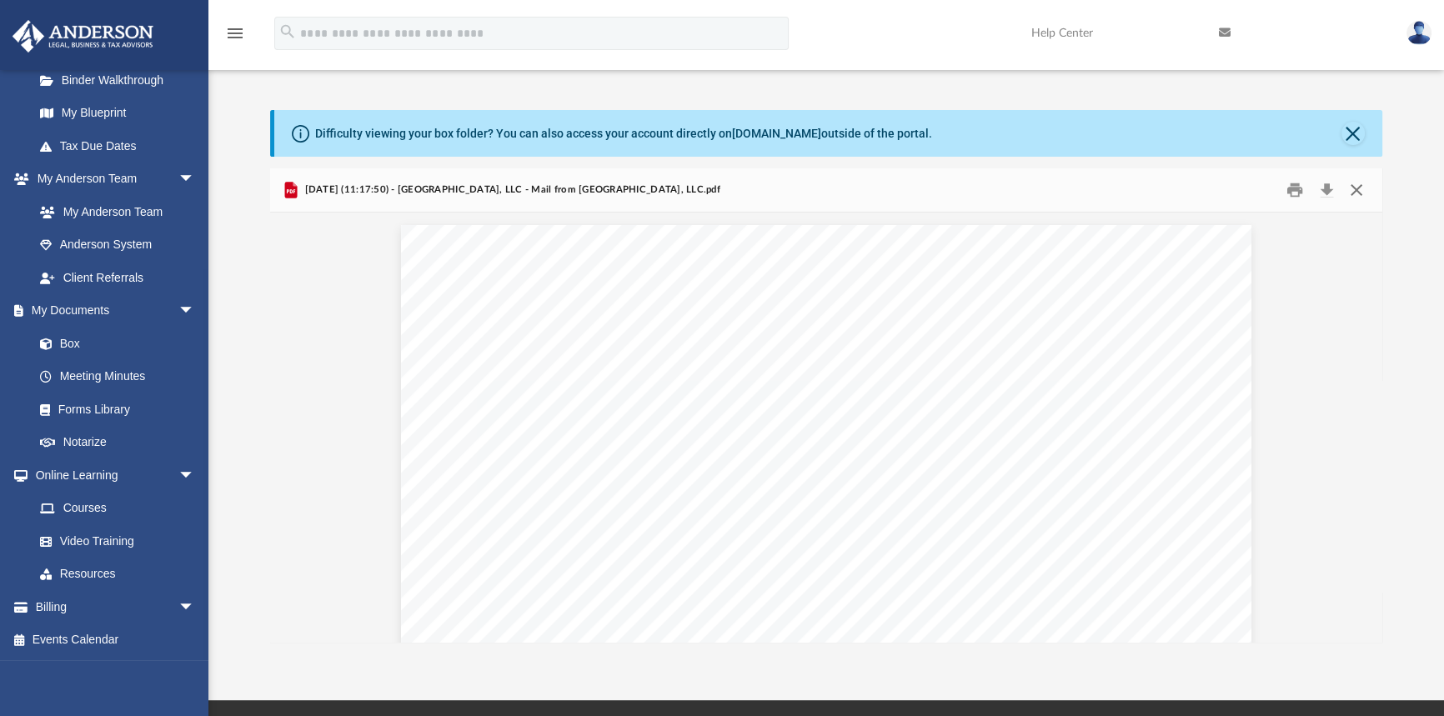
click at [1355, 190] on button "Close" at bounding box center [1356, 191] width 30 height 26
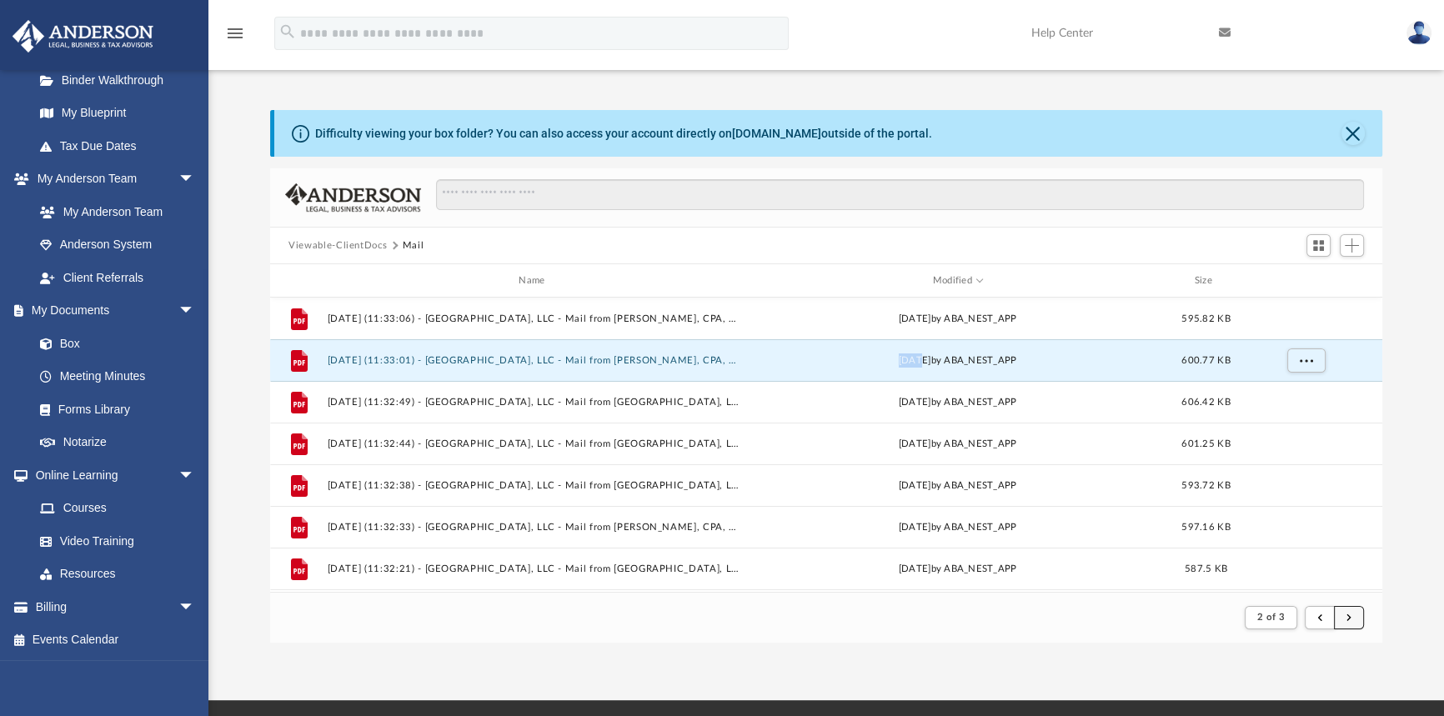
click at [1349, 623] on button "submit" at bounding box center [1349, 618] width 30 height 24
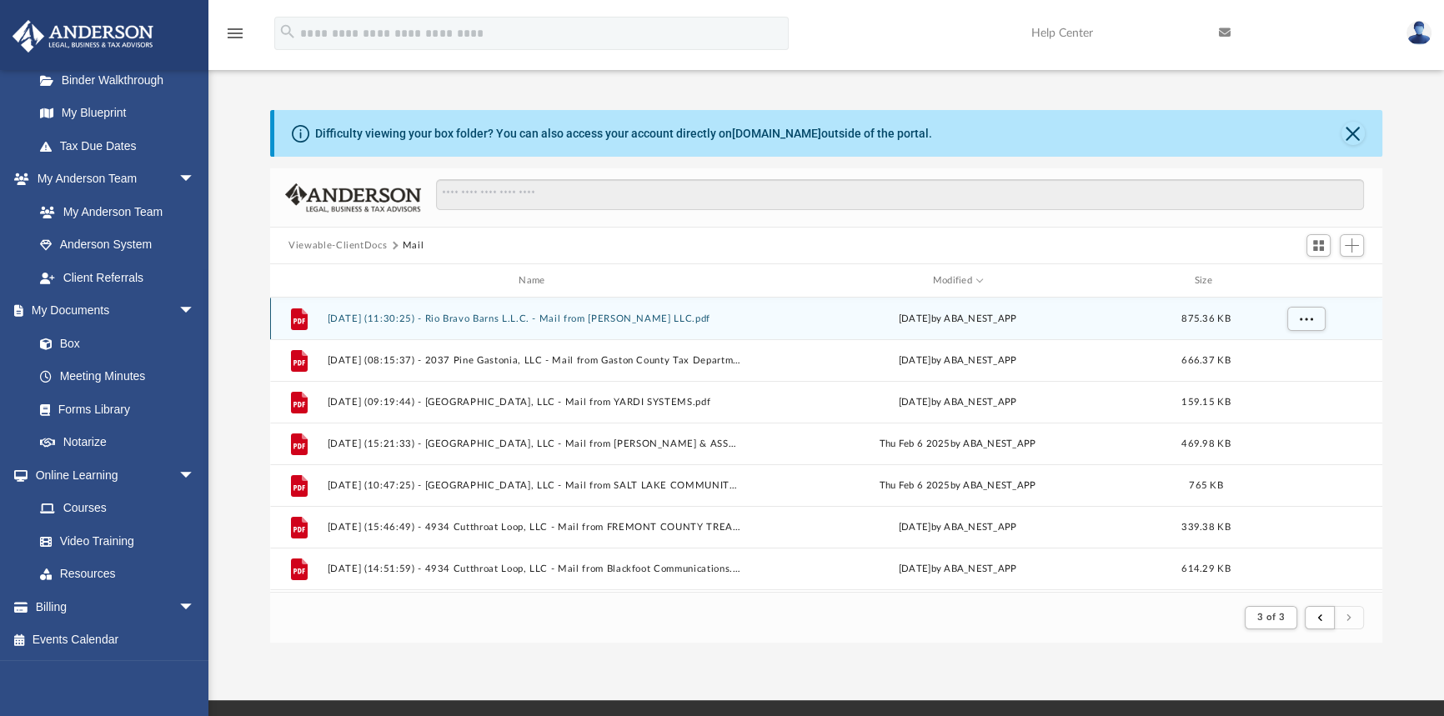
click at [538, 319] on button "[DATE] (11:30:25) - Rio Bravo Barns L.L.C. - Mail from [PERSON_NAME] LLC.pdf" at bounding box center [535, 318] width 415 height 11
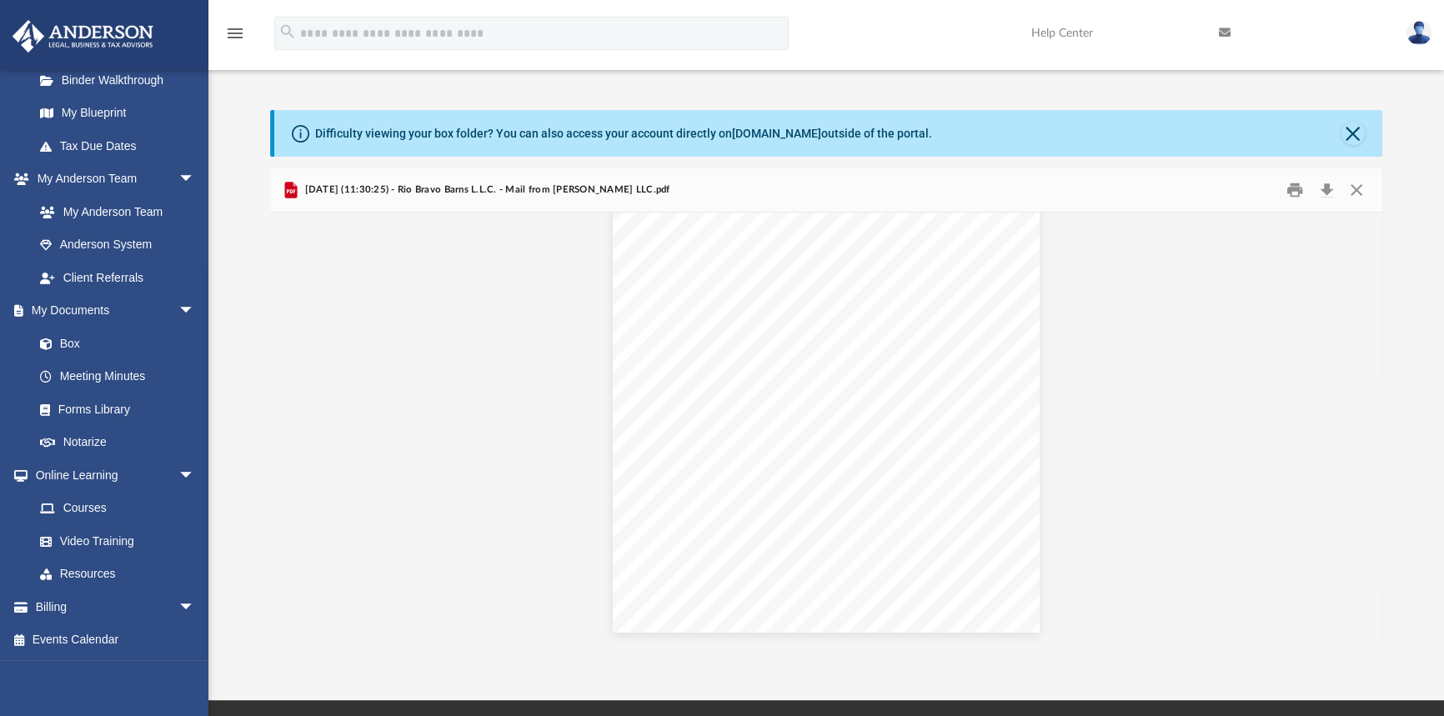
scroll to position [608, 0]
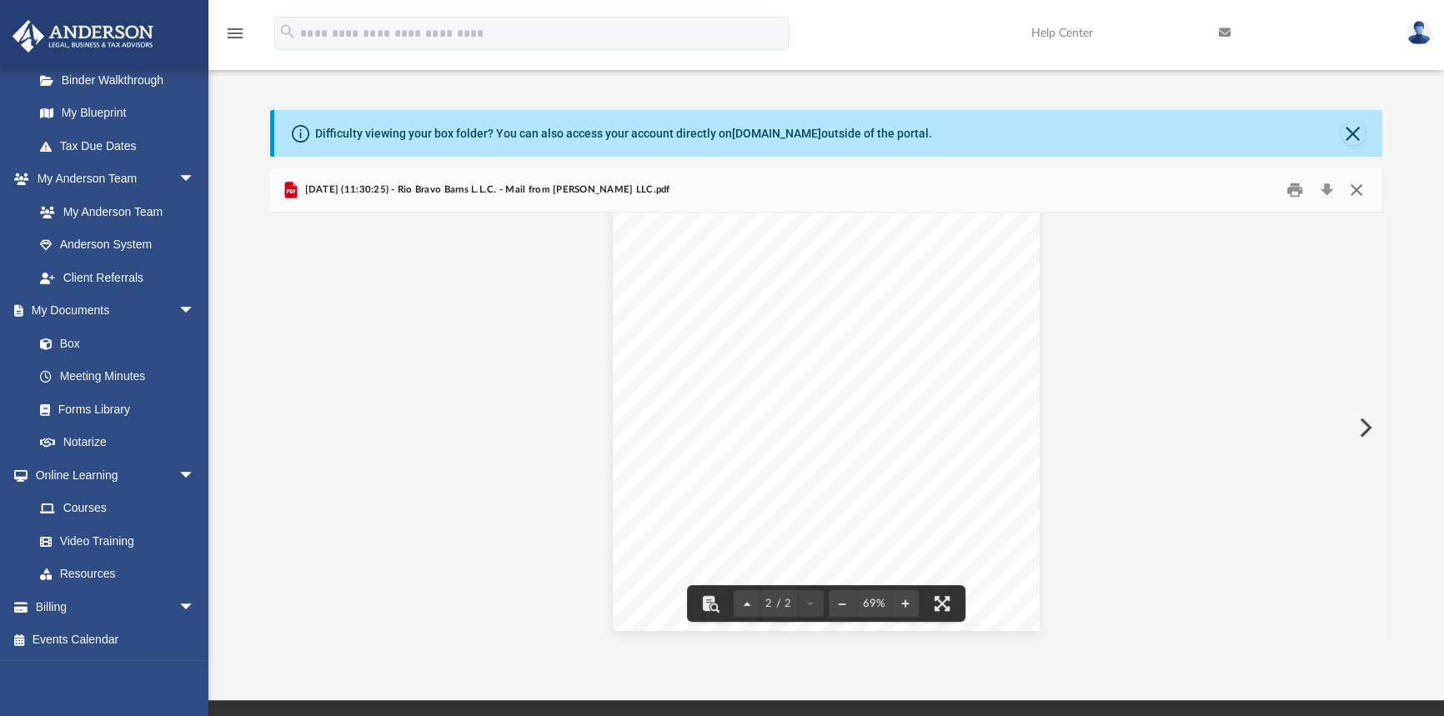
click at [1358, 190] on button "Close" at bounding box center [1356, 191] width 30 height 26
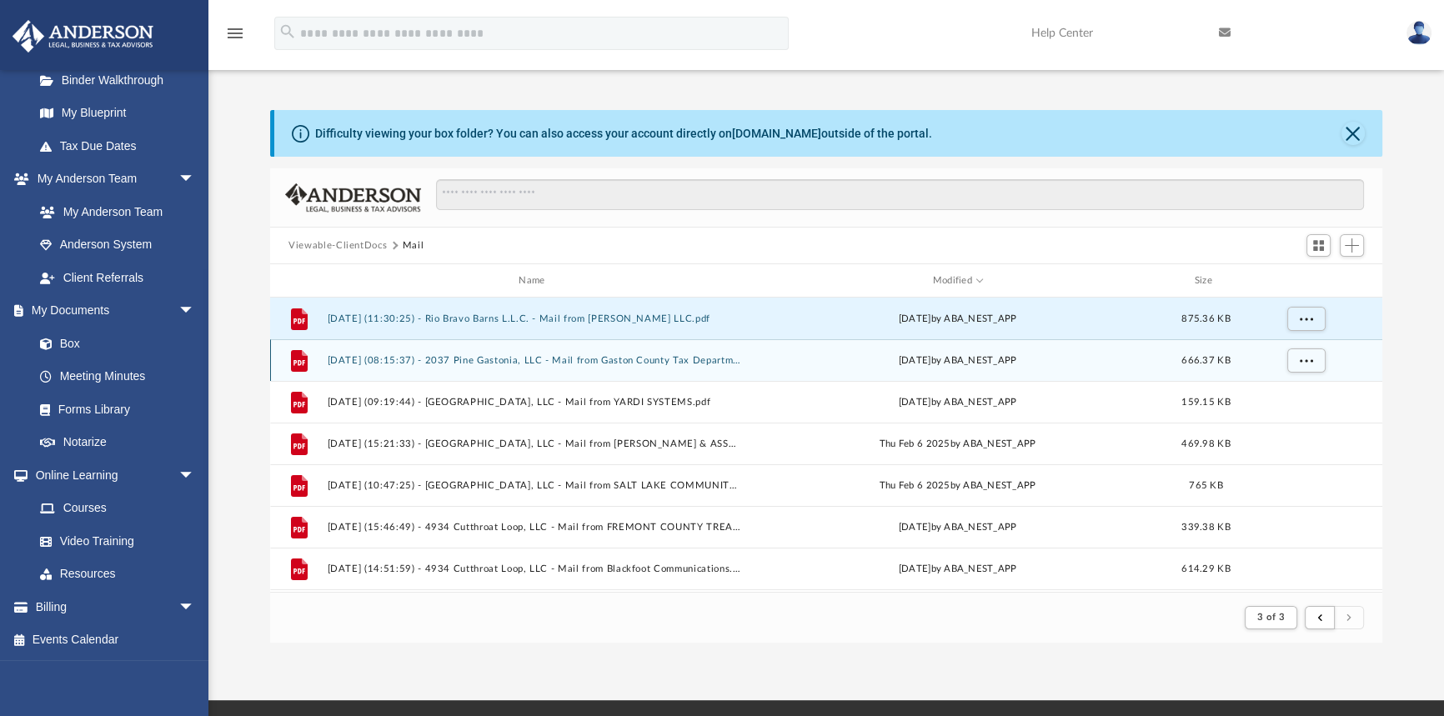
click at [586, 359] on button "[DATE] (08:15:37) - 2037 Pine Gastonia, LLC - Mail from Gaston County Tax Depar…" at bounding box center [535, 360] width 415 height 11
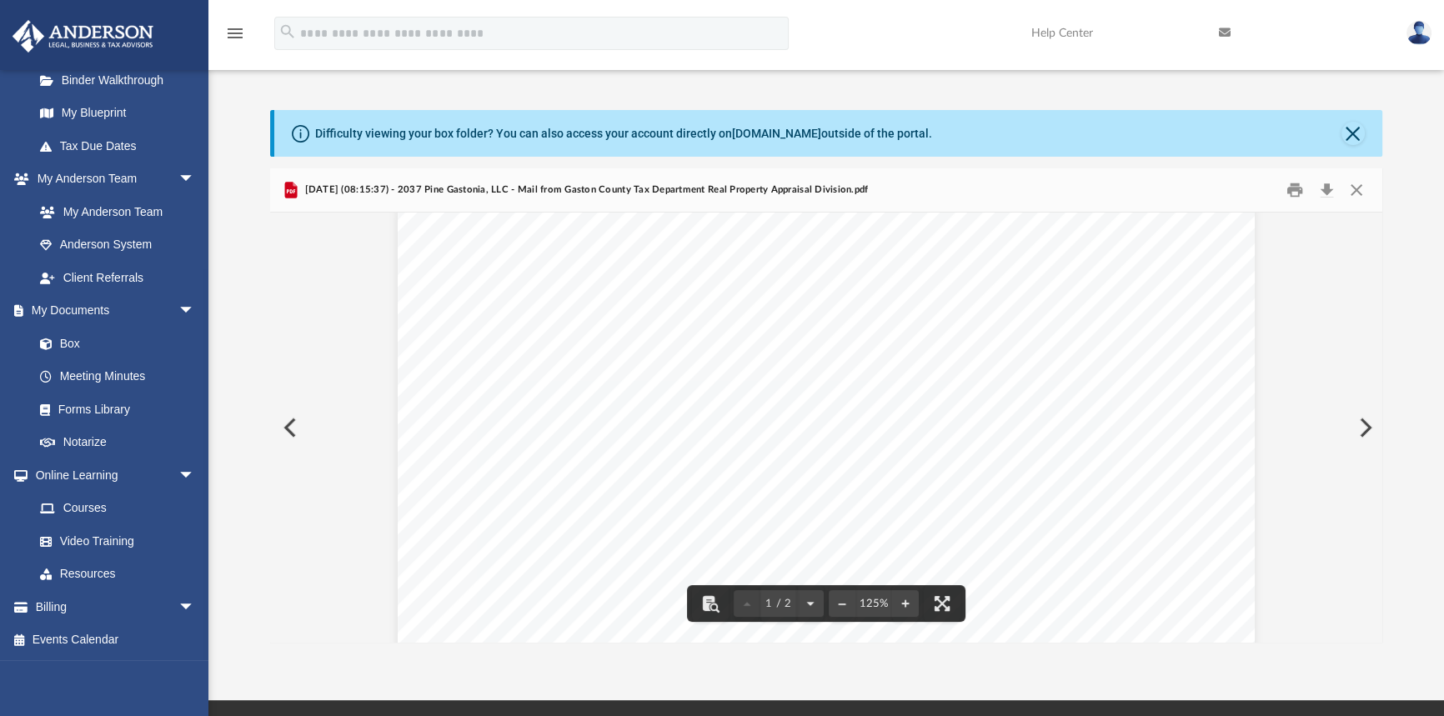
scroll to position [0, 0]
click at [1356, 182] on button "Close" at bounding box center [1356, 191] width 30 height 26
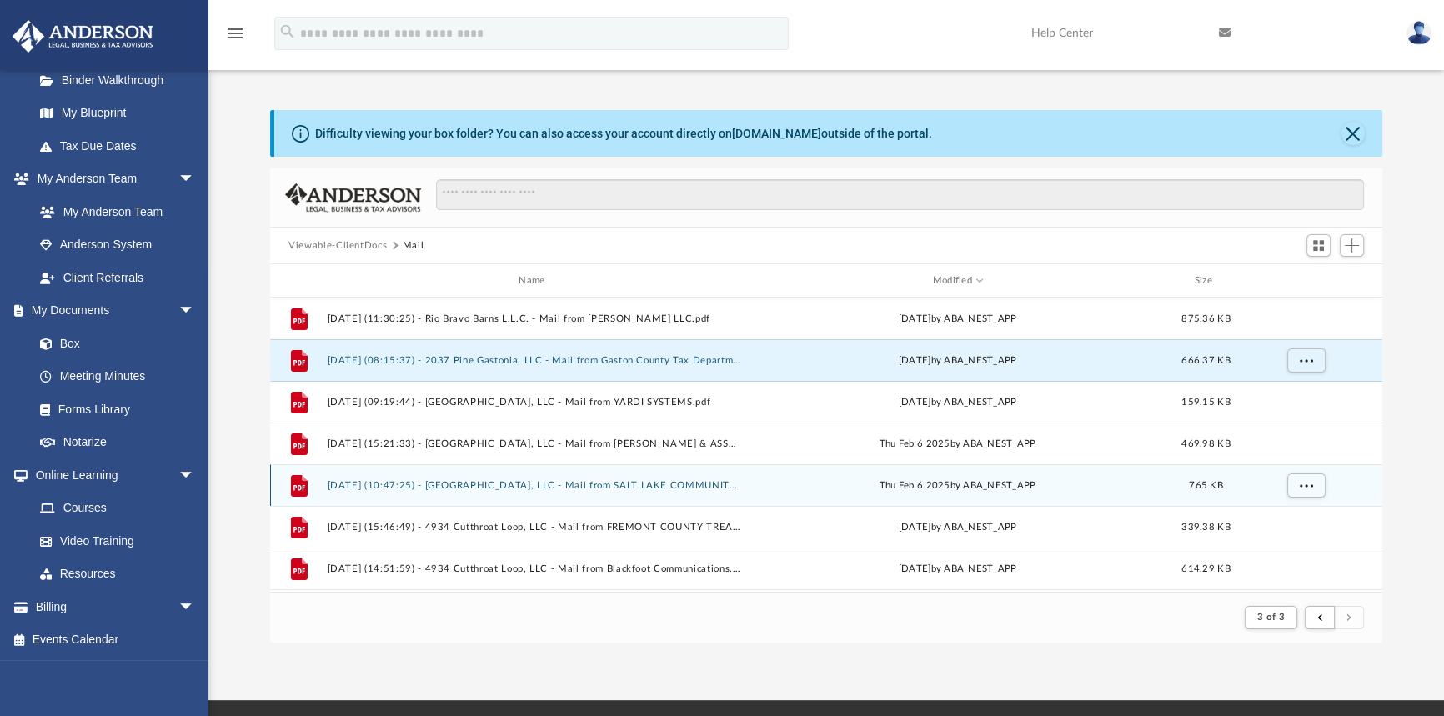
click at [613, 487] on button "[DATE] (10:47:25) - [GEOGRAPHIC_DATA], LLC - Mail from SALT LAKE COMMUNITY ACTI…" at bounding box center [535, 485] width 415 height 11
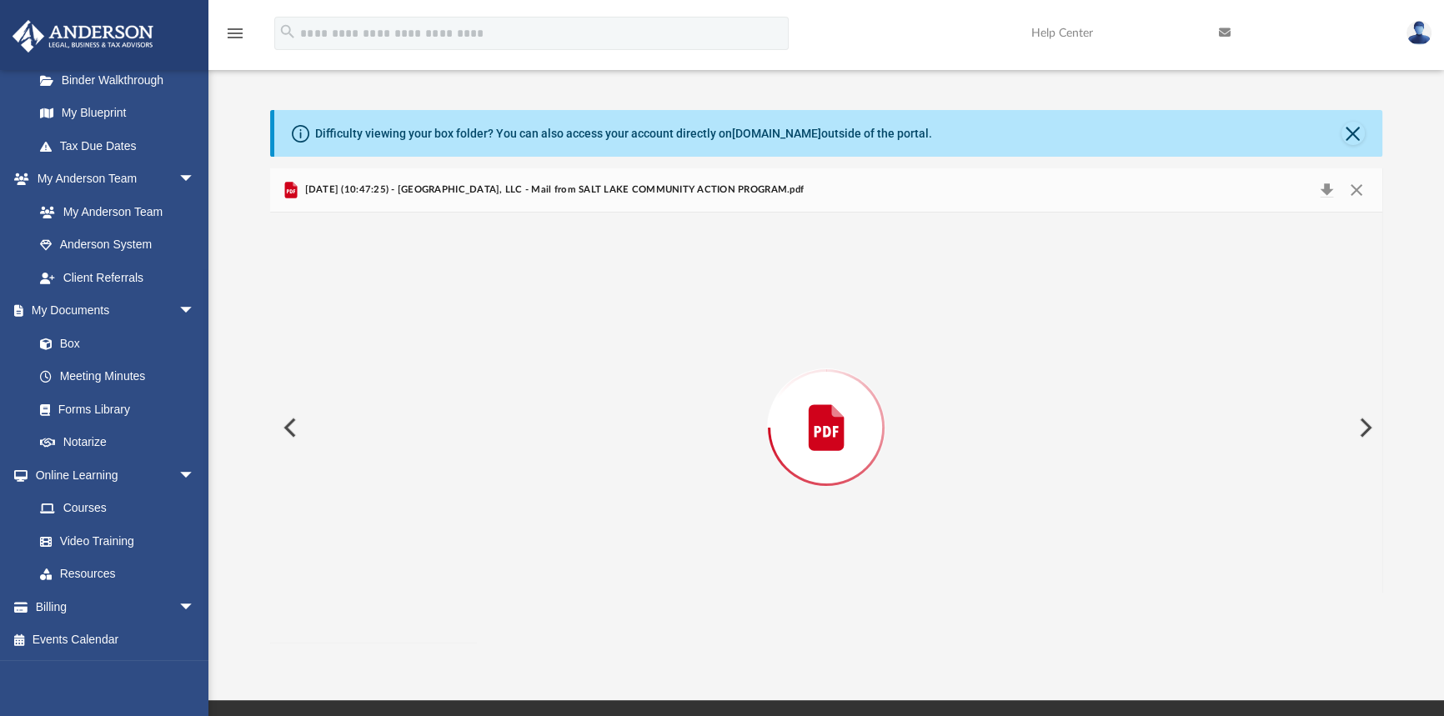
scroll to position [450, 0]
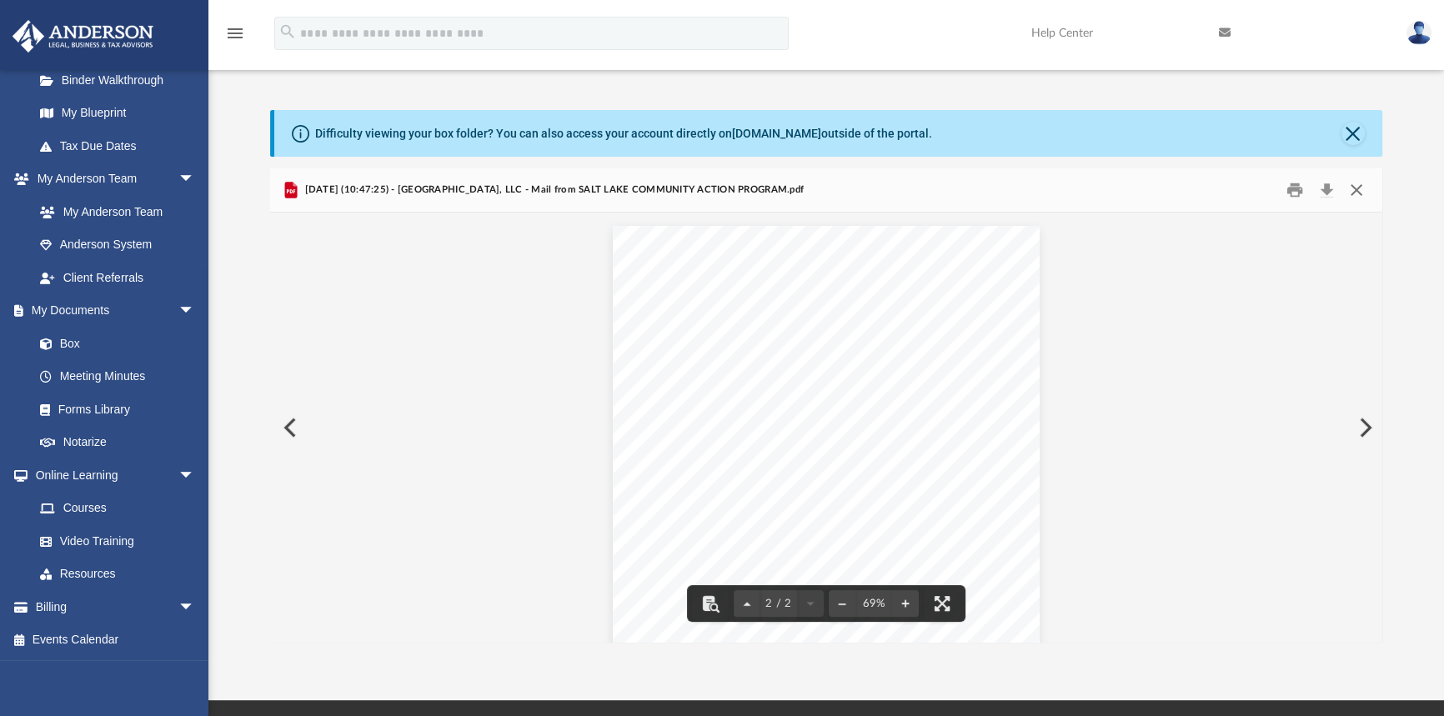
click at [1352, 190] on button "Close" at bounding box center [1356, 191] width 30 height 26
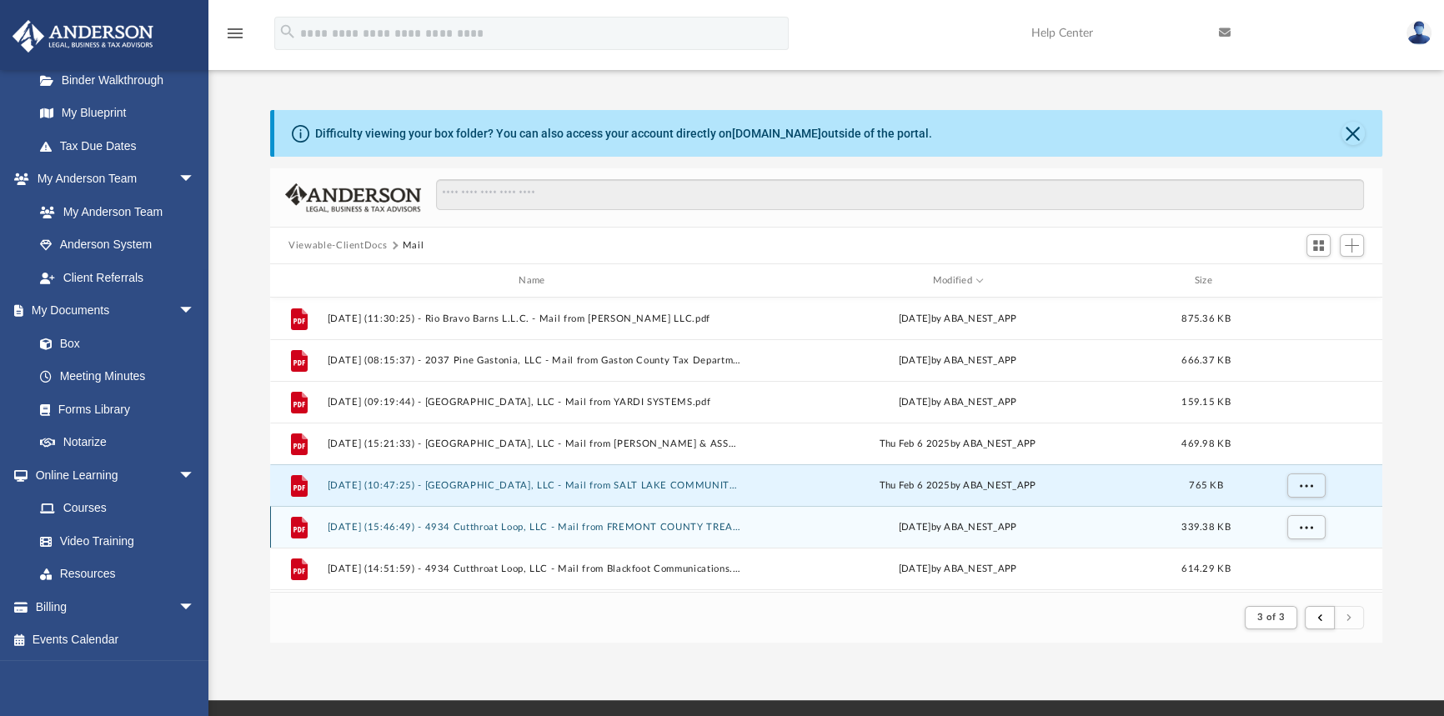
click at [692, 523] on button "[DATE] (15:46:49) - 4934 Cutthroat Loop, LLC - Mail from FREMONT COUNTY TREASUR…" at bounding box center [535, 527] width 415 height 11
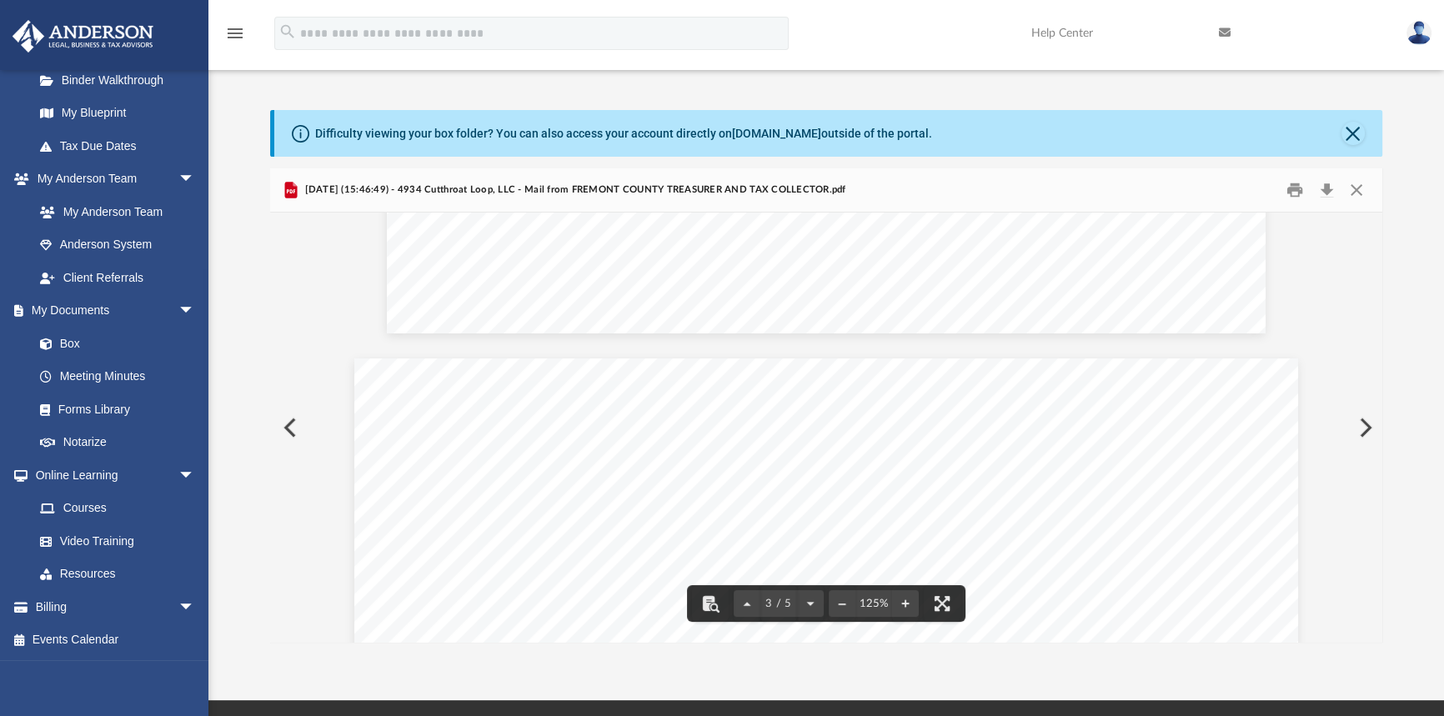
scroll to position [2727, 0]
click at [1354, 197] on button "Close" at bounding box center [1356, 191] width 30 height 26
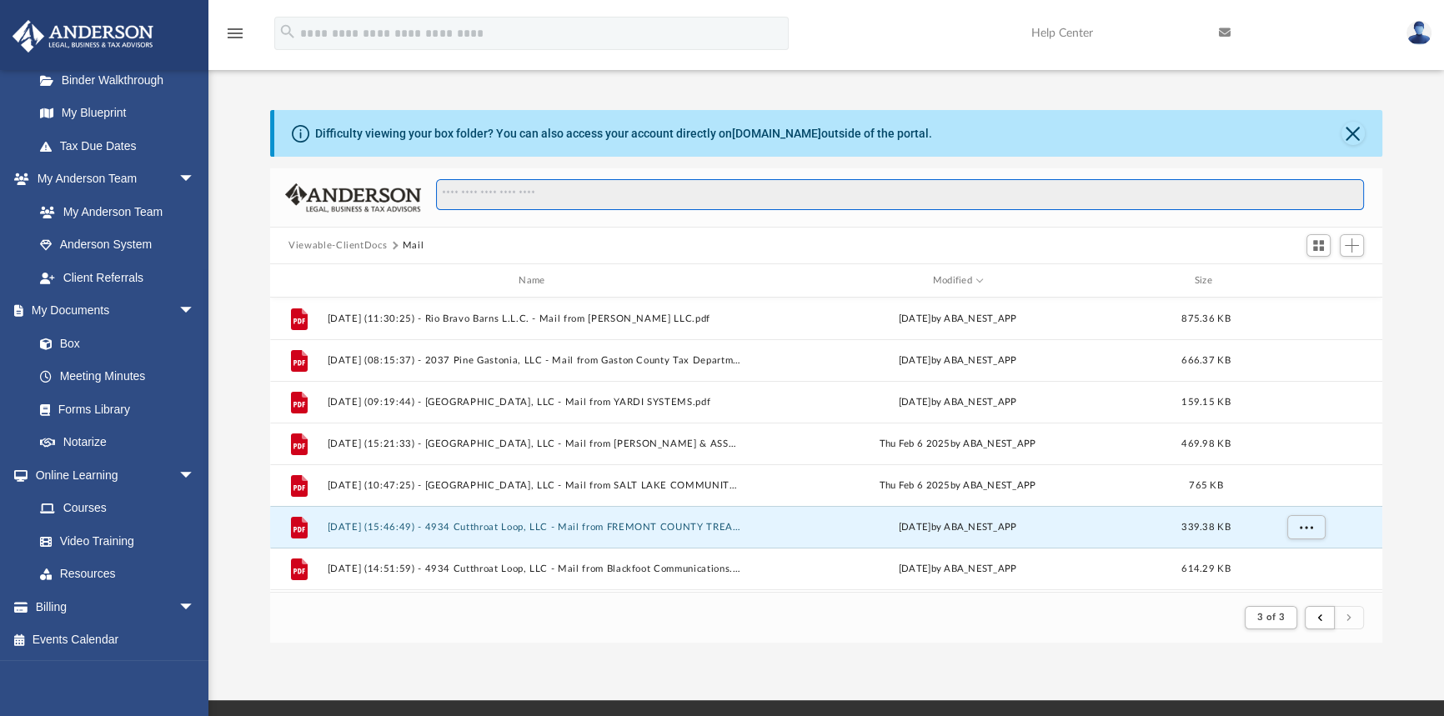
click at [599, 197] on input "Search files and folders" at bounding box center [900, 195] width 928 height 32
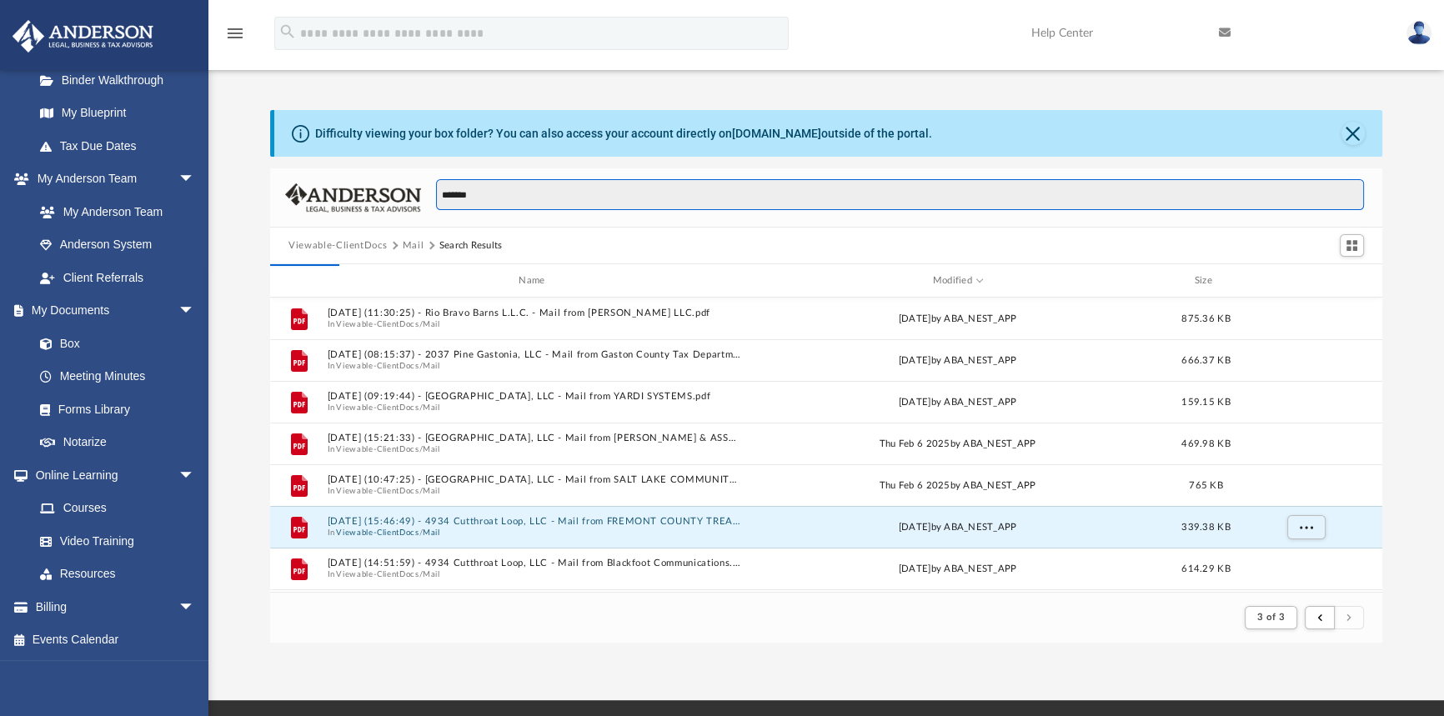
type input "*******"
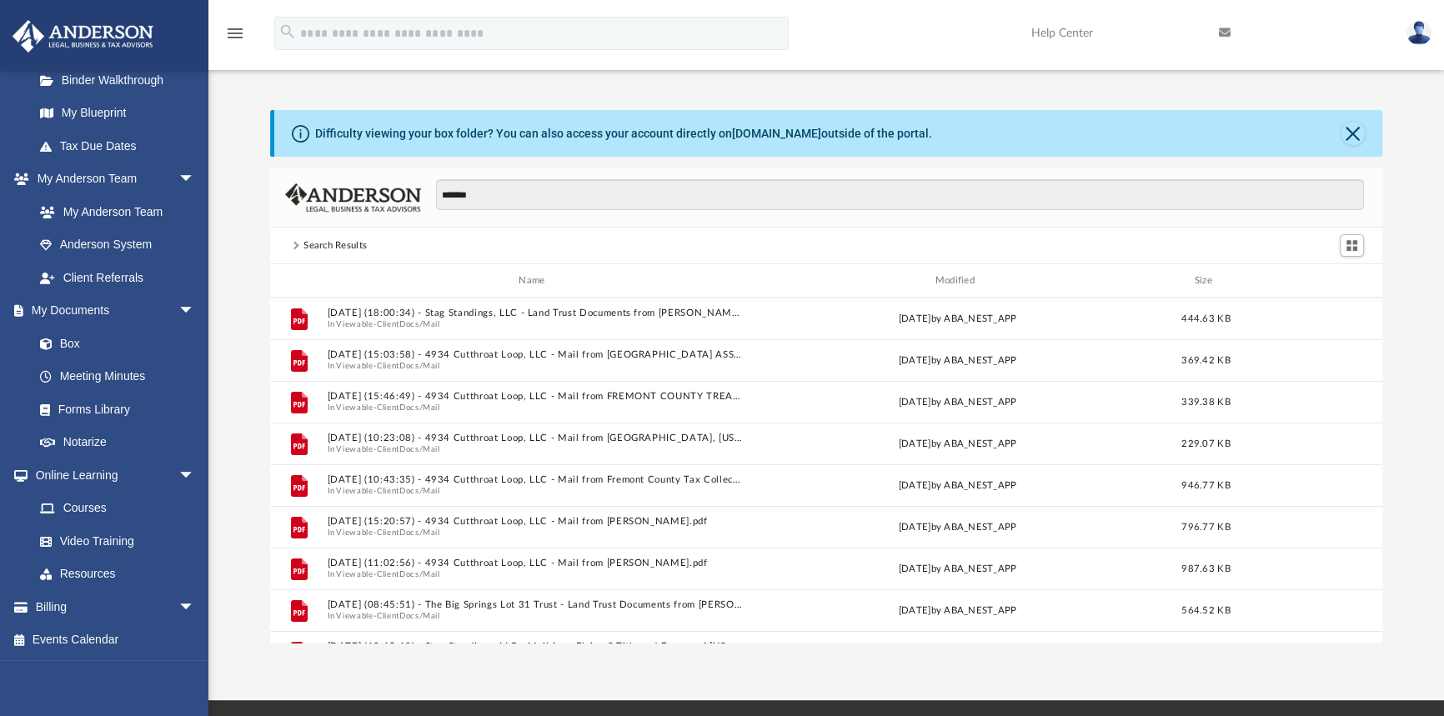
click at [968, 278] on div "Modified" at bounding box center [957, 280] width 416 height 15
click at [950, 280] on div "Modified" at bounding box center [957, 280] width 416 height 15
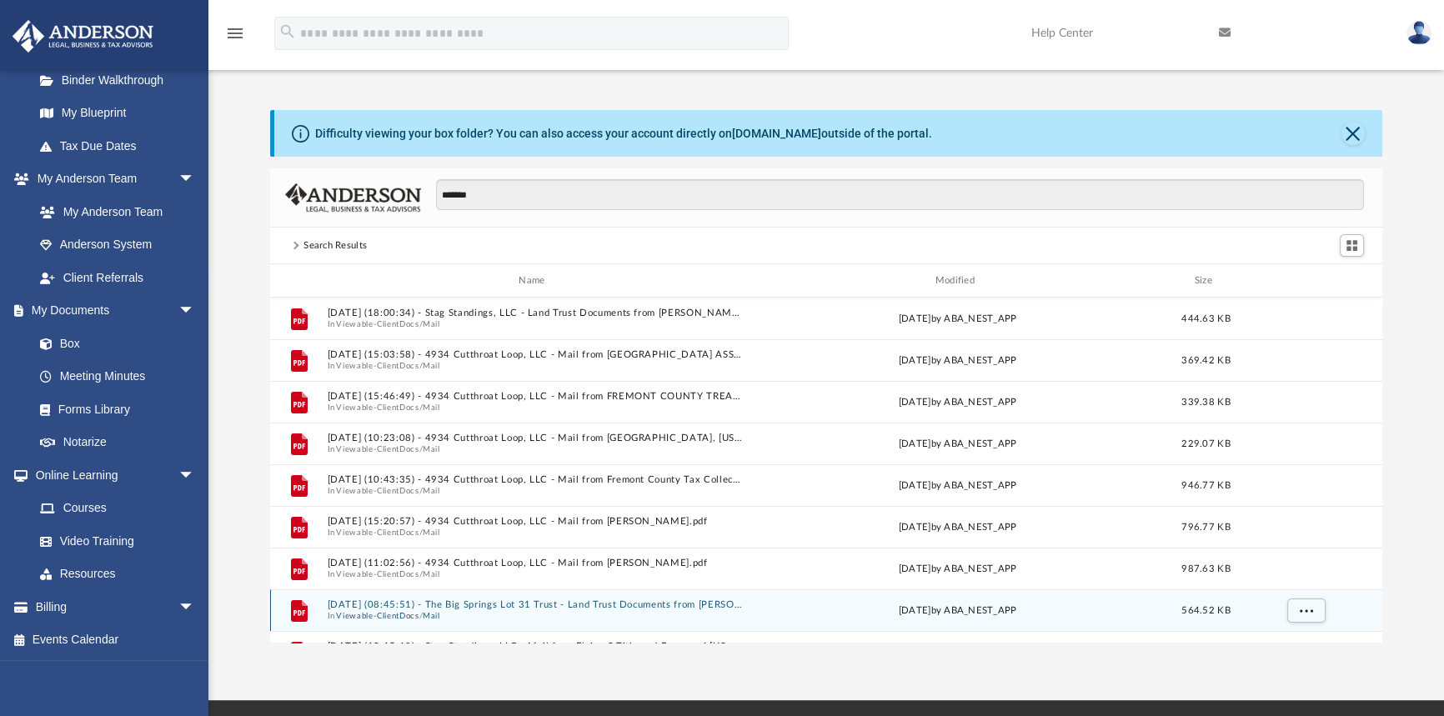
click at [567, 610] on span "In Viewable-ClientDocs / Mail" at bounding box center [535, 615] width 415 height 11
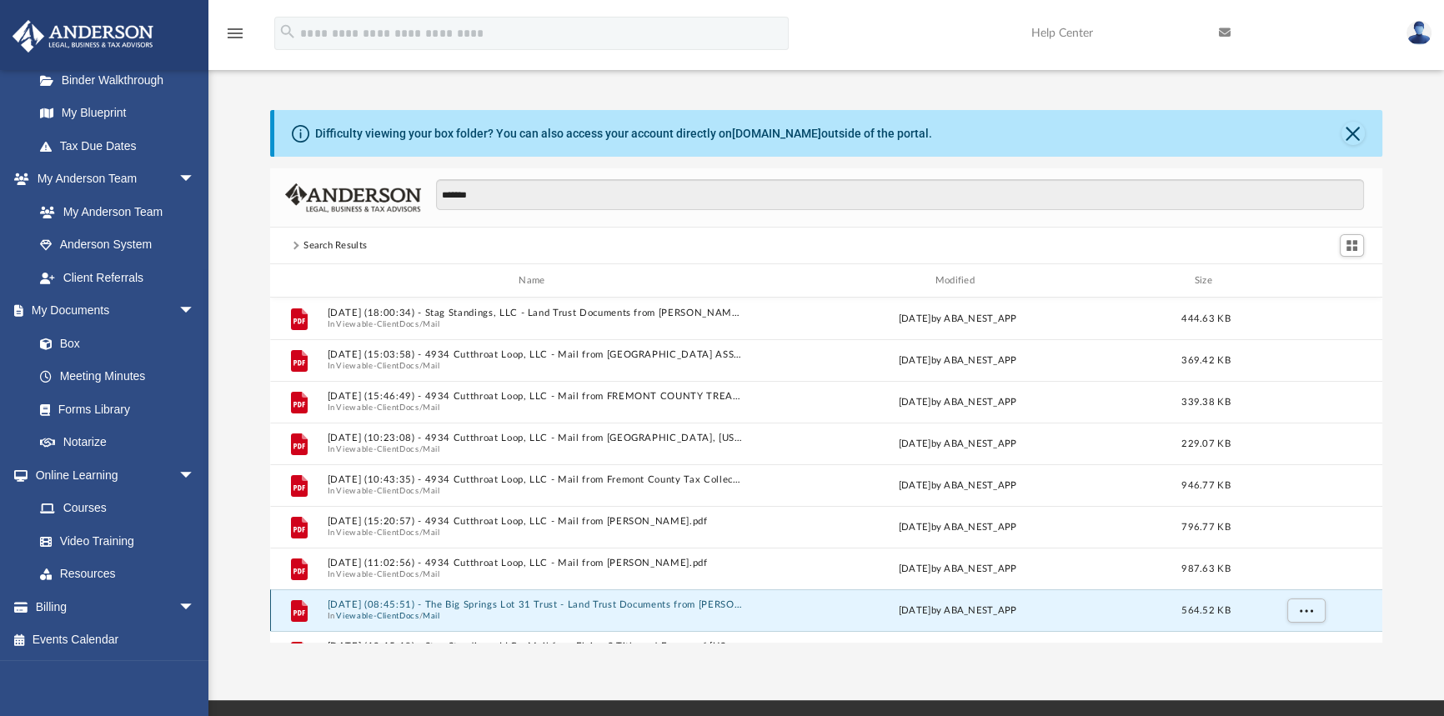
click at [569, 607] on button "[DATE] (08:45:51) - The Big Springs Lot 31 Trust - Land Trust Documents from [P…" at bounding box center [535, 604] width 415 height 11
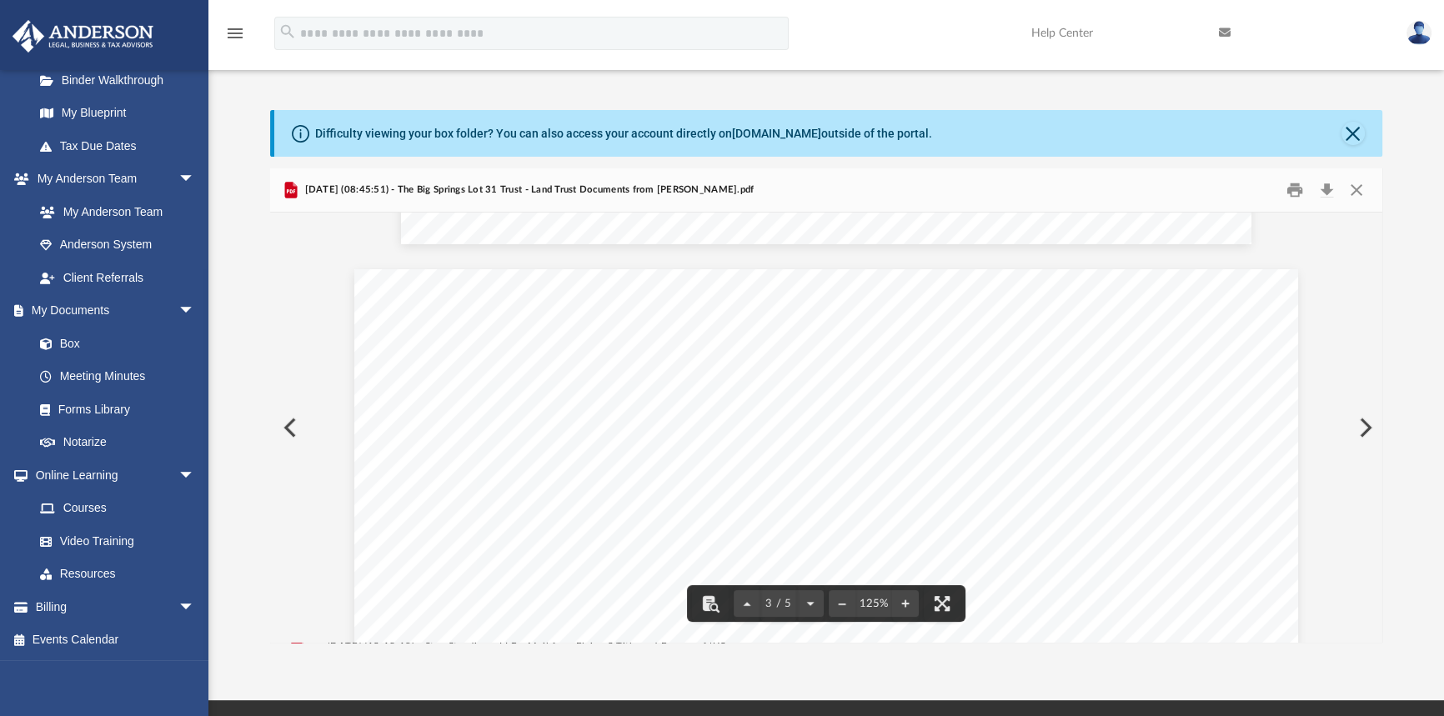
scroll to position [2575, 0]
click at [1354, 189] on button "Close" at bounding box center [1356, 191] width 30 height 26
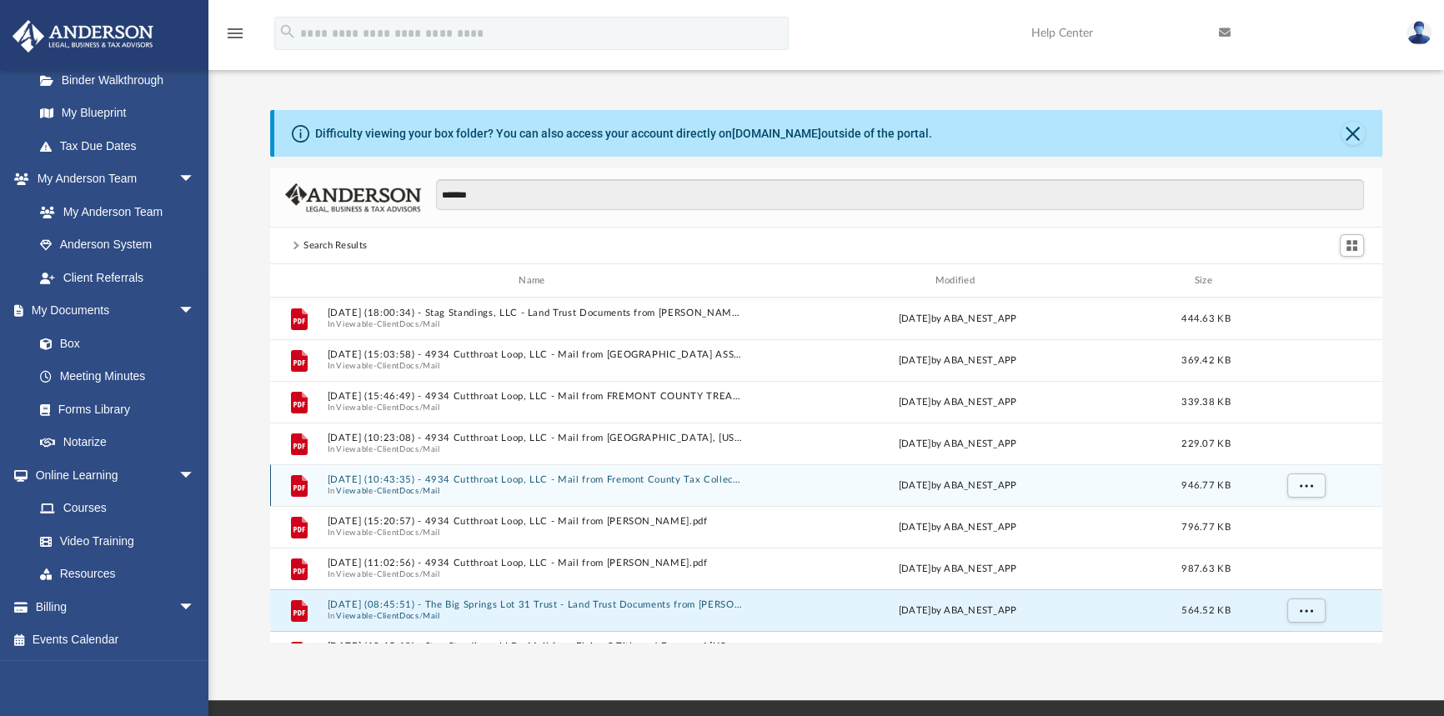
click at [643, 485] on span "In Viewable-ClientDocs / Mail" at bounding box center [535, 490] width 415 height 11
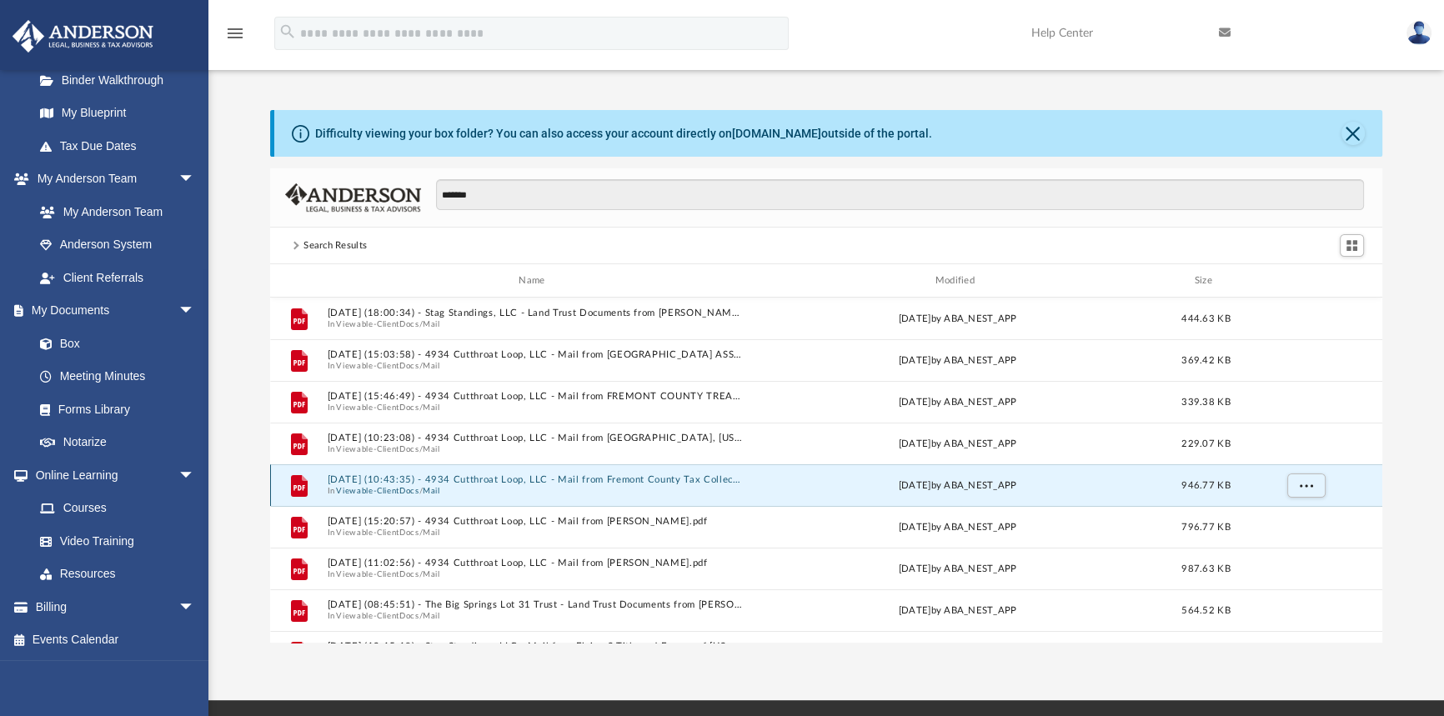
click at [656, 490] on span "In Viewable-ClientDocs / Mail" at bounding box center [535, 490] width 415 height 11
click at [658, 492] on span "In Viewable-ClientDocs / Mail" at bounding box center [535, 490] width 415 height 11
click at [644, 483] on button "[DATE] (10:43:35) - 4934 Cutthroat Loop, LLC - Mail from Fremont County Tax Col…" at bounding box center [535, 479] width 415 height 11
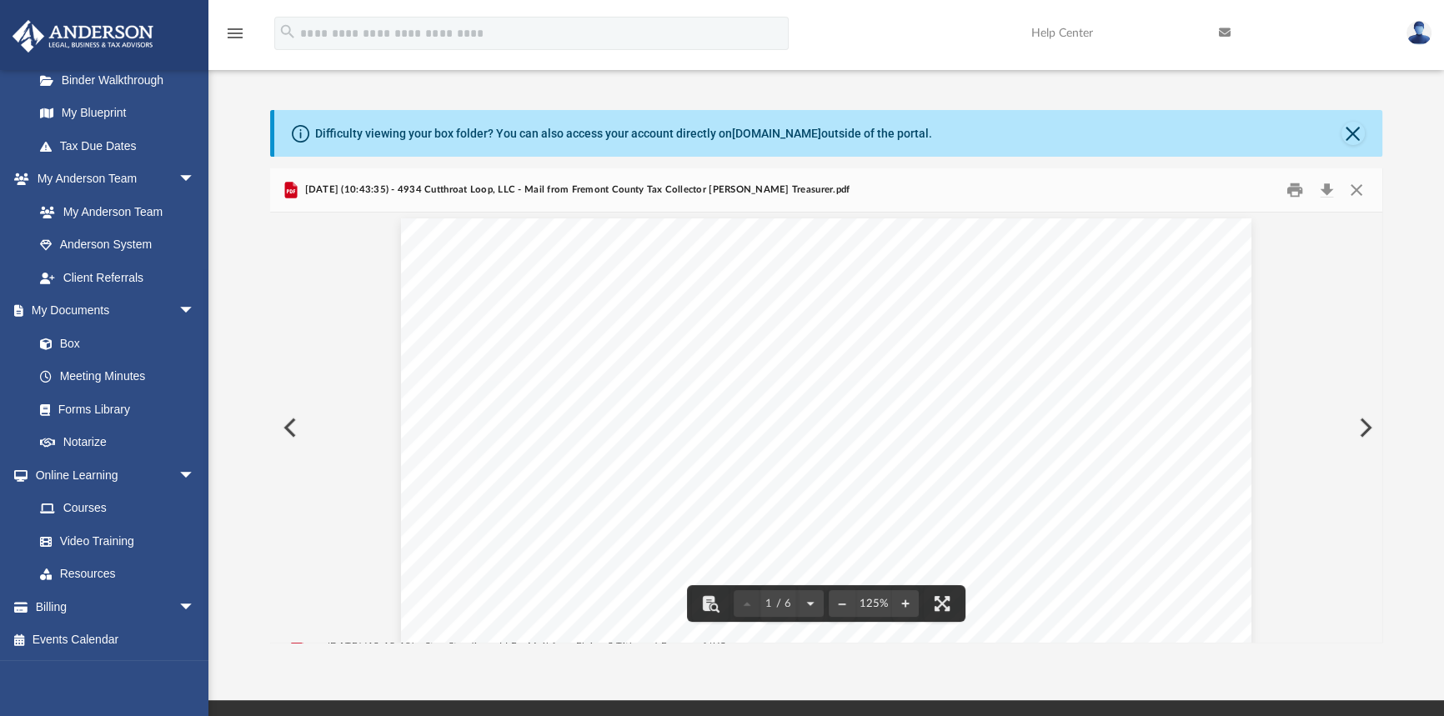
scroll to position [0, 0]
click at [1331, 189] on button "Download" at bounding box center [1326, 191] width 30 height 26
